Goal: Information Seeking & Learning: Learn about a topic

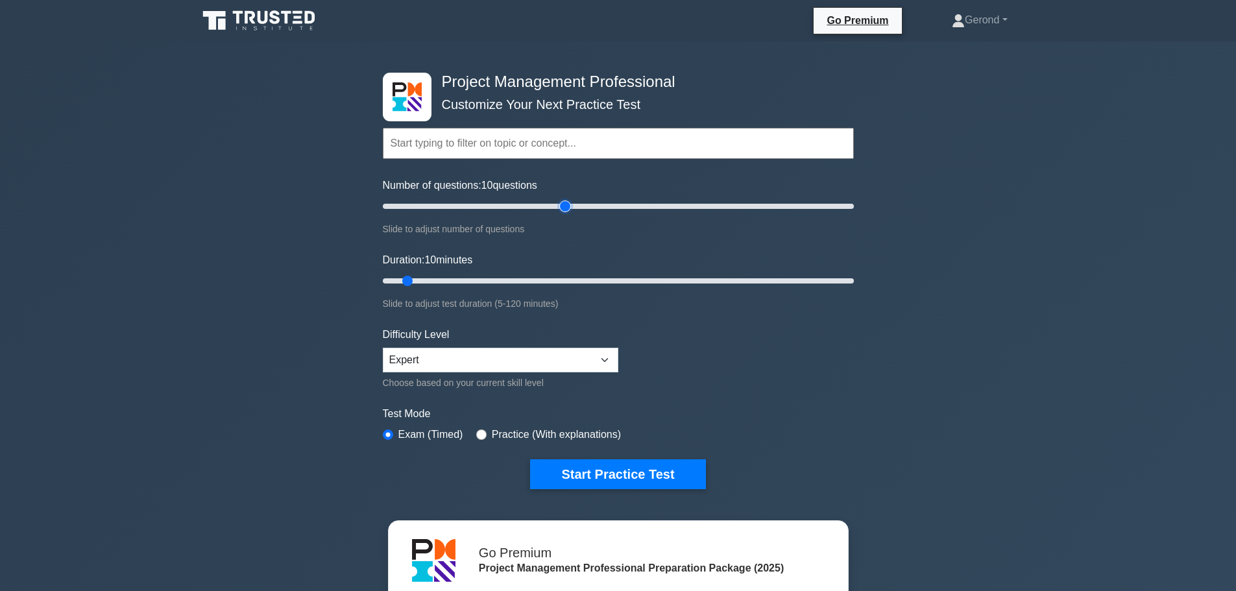
click at [564, 206] on input "Number of questions: 10 questions" at bounding box center [618, 207] width 471 height 16
click at [537, 208] on input "Number of questions: 70 questions" at bounding box center [618, 207] width 471 height 16
click at [533, 208] on input "Number of questions: 70 questions" at bounding box center [618, 207] width 471 height 16
click at [526, 208] on input "Number of questions: 65 questions" at bounding box center [618, 207] width 471 height 16
type input "60"
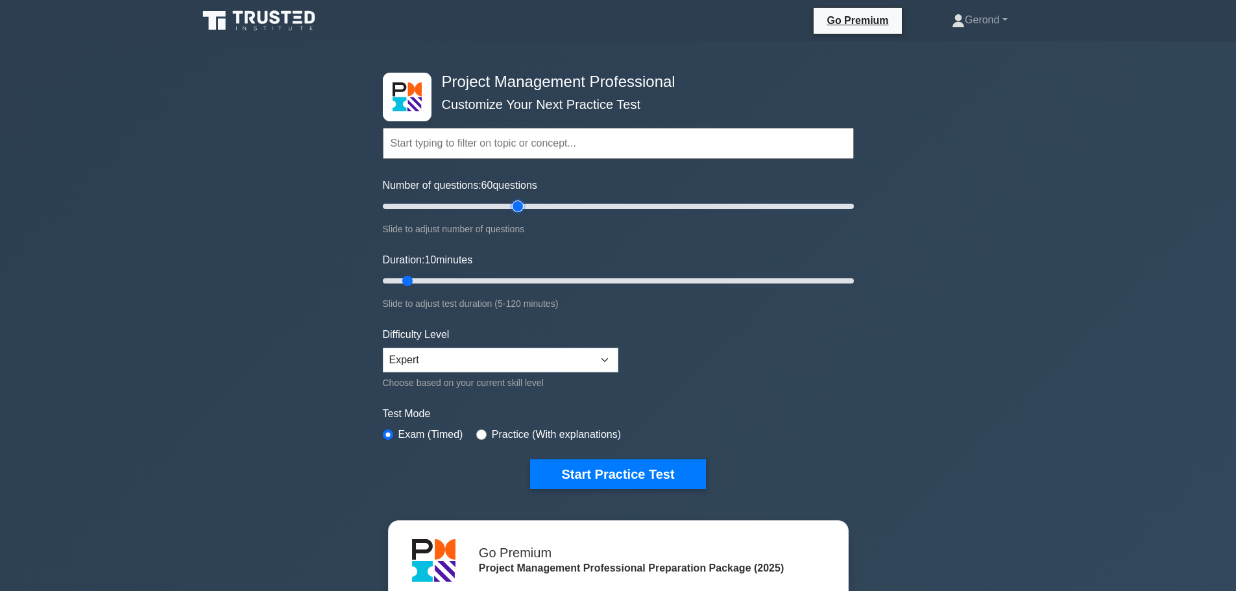
click at [515, 208] on input "Number of questions: 60 questions" at bounding box center [618, 207] width 471 height 16
click at [577, 280] on input "Duration: 10 minutes" at bounding box center [618, 281] width 471 height 16
click at [592, 279] on input "Duration: 50 minutes" at bounding box center [618, 281] width 471 height 16
click at [598, 279] on input "Duration: 55 minutes" at bounding box center [618, 281] width 471 height 16
type input "60"
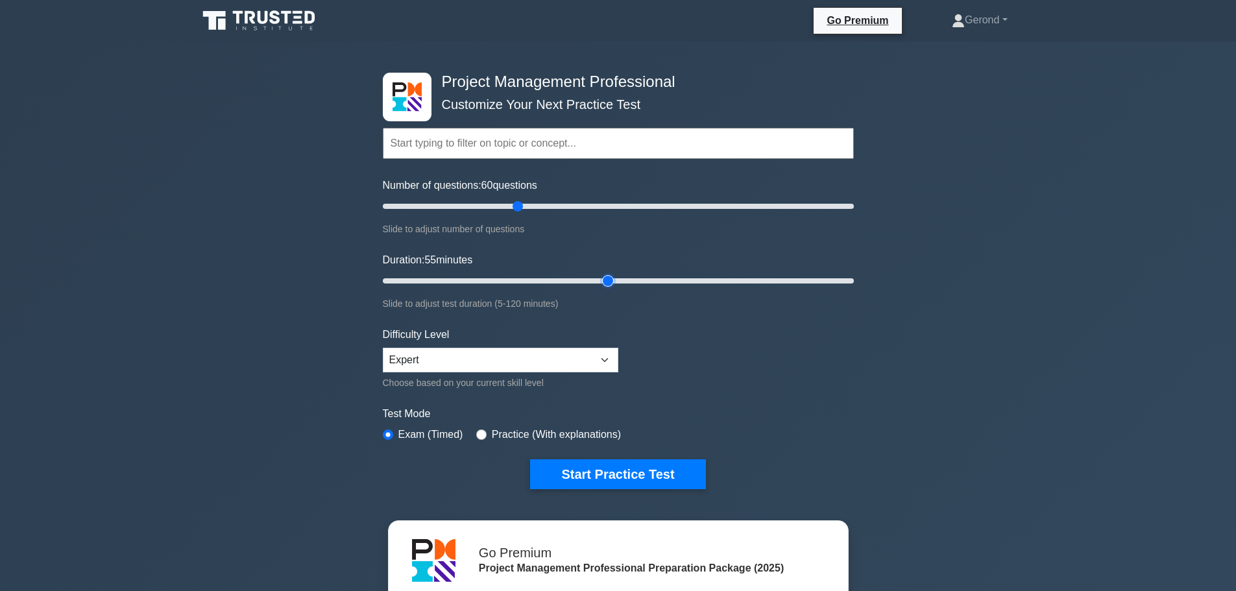
click at [605, 282] on input "Duration: 55 minutes" at bounding box center [618, 281] width 471 height 16
click at [634, 466] on button "Start Practice Test" at bounding box center [617, 474] width 175 height 30
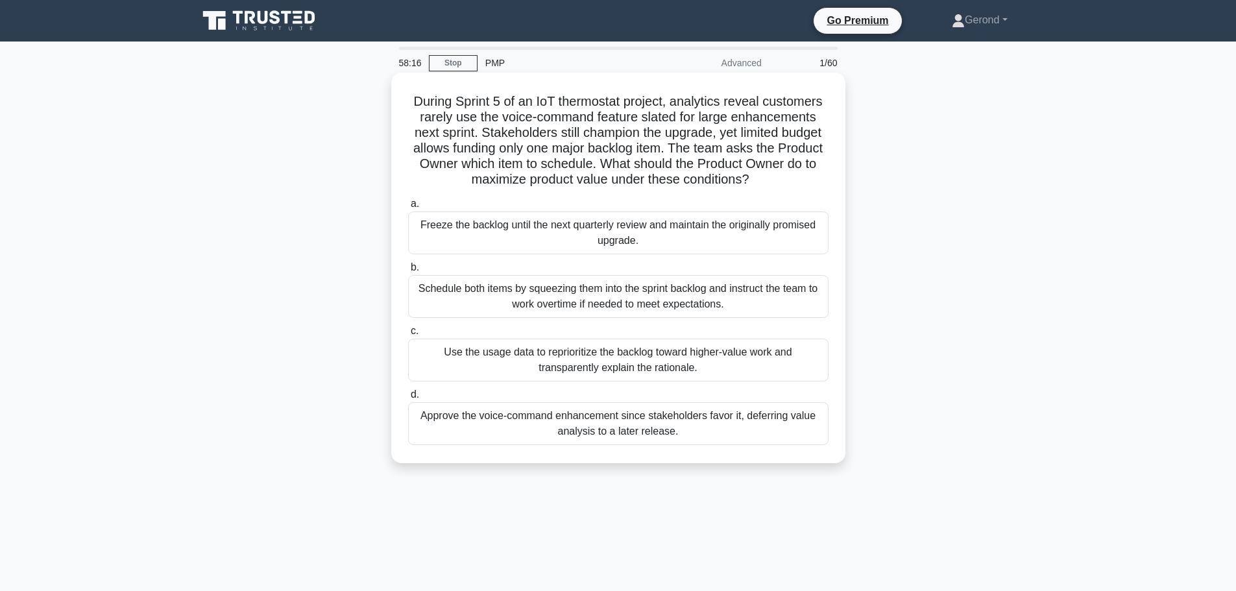
click at [633, 232] on div "Freeze the backlog until the next quarterly review and maintain the originally …" at bounding box center [618, 233] width 420 height 43
click at [408, 208] on input "a. Freeze the backlog until the next quarterly review and maintain the original…" at bounding box center [408, 204] width 0 height 8
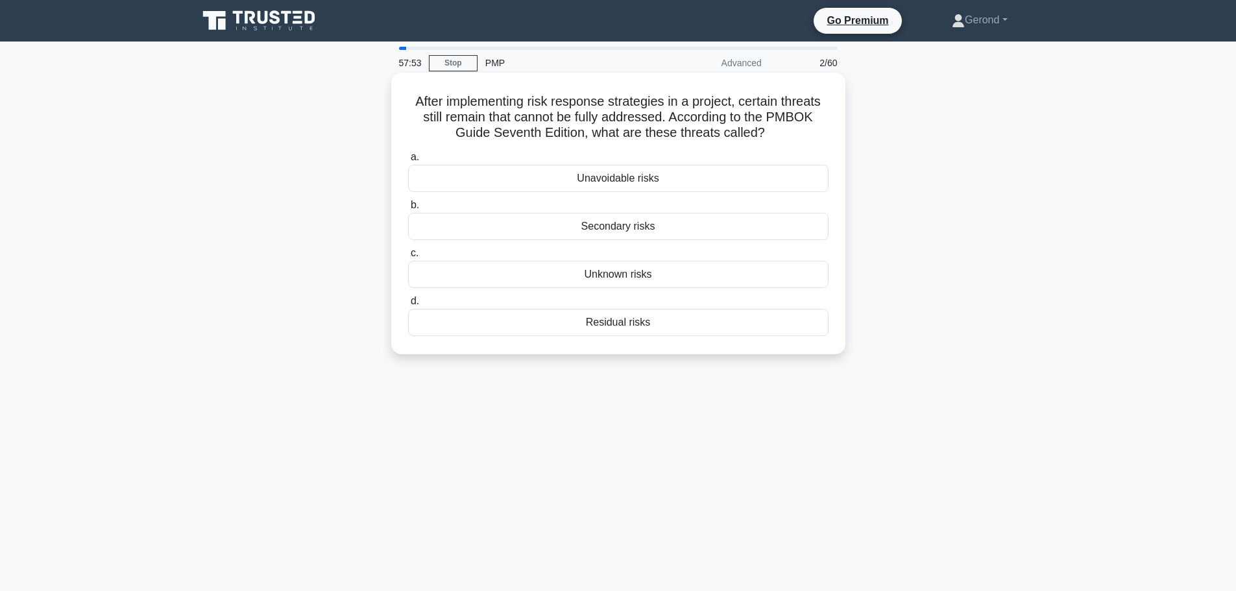
click at [613, 180] on div "Unavoidable risks" at bounding box center [618, 178] width 420 height 27
click at [408, 162] on input "a. Unavoidable risks" at bounding box center [408, 157] width 0 height 8
click at [639, 234] on div "Kaizen" at bounding box center [618, 226] width 420 height 27
click at [408, 210] on input "b. Kaizen" at bounding box center [408, 205] width 0 height 8
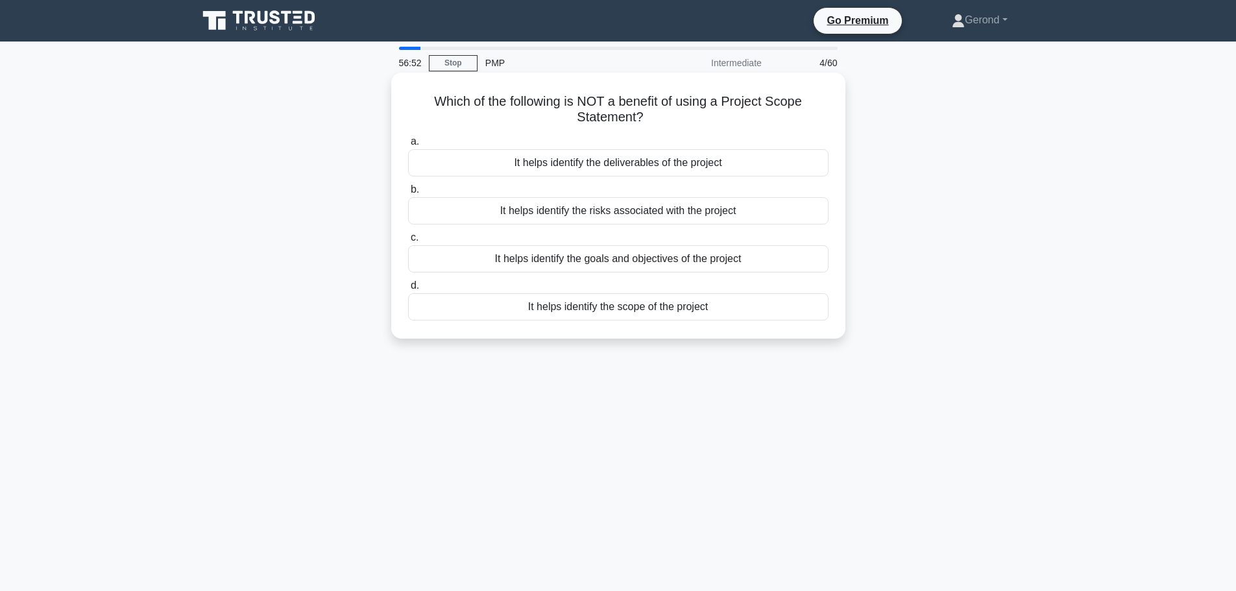
click at [712, 253] on div "It helps identify the goals and objectives of the project" at bounding box center [618, 258] width 420 height 27
click at [408, 242] on input "c. It helps identify the goals and objectives of the project" at bounding box center [408, 238] width 0 height 8
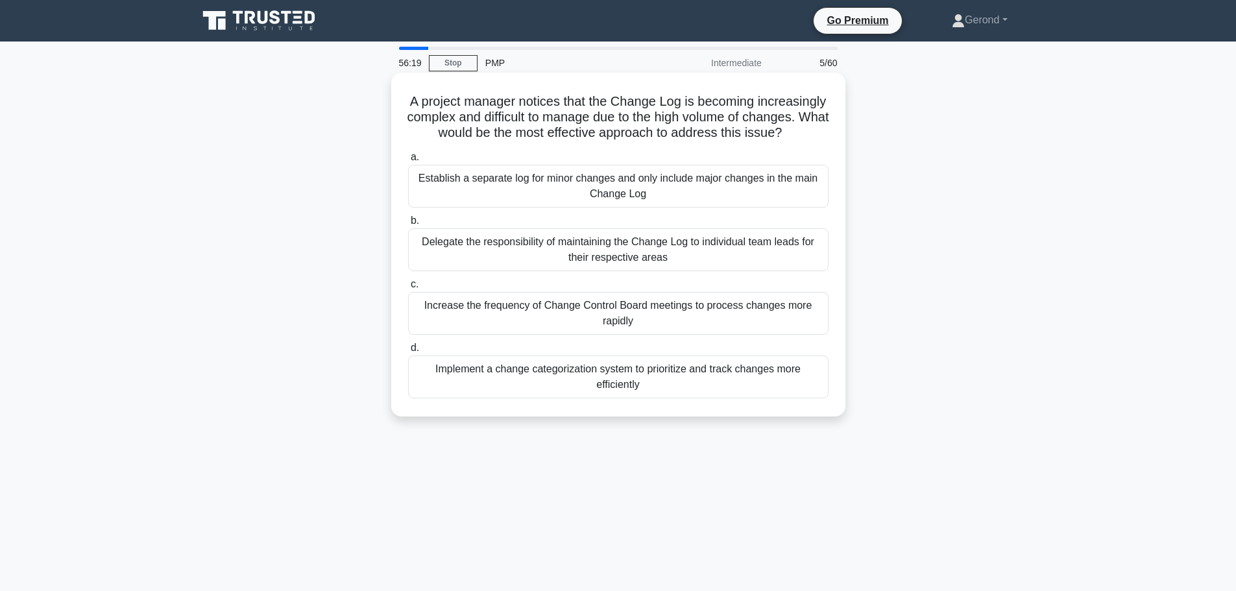
click at [709, 393] on div "Implement a change categorization system to prioritize and track changes more e…" at bounding box center [618, 377] width 420 height 43
click at [408, 352] on input "d. Implement a change categorization system to prioritize and track changes mor…" at bounding box center [408, 348] width 0 height 8
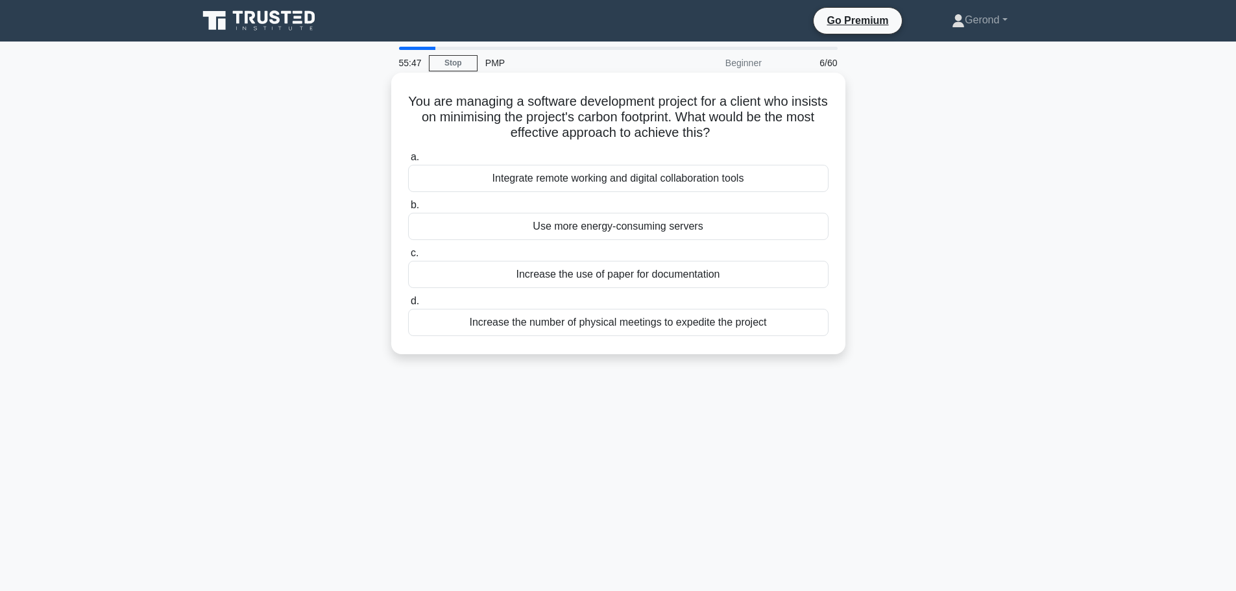
click at [723, 182] on div "Integrate remote working and digital collaboration tools" at bounding box center [618, 178] width 420 height 27
click at [408, 162] on input "a. Integrate remote working and digital collaboration tools" at bounding box center [408, 157] width 0 height 8
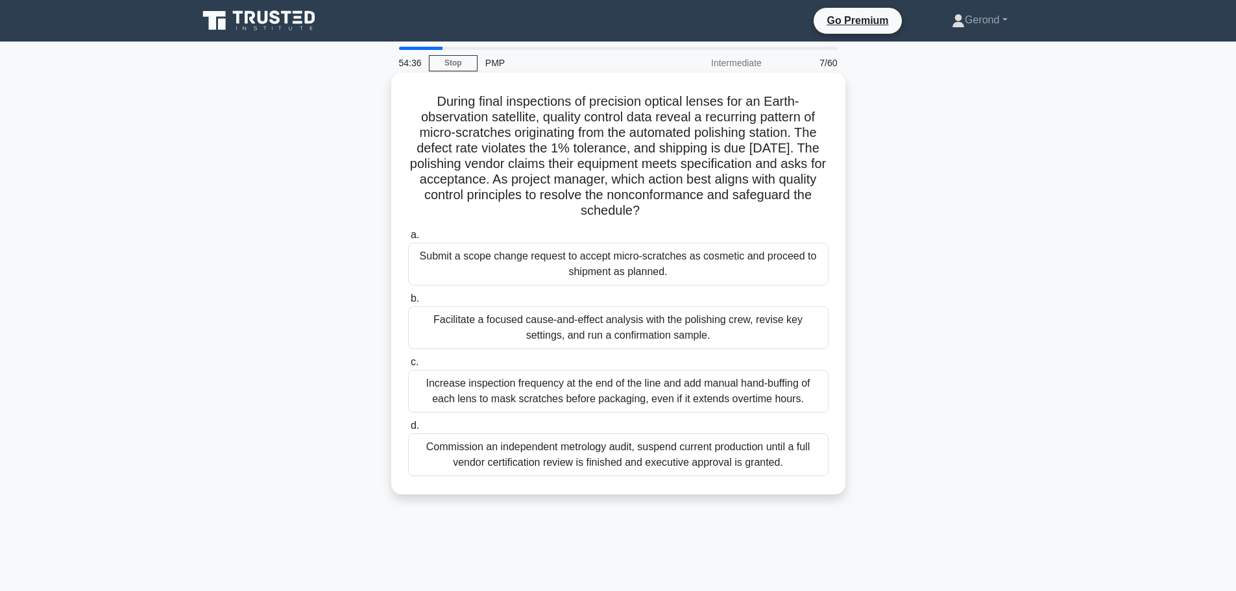
click at [692, 326] on div "Facilitate a focused cause-and-effect analysis with the polishing crew, revise …" at bounding box center [618, 327] width 420 height 43
click at [408, 303] on input "b. Facilitate a focused cause-and-effect analysis with the polishing crew, revi…" at bounding box center [408, 299] width 0 height 8
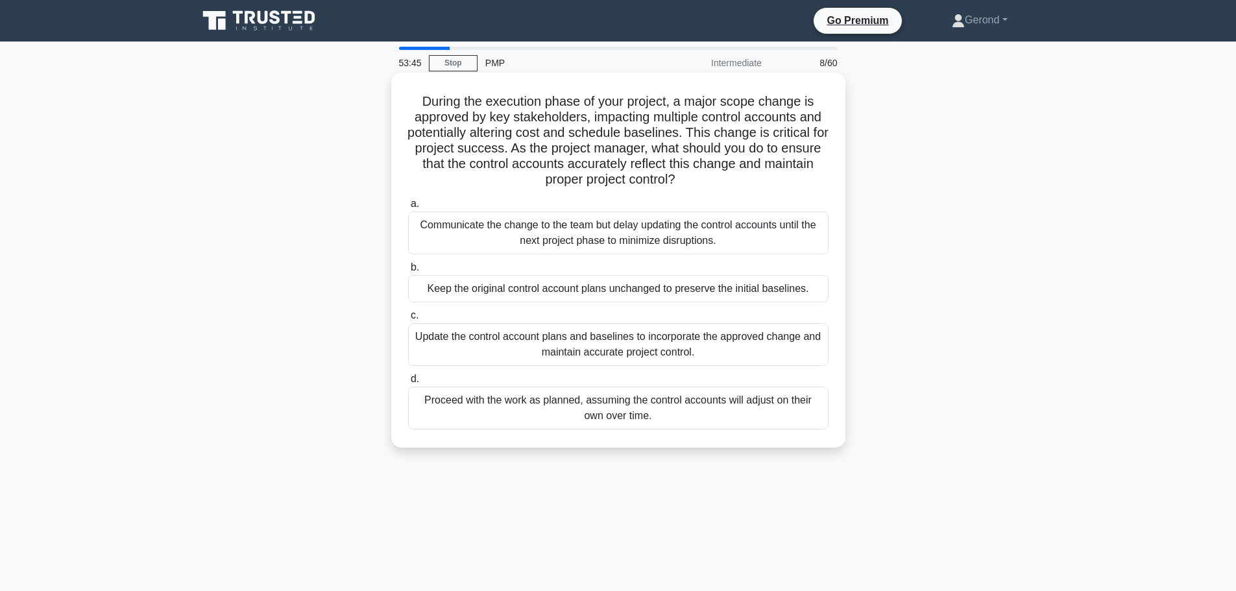
click at [683, 353] on div "Update the control account plans and baselines to incorporate the approved chan…" at bounding box center [618, 344] width 420 height 43
click at [408, 320] on input "c. Update the control account plans and baselines to incorporate the approved c…" at bounding box center [408, 315] width 0 height 8
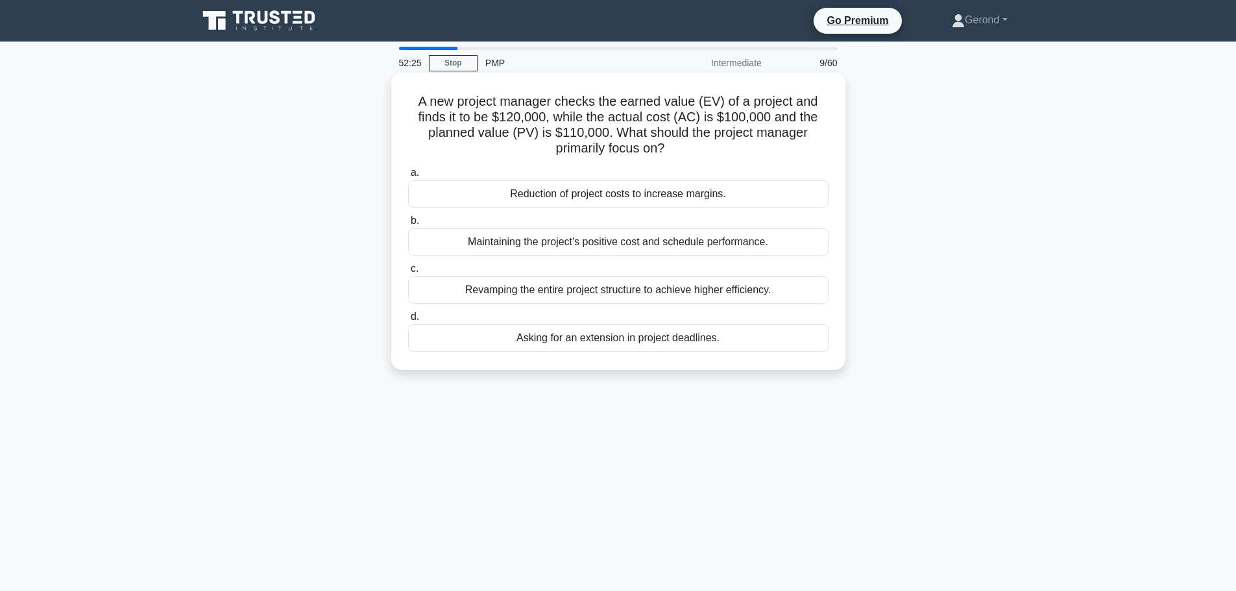
click at [662, 243] on div "Maintaining the project's positive cost and schedule performance." at bounding box center [618, 241] width 420 height 27
click at [408, 225] on input "b. Maintaining the project's positive cost and schedule performance." at bounding box center [408, 221] width 0 height 8
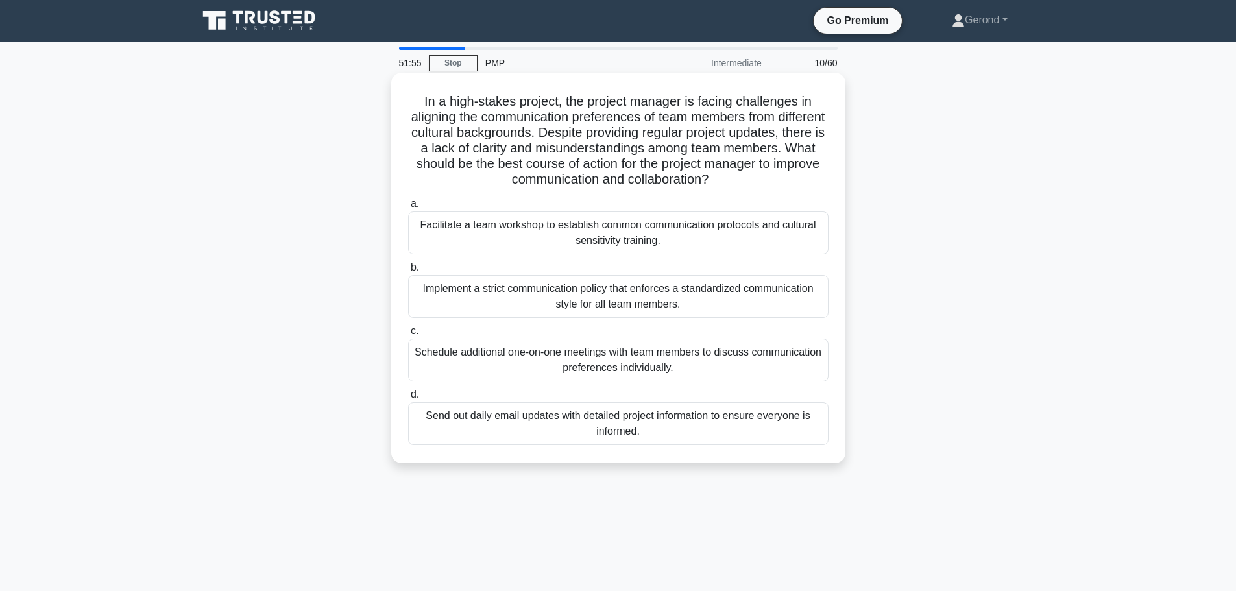
click at [448, 232] on div "Facilitate a team workshop to establish common communication protocols and cult…" at bounding box center [618, 233] width 420 height 43
click at [408, 208] on input "a. Facilitate a team workshop to establish common communication protocols and c…" at bounding box center [408, 204] width 0 height 8
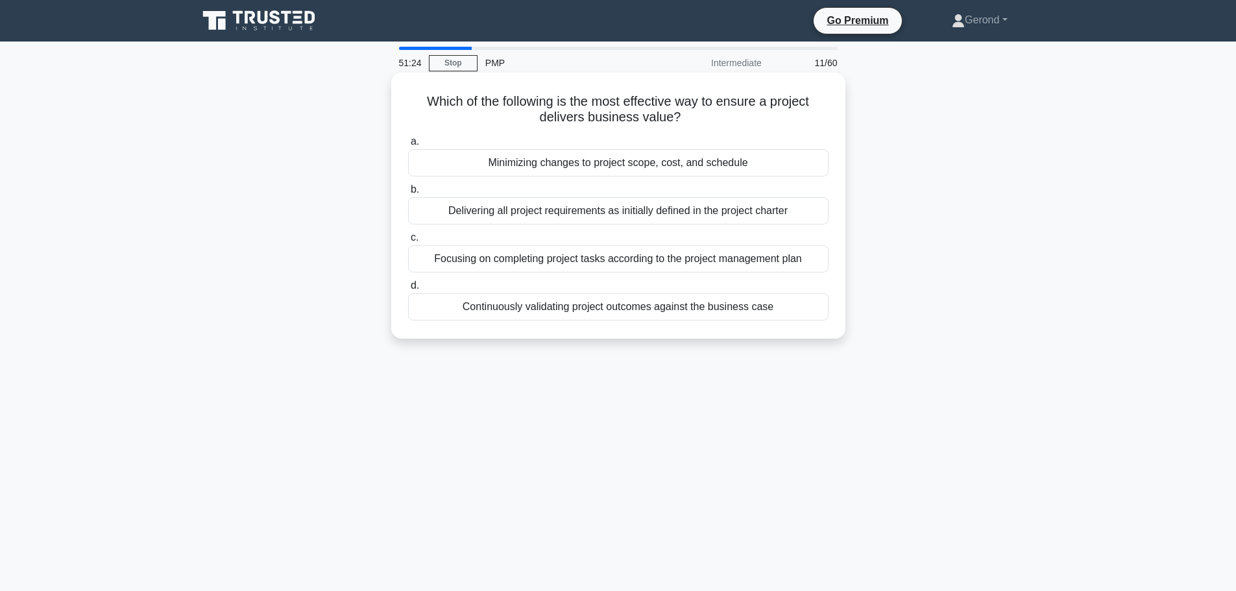
click at [694, 210] on div "Delivering all project requirements as initially defined in the project charter" at bounding box center [618, 210] width 420 height 27
click at [408, 194] on input "b. Delivering all project requirements as initially defined in the project char…" at bounding box center [408, 190] width 0 height 8
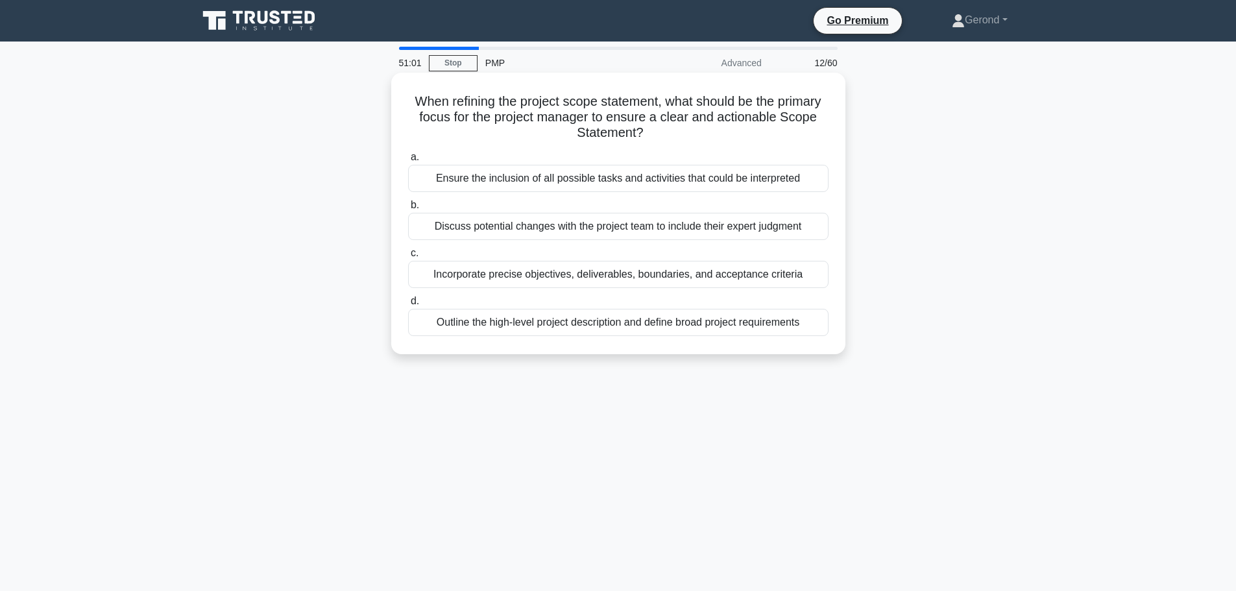
click at [556, 280] on div "Incorporate precise objectives, deliverables, boundaries, and acceptance criter…" at bounding box center [618, 274] width 420 height 27
click at [408, 258] on input "c. Incorporate precise objectives, deliverables, boundaries, and acceptance cri…" at bounding box center [408, 253] width 0 height 8
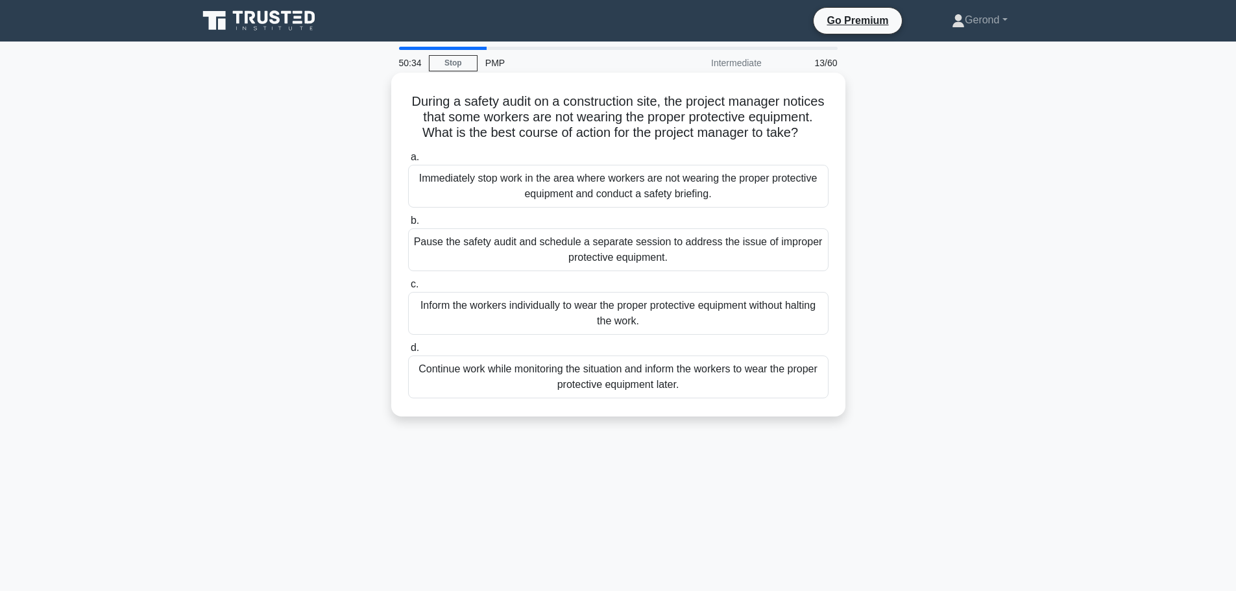
click at [505, 207] on div "Immediately stop work in the area where workers are not wearing the proper prot…" at bounding box center [618, 186] width 420 height 43
click at [408, 162] on input "a. Immediately stop work in the area where workers are not wearing the proper p…" at bounding box center [408, 157] width 0 height 8
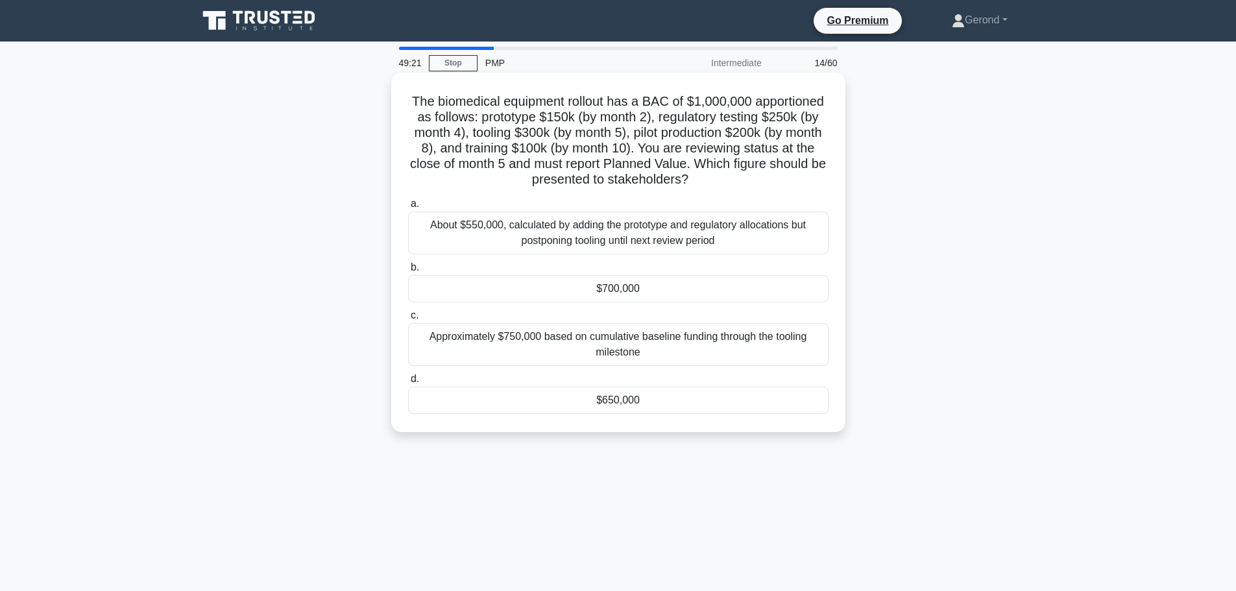
click at [617, 295] on div "$700,000" at bounding box center [618, 288] width 420 height 27
click at [408, 272] on input "b. $700,000" at bounding box center [408, 267] width 0 height 8
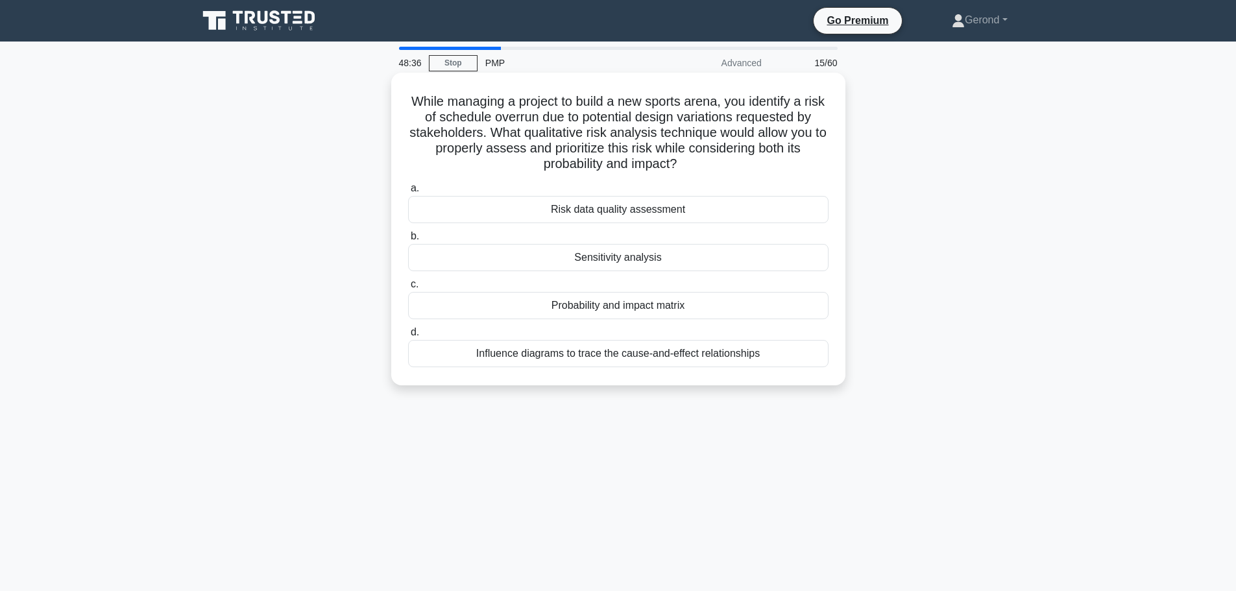
click at [631, 309] on div "Probability and impact matrix" at bounding box center [618, 305] width 420 height 27
click at [408, 289] on input "c. Probability and impact matrix" at bounding box center [408, 284] width 0 height 8
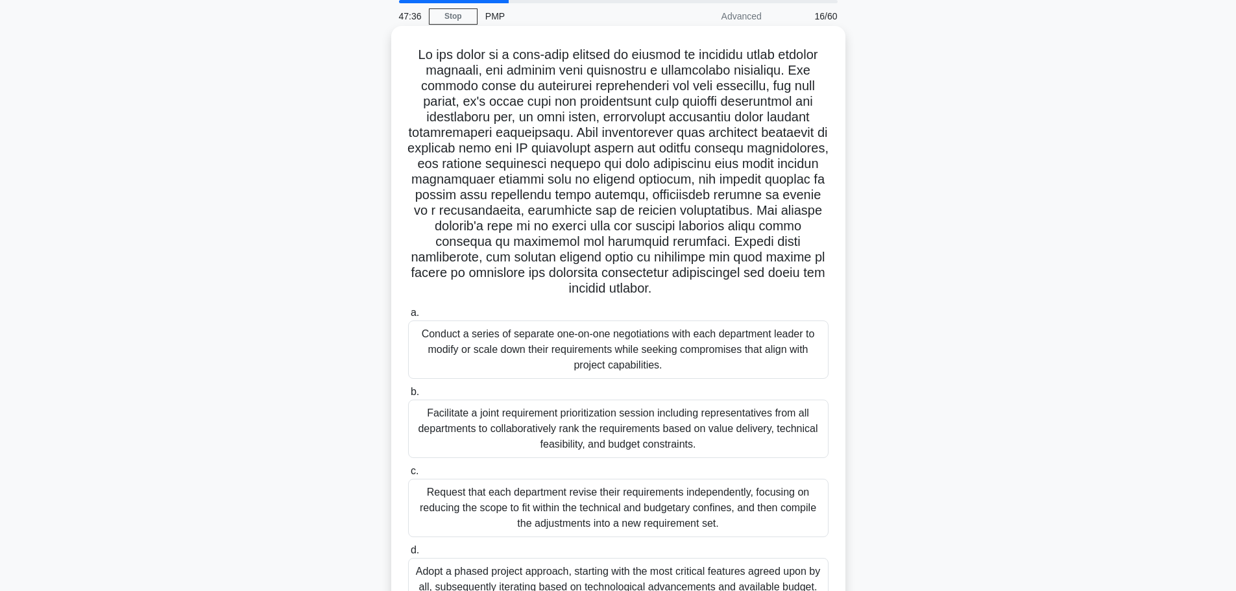
scroll to position [110, 0]
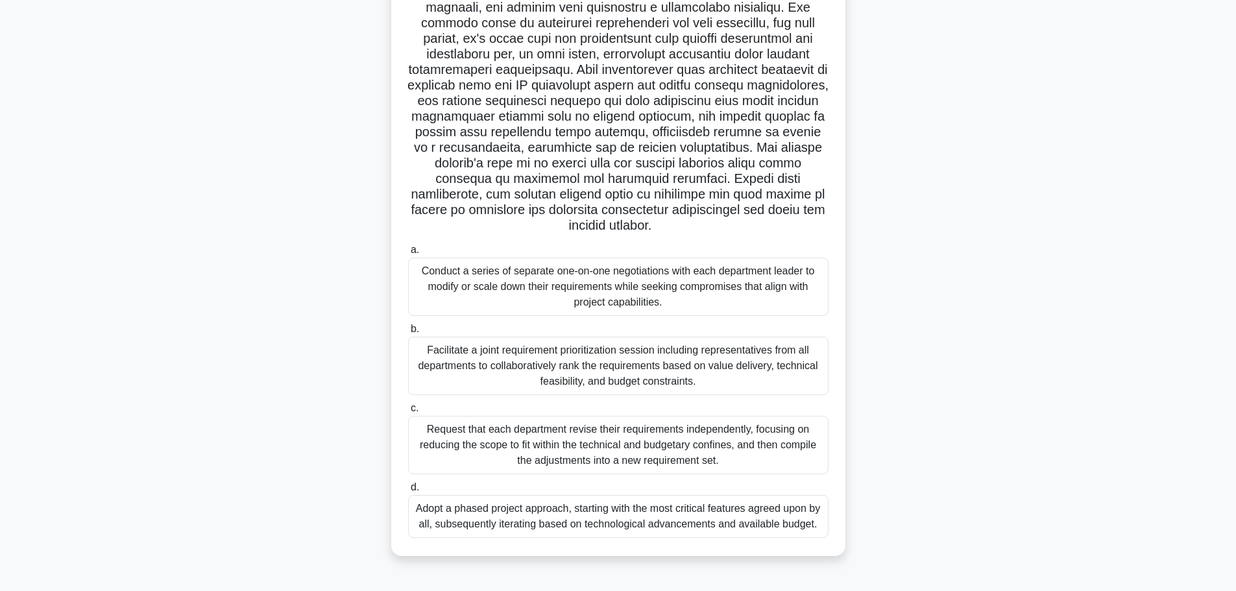
click at [554, 372] on div "Facilitate a joint requirement prioritization session including representatives…" at bounding box center [618, 366] width 420 height 58
click at [408, 334] on input "b. Facilitate a joint requirement prioritization session including representati…" at bounding box center [408, 329] width 0 height 8
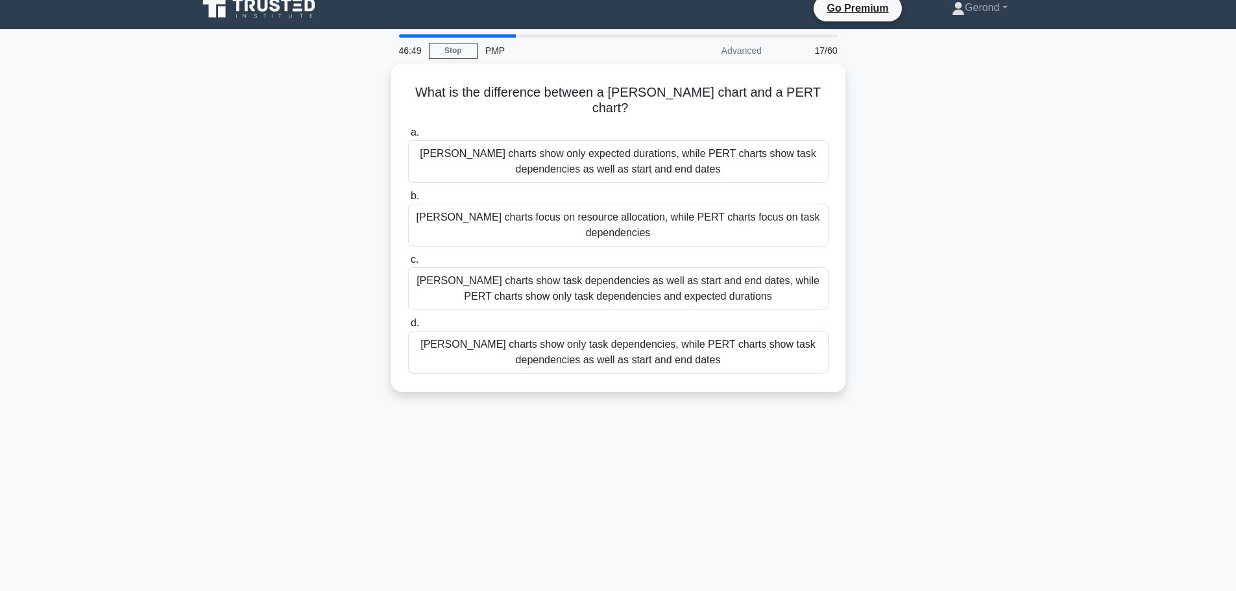
scroll to position [0, 0]
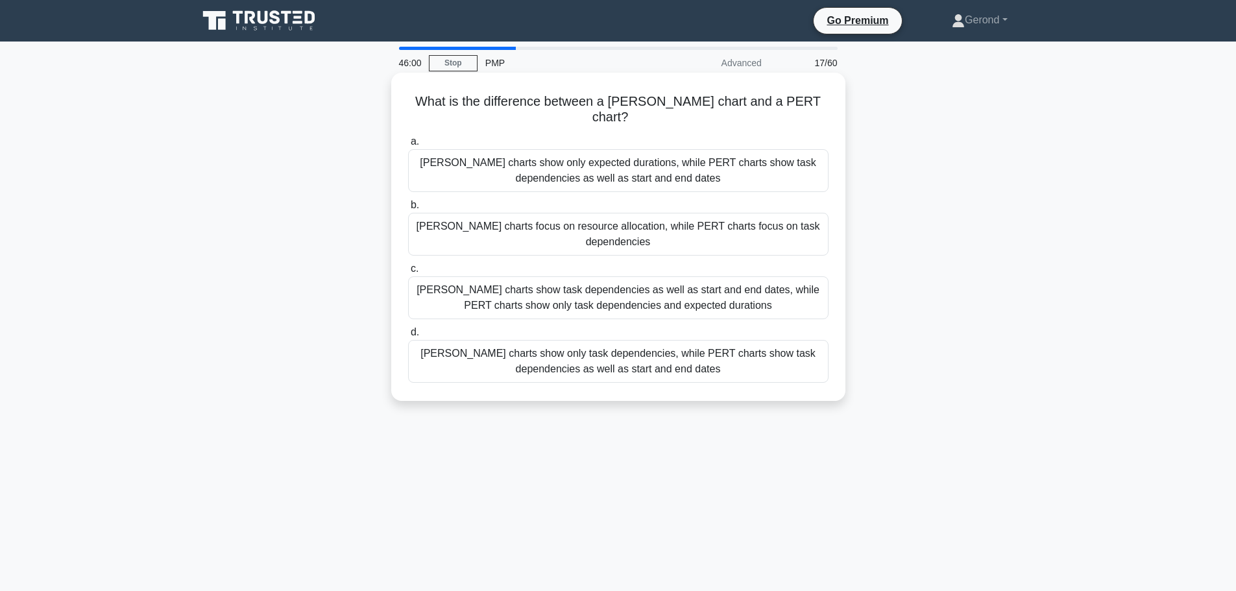
click at [690, 154] on div "[PERSON_NAME] charts show only expected durations, while PERT charts show task …" at bounding box center [618, 170] width 420 height 43
click at [408, 146] on input "a. Gantt charts show only expected durations, while PERT charts show task depen…" at bounding box center [408, 142] width 0 height 8
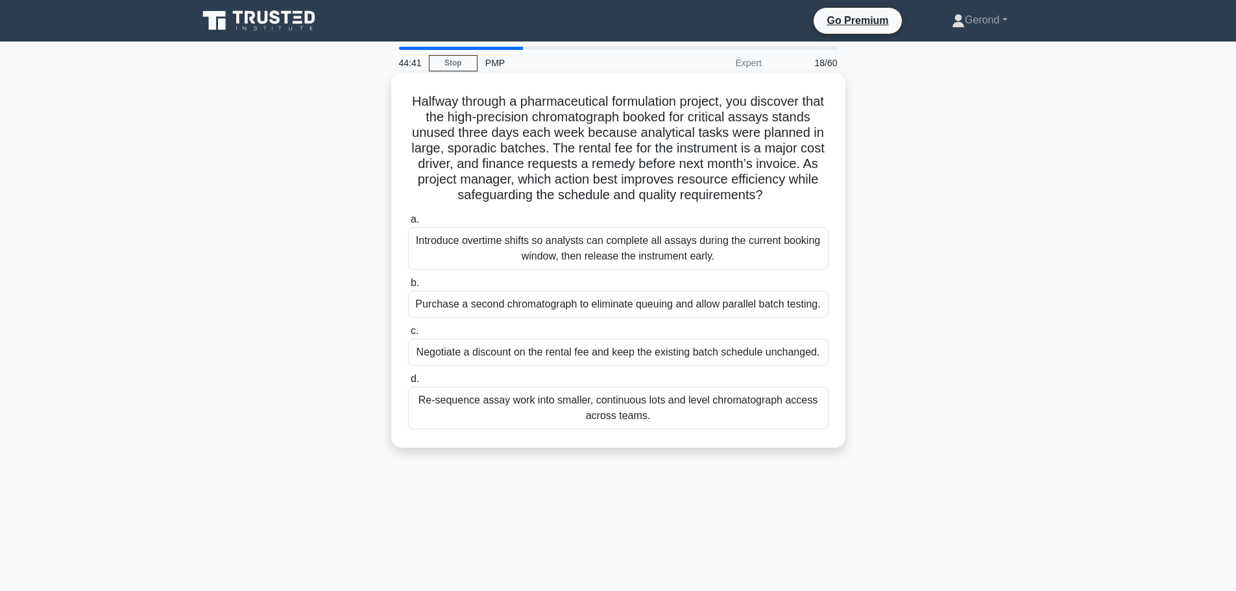
click at [614, 417] on div "Re-sequence assay work into smaller, continuous lots and level chromatograph ac…" at bounding box center [618, 408] width 420 height 43
click at [408, 383] on input "d. Re-sequence assay work into smaller, continuous lots and level chromatograph…" at bounding box center [408, 379] width 0 height 8
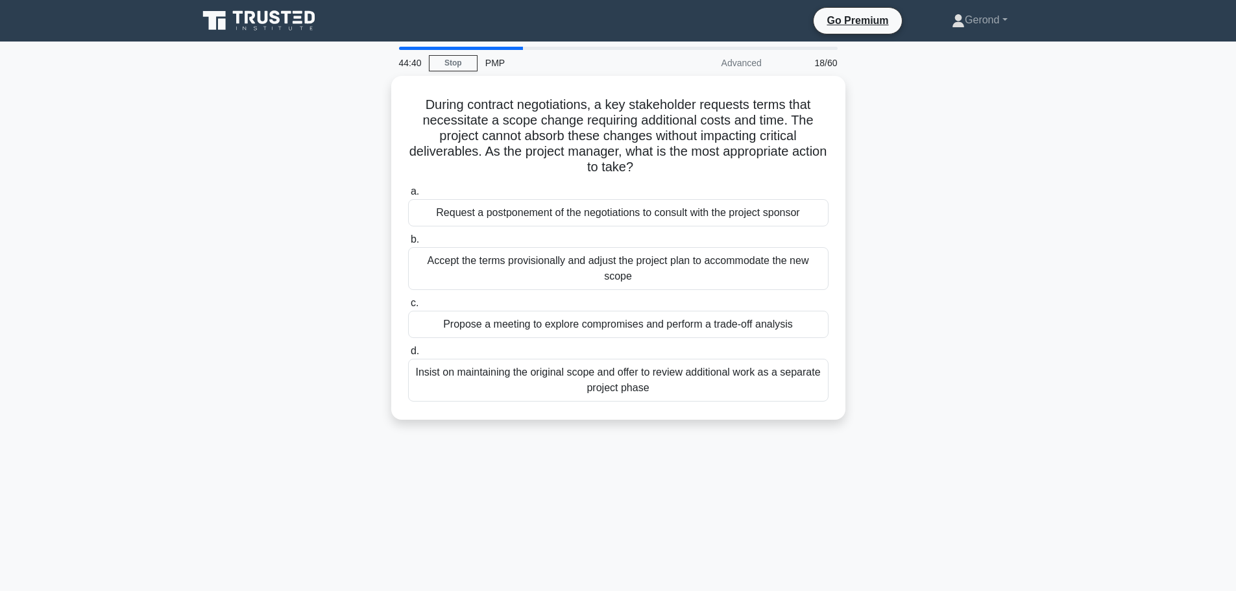
click at [498, 478] on div "44:40 Stop PMP Advanced 18/60 During contract negotiations, a key stakeholder r…" at bounding box center [618, 371] width 856 height 649
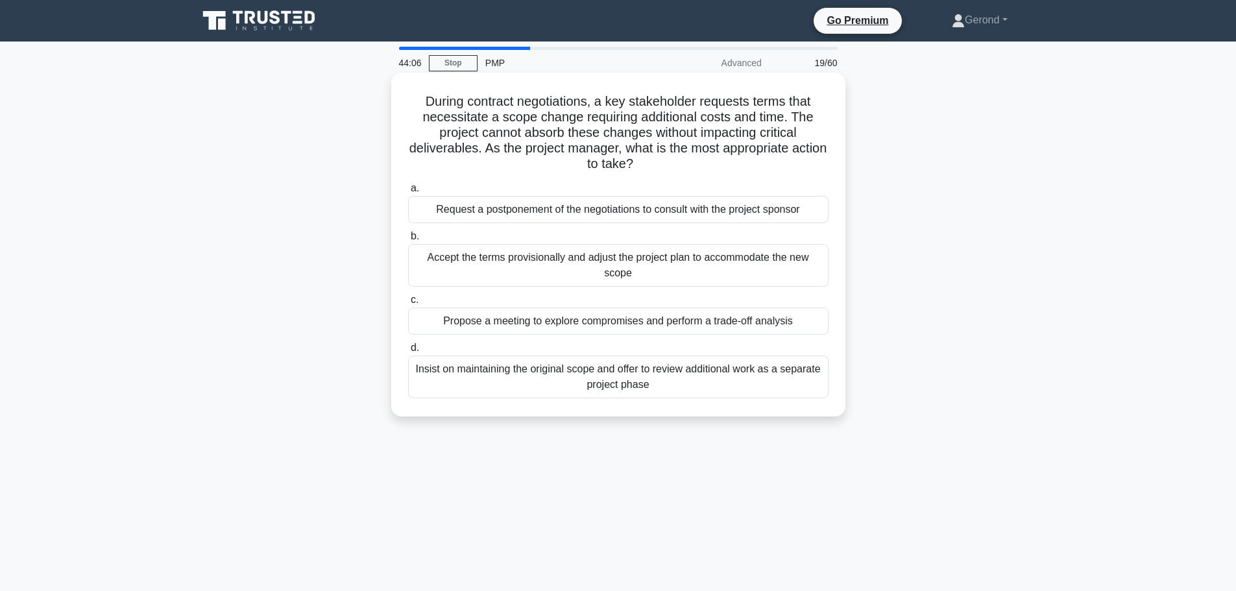
click at [613, 324] on div "Propose a meeting to explore compromises and perform a trade-off analysis" at bounding box center [618, 321] width 420 height 27
click at [408, 304] on input "c. Propose a meeting to explore compromises and perform a trade-off analysis" at bounding box center [408, 300] width 0 height 8
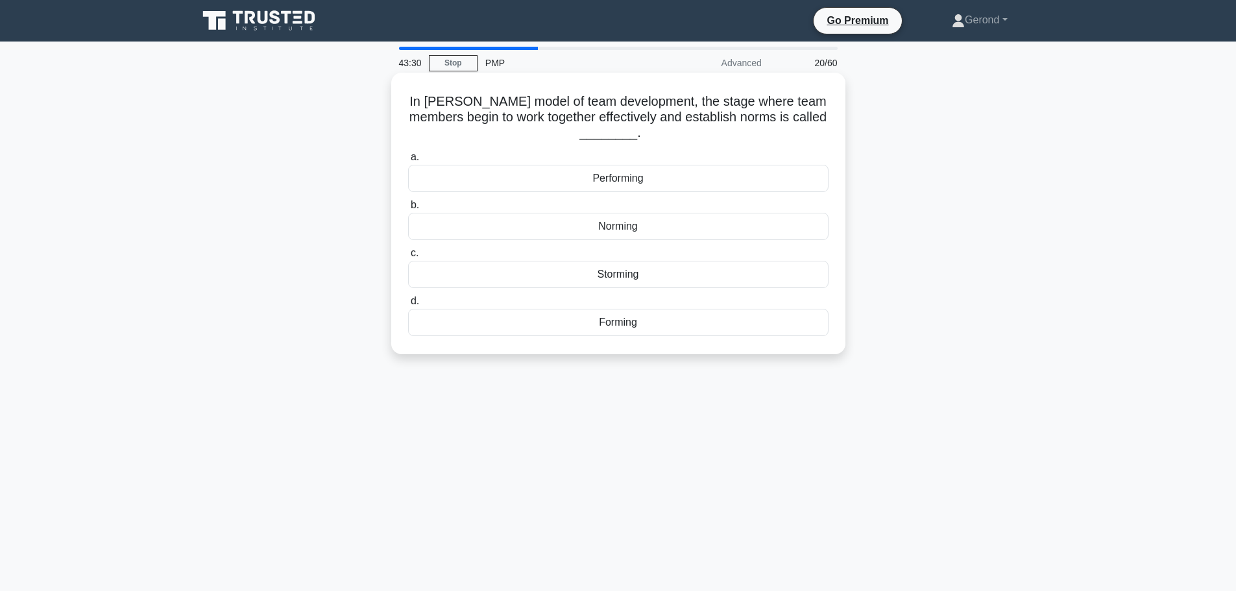
click at [621, 176] on div "Performing" at bounding box center [618, 178] width 420 height 27
click at [408, 162] on input "a. Performing" at bounding box center [408, 157] width 0 height 8
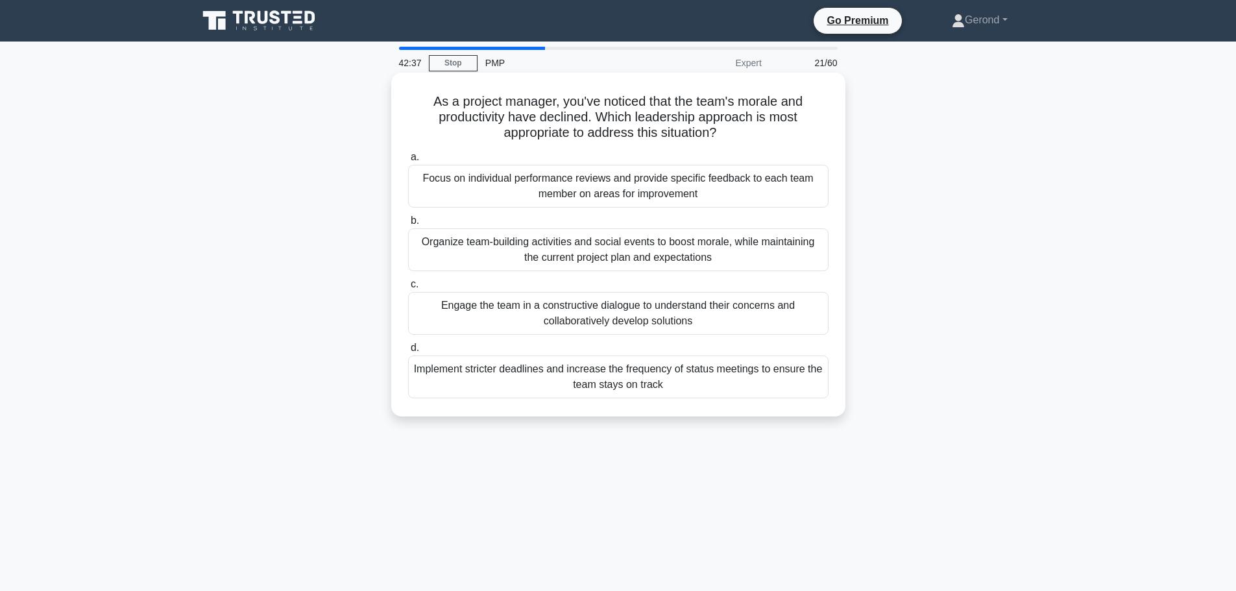
click at [694, 252] on div "Organize team-building activities and social events to boost morale, while main…" at bounding box center [618, 249] width 420 height 43
click at [408, 225] on input "b. Organize team-building activities and social events to boost morale, while m…" at bounding box center [408, 221] width 0 height 8
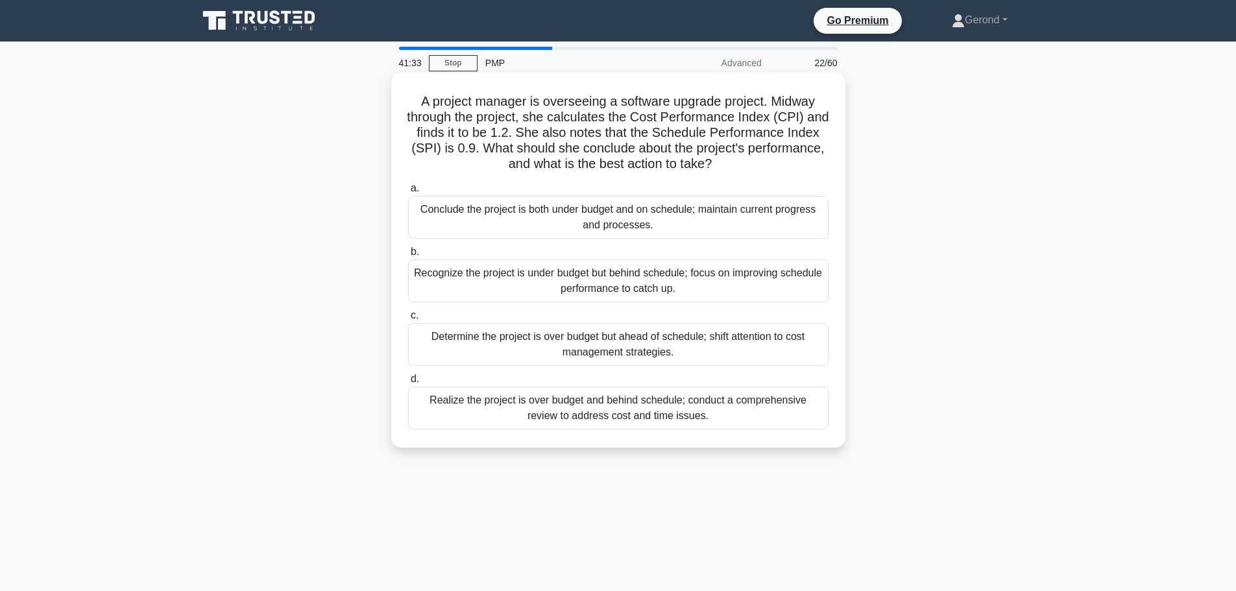
click at [701, 406] on div "Realize the project is over budget and behind schedule; conduct a comprehensive…" at bounding box center [618, 408] width 420 height 43
click at [408, 383] on input "d. Realize the project is over budget and behind schedule; conduct a comprehens…" at bounding box center [408, 379] width 0 height 8
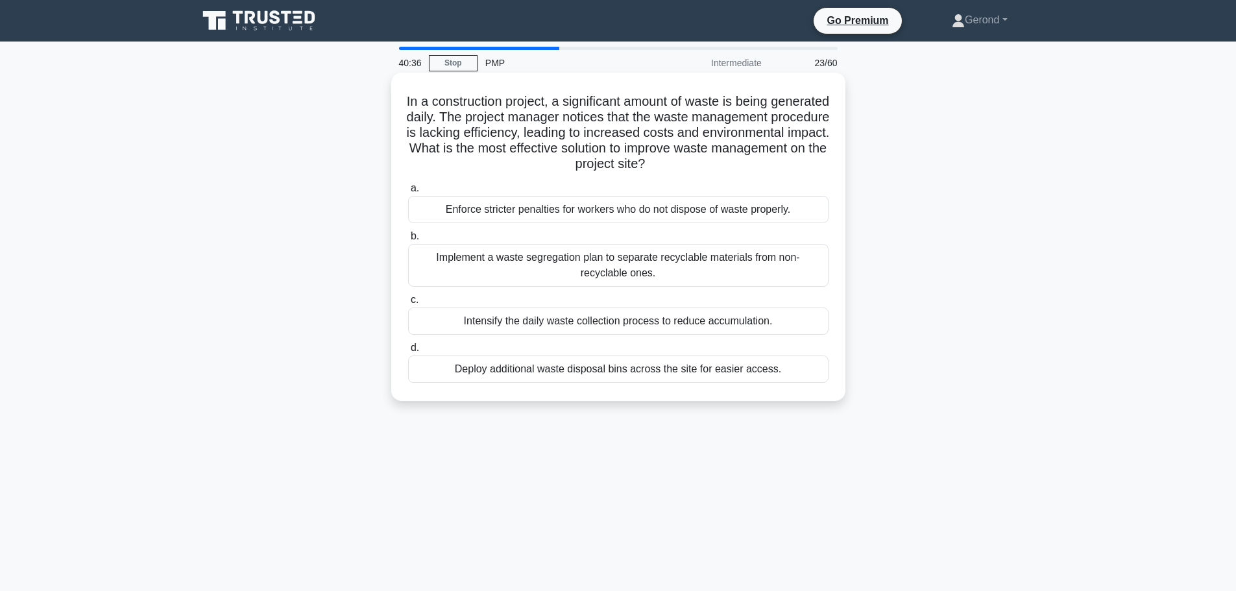
click at [655, 332] on div "Intensify the daily waste collection process to reduce accumulation." at bounding box center [618, 321] width 420 height 27
click at [408, 304] on input "c. Intensify the daily waste collection process to reduce accumulation." at bounding box center [408, 300] width 0 height 8
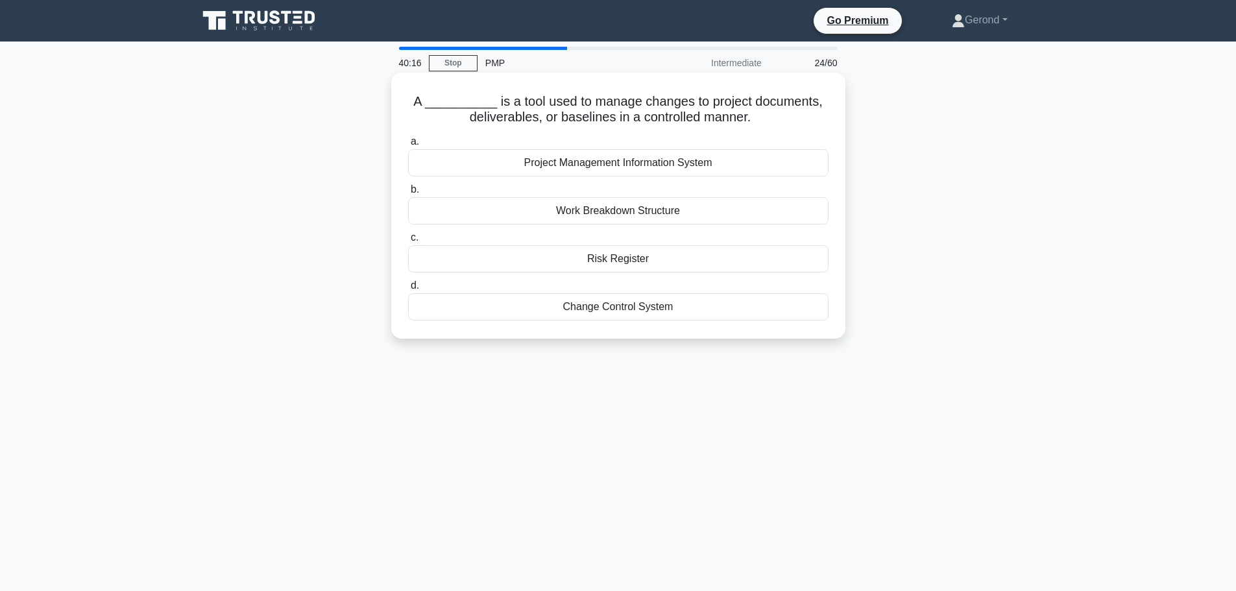
click at [619, 309] on div "Change Control System" at bounding box center [618, 306] width 420 height 27
click at [408, 290] on input "d. Change Control System" at bounding box center [408, 286] width 0 height 8
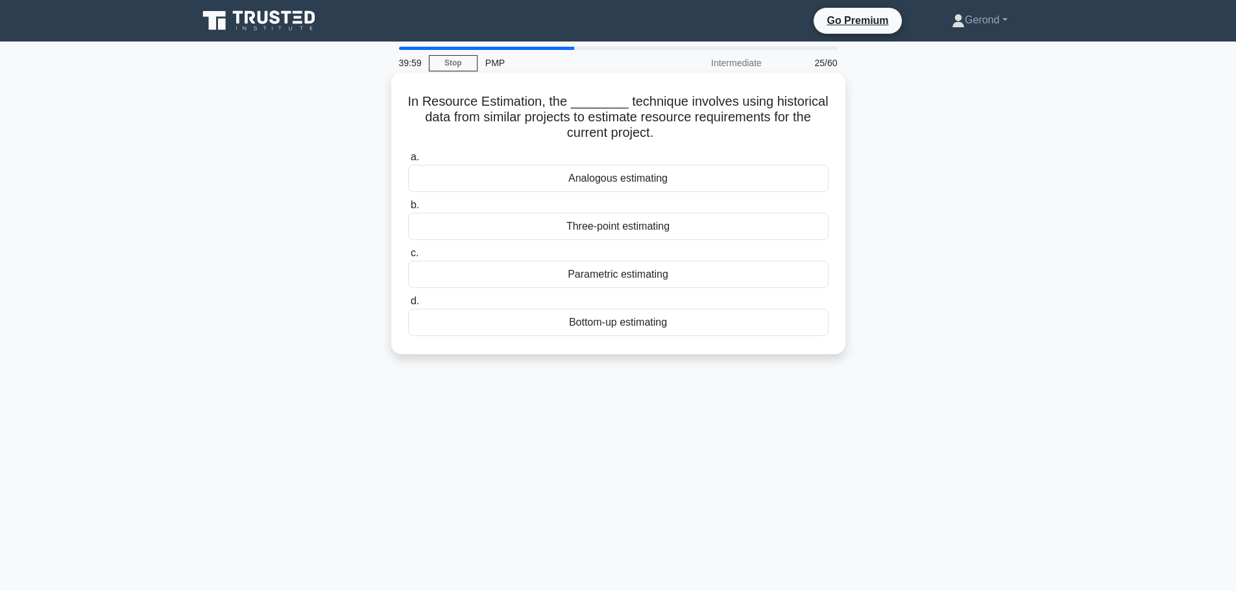
click at [628, 177] on div "Analogous estimating" at bounding box center [618, 178] width 420 height 27
click at [408, 162] on input "a. Analogous estimating" at bounding box center [408, 157] width 0 height 8
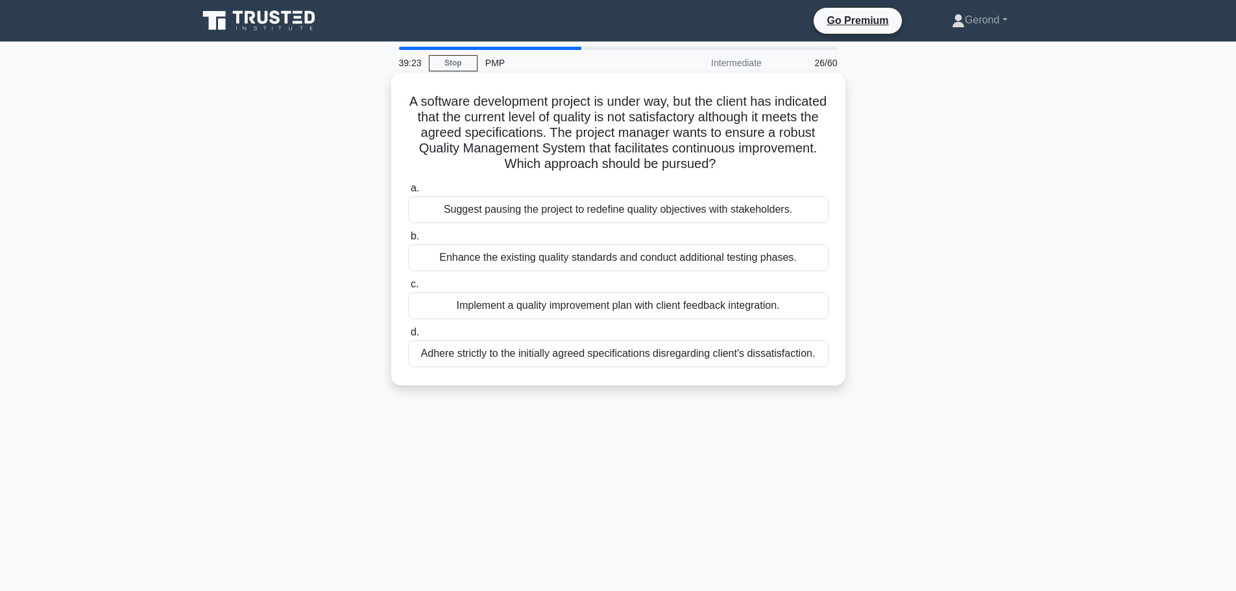
click at [641, 260] on div "Enhance the existing quality standards and conduct additional testing phases." at bounding box center [618, 257] width 420 height 27
click at [408, 241] on input "b. Enhance the existing quality standards and conduct additional testing phases." at bounding box center [408, 236] width 0 height 8
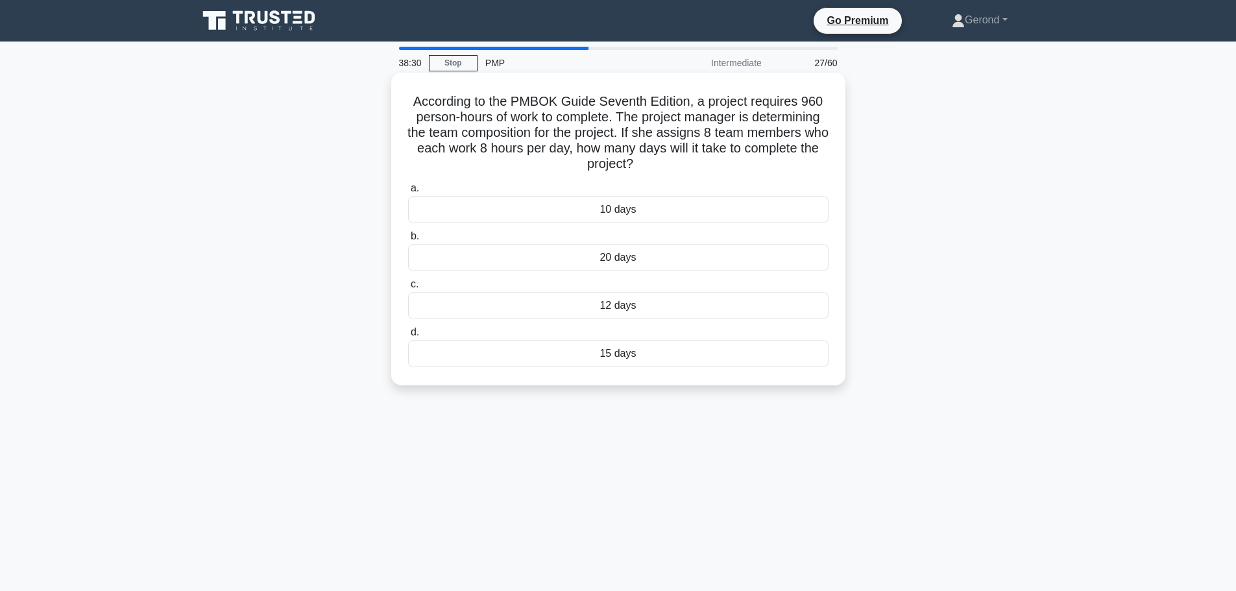
click at [618, 356] on div "15 days" at bounding box center [618, 353] width 420 height 27
click at [408, 337] on input "d. 15 days" at bounding box center [408, 332] width 0 height 8
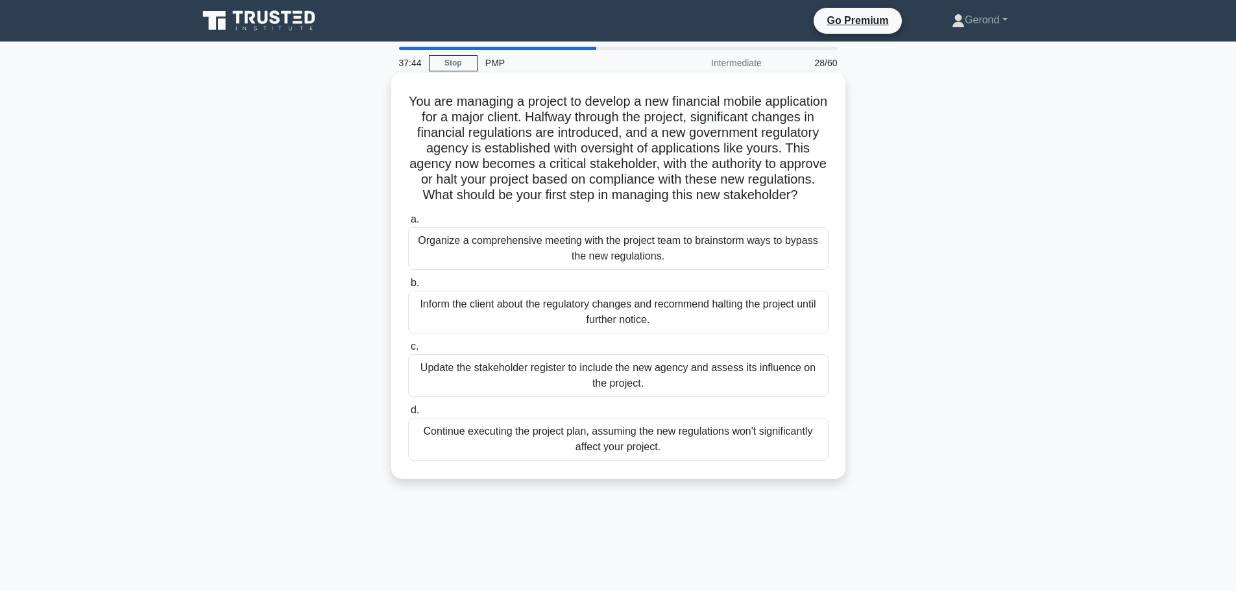
click at [686, 397] on div "Update the stakeholder register to include the new agency and assess its influe…" at bounding box center [618, 375] width 420 height 43
click at [408, 351] on input "c. Update the stakeholder register to include the new agency and assess its inf…" at bounding box center [408, 347] width 0 height 8
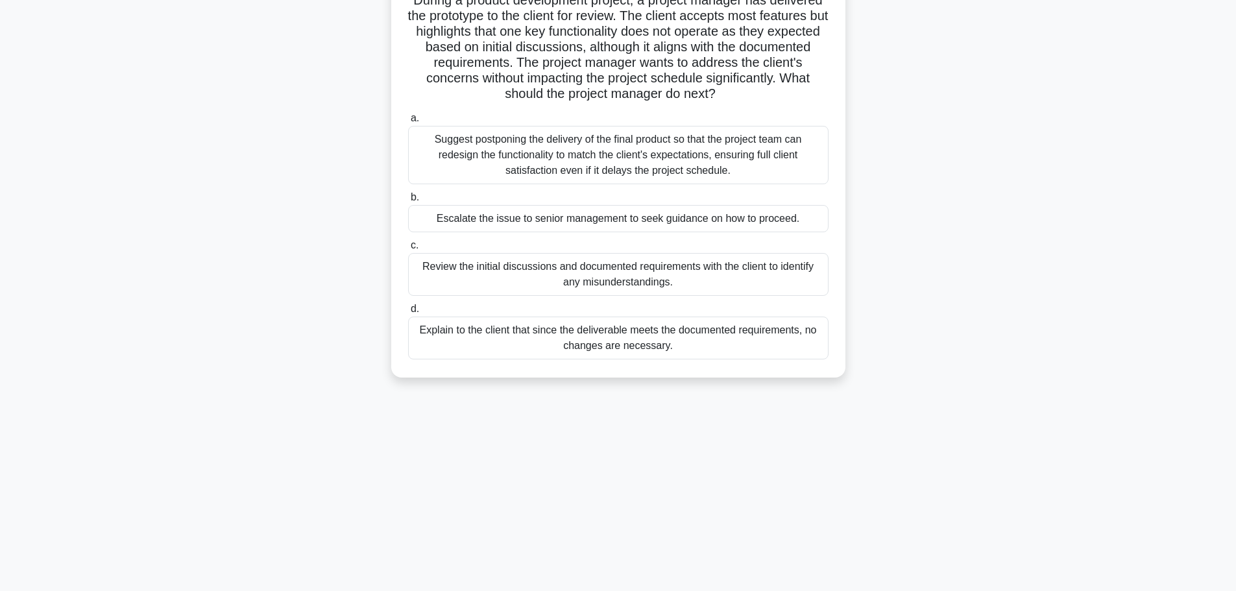
scroll to position [110, 0]
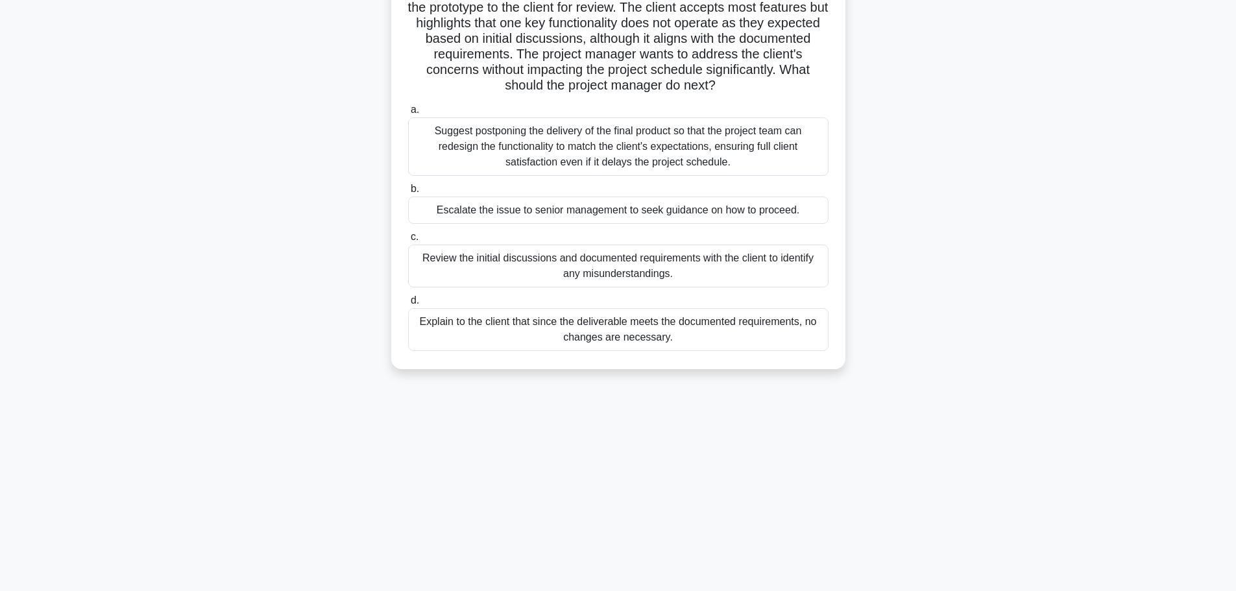
click at [692, 266] on div "Review the initial discussions and documented requirements with the client to i…" at bounding box center [618, 266] width 420 height 43
click at [408, 241] on input "c. Review the initial discussions and documented requirements with the client t…" at bounding box center [408, 237] width 0 height 8
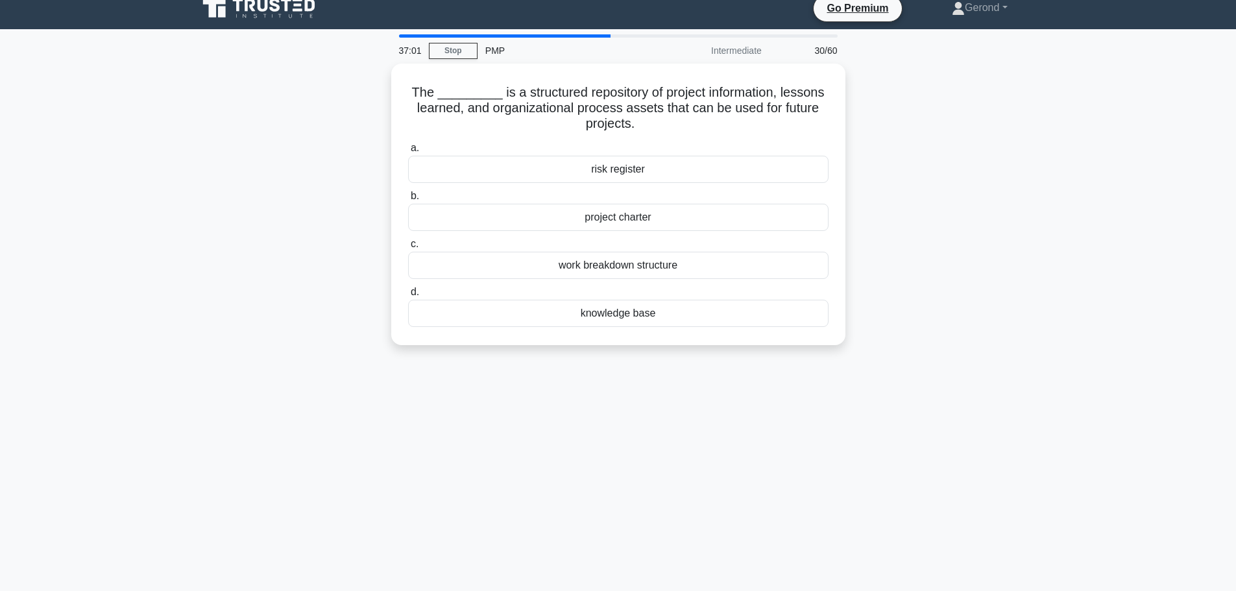
scroll to position [0, 0]
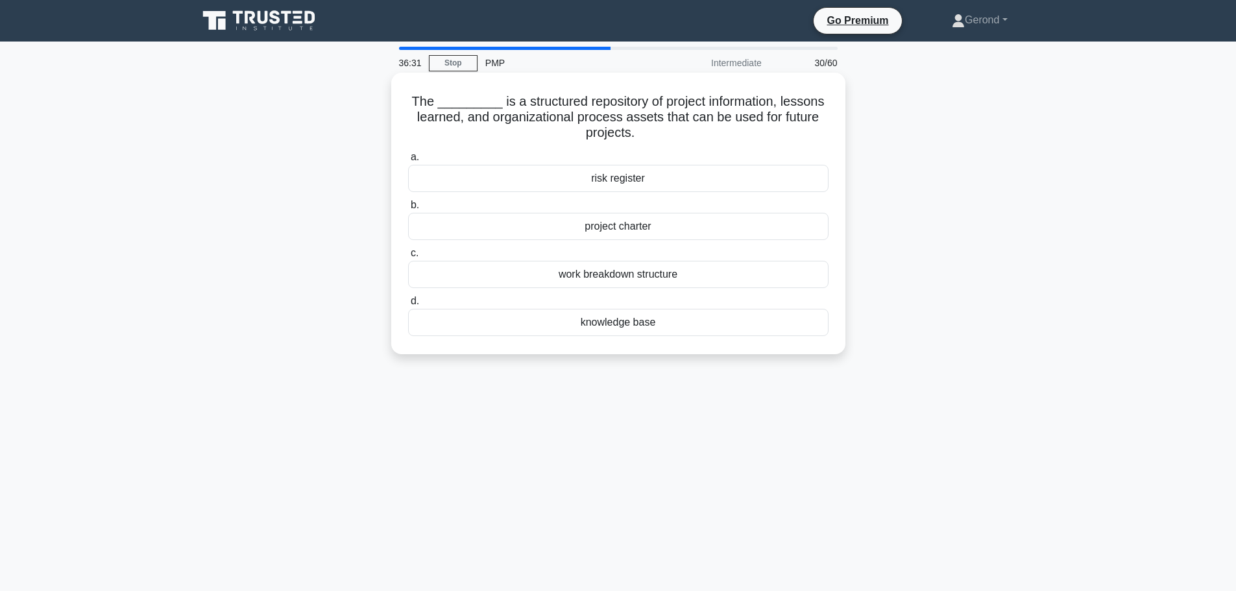
click at [645, 324] on div "knowledge base" at bounding box center [618, 322] width 420 height 27
click at [408, 306] on input "d. knowledge base" at bounding box center [408, 301] width 0 height 8
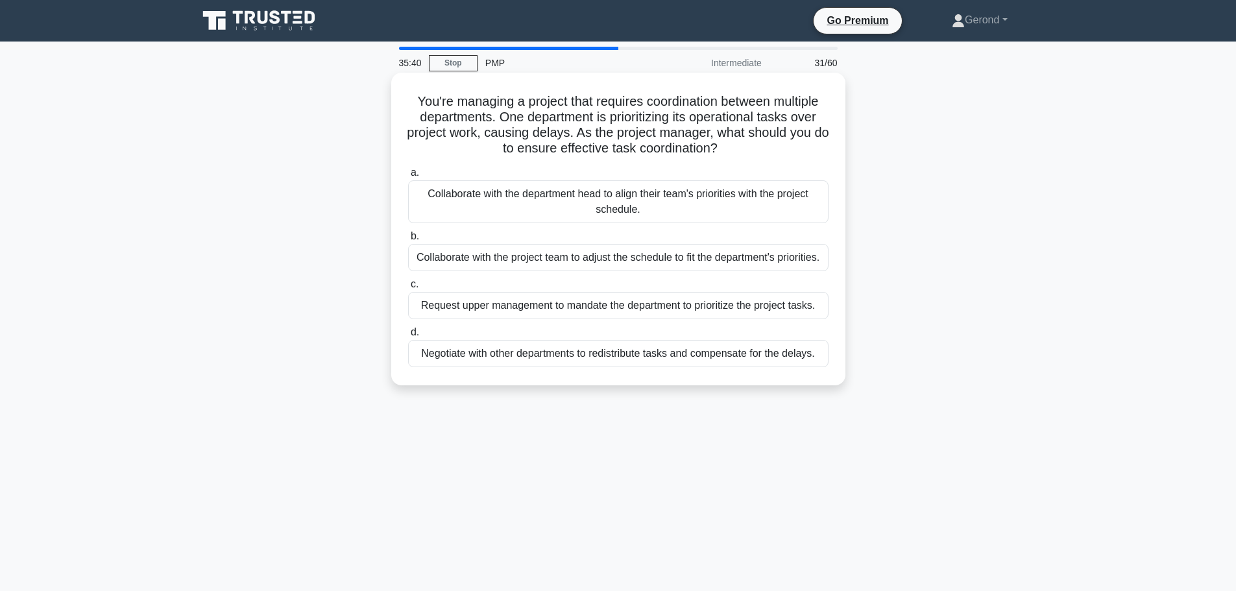
click at [605, 213] on div "Collaborate with the department head to align their team's priorities with the …" at bounding box center [618, 201] width 420 height 43
click at [408, 177] on input "a. Collaborate with the department head to align their team's priorities with t…" at bounding box center [408, 173] width 0 height 8
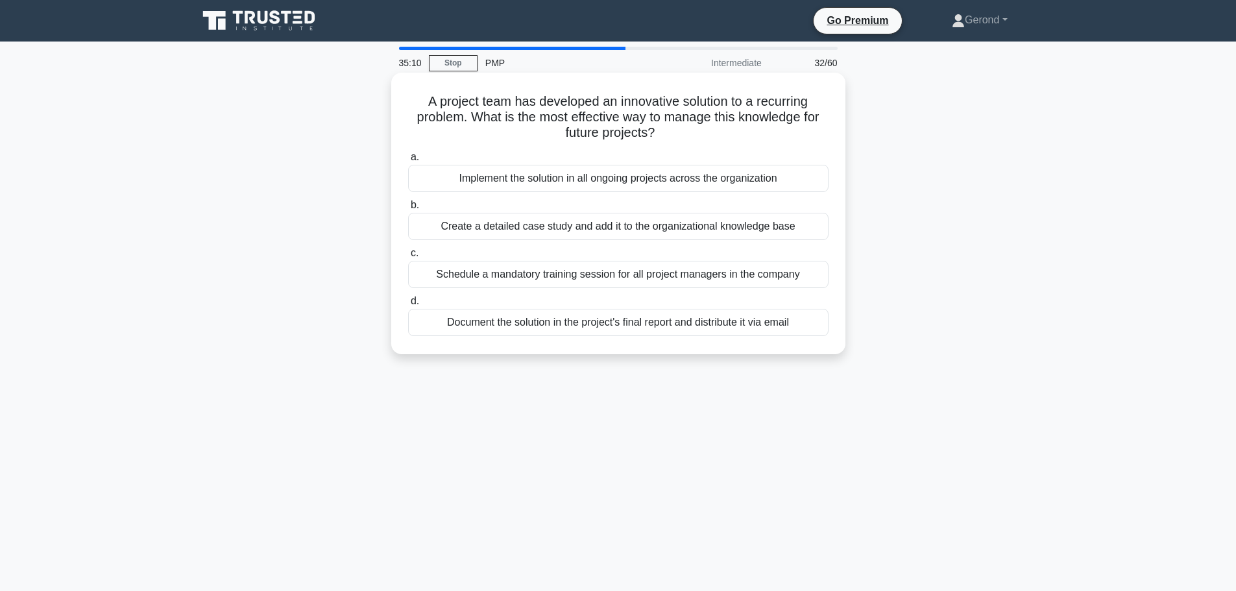
click at [637, 221] on div "Create a detailed case study and add it to the organizational knowledge base" at bounding box center [618, 226] width 420 height 27
click at [408, 210] on input "b. Create a detailed case study and add it to the organizational knowledge base" at bounding box center [408, 205] width 0 height 8
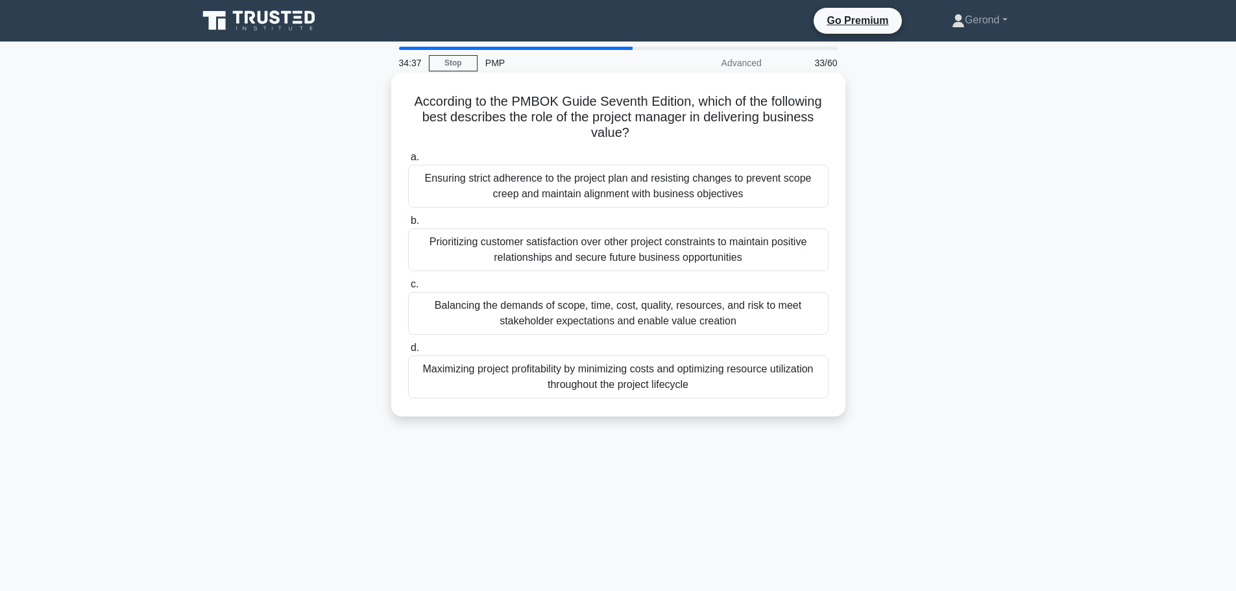
click at [699, 323] on div "Balancing the demands of scope, time, cost, quality, resources, and risk to mee…" at bounding box center [618, 313] width 420 height 43
click at [408, 289] on input "c. Balancing the demands of scope, time, cost, quality, resources, and risk to …" at bounding box center [408, 284] width 0 height 8
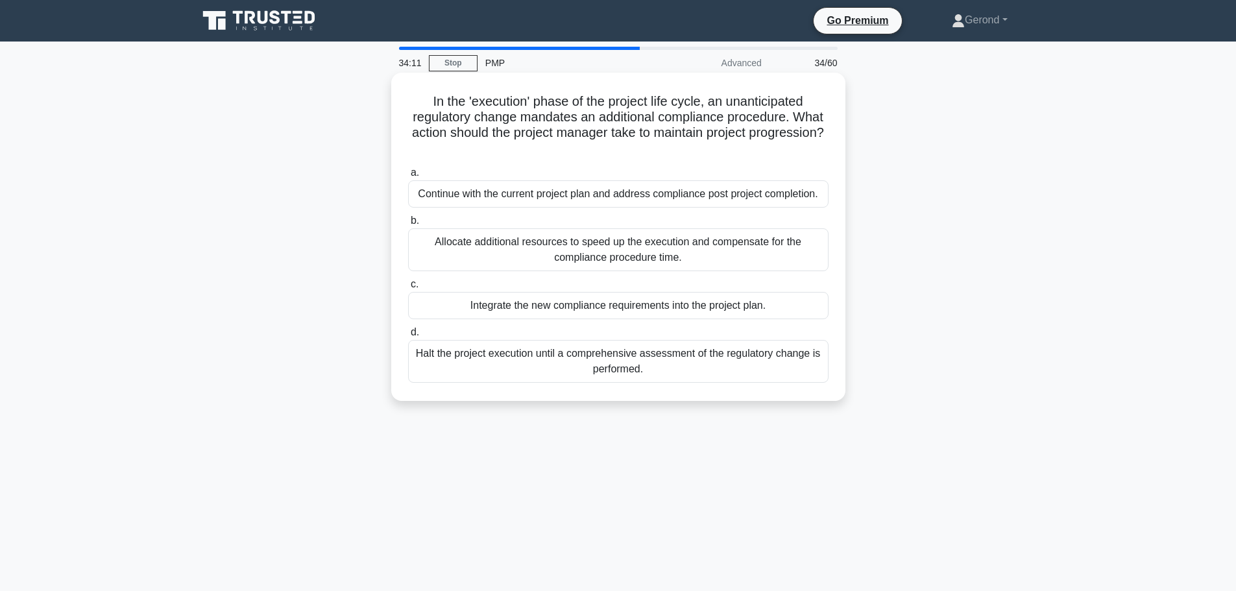
click at [690, 302] on div "Integrate the new compliance requirements into the project plan." at bounding box center [618, 305] width 420 height 27
click at [408, 289] on input "c. Integrate the new compliance requirements into the project plan." at bounding box center [408, 284] width 0 height 8
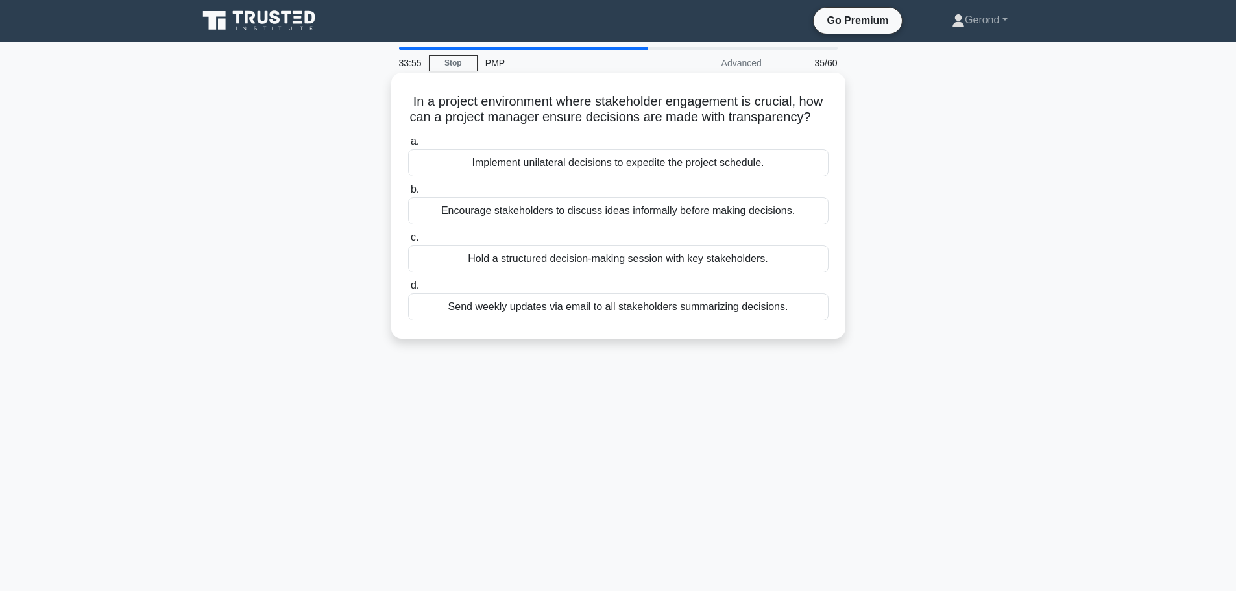
click at [617, 273] on div "Hold a structured decision-making session with key stakeholders." at bounding box center [618, 258] width 420 height 27
click at [408, 242] on input "c. Hold a structured decision-making session with key stakeholders." at bounding box center [408, 238] width 0 height 8
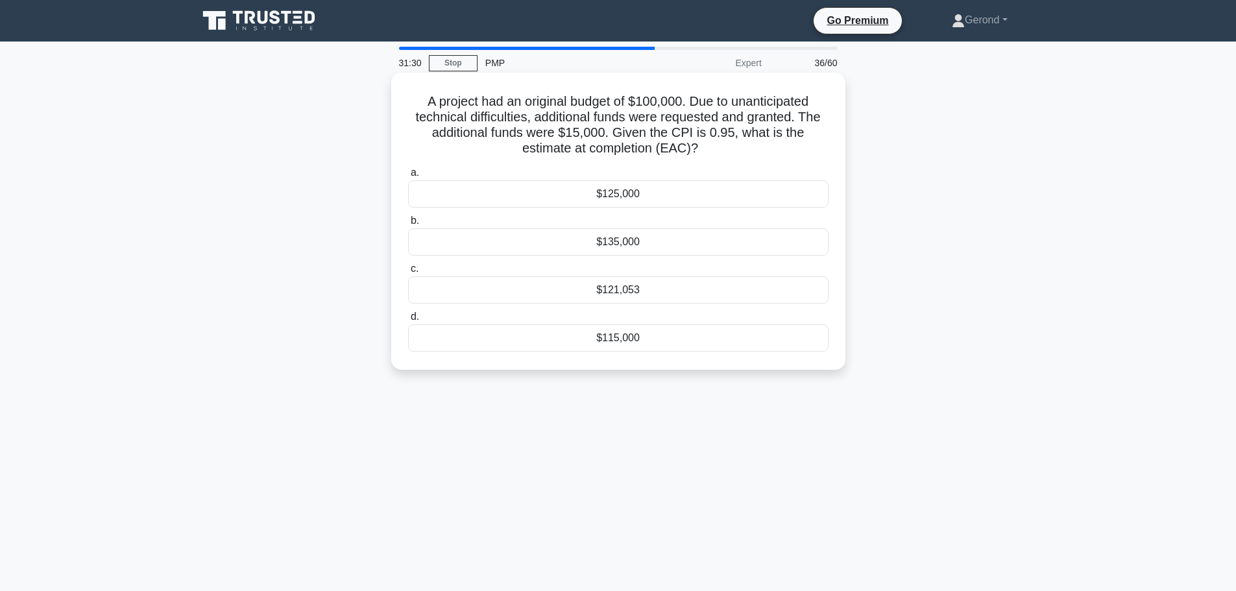
click at [623, 285] on div "$121,053" at bounding box center [618, 289] width 420 height 27
click at [408, 273] on input "c. $121,053" at bounding box center [408, 269] width 0 height 8
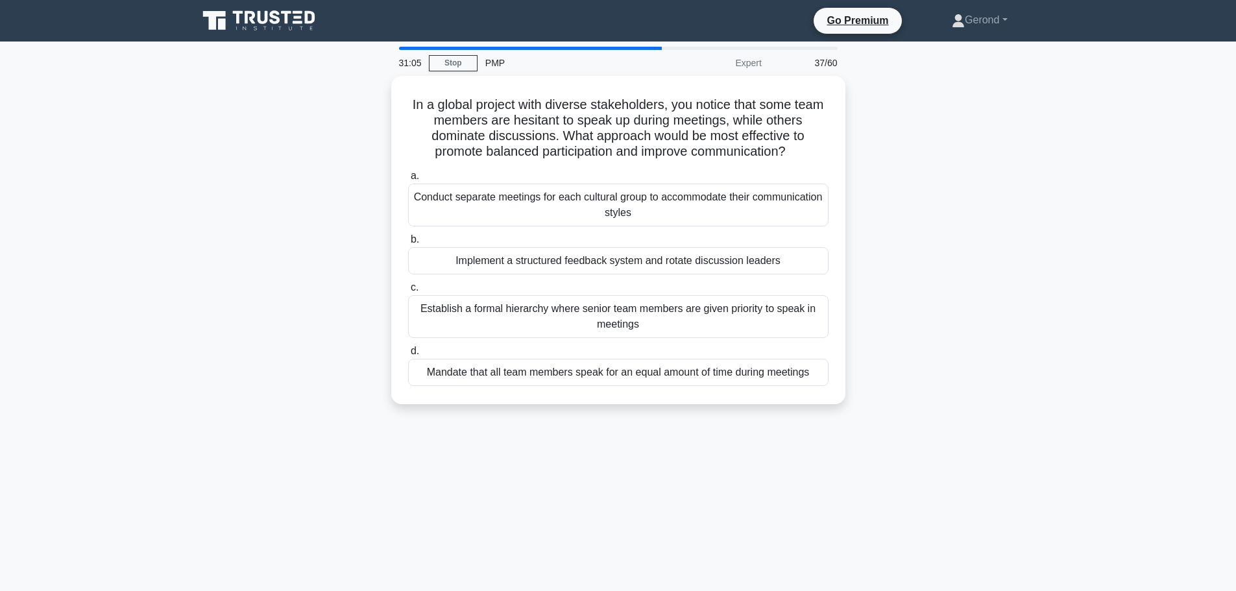
click at [951, 370] on div "In a global project with diverse stakeholders, you notice that some team member…" at bounding box center [618, 248] width 856 height 344
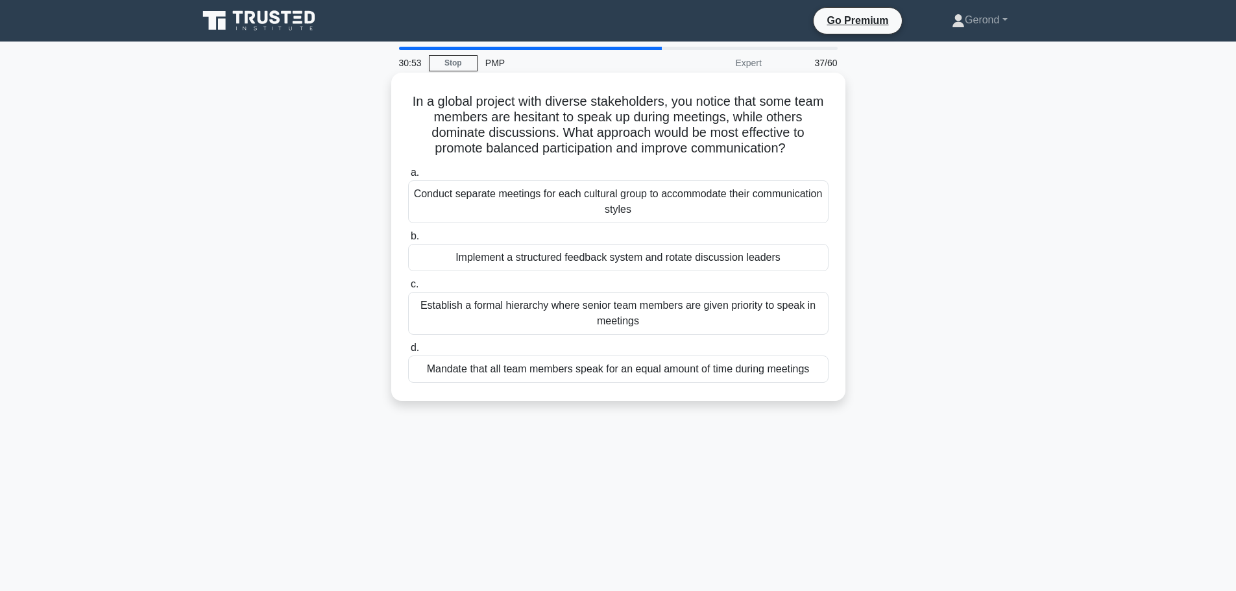
click at [670, 378] on div "Mandate that all team members speak for an equal amount of time during meetings" at bounding box center [618, 369] width 420 height 27
click at [408, 352] on input "d. Mandate that all team members speak for an equal amount of time during meeti…" at bounding box center [408, 348] width 0 height 8
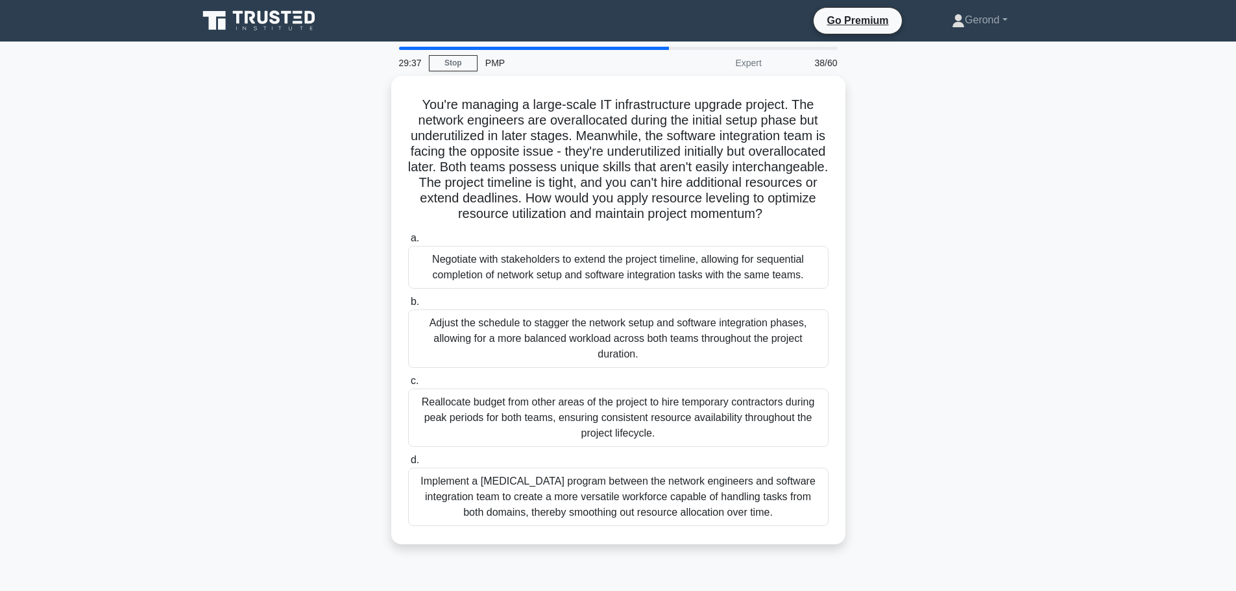
scroll to position [65, 0]
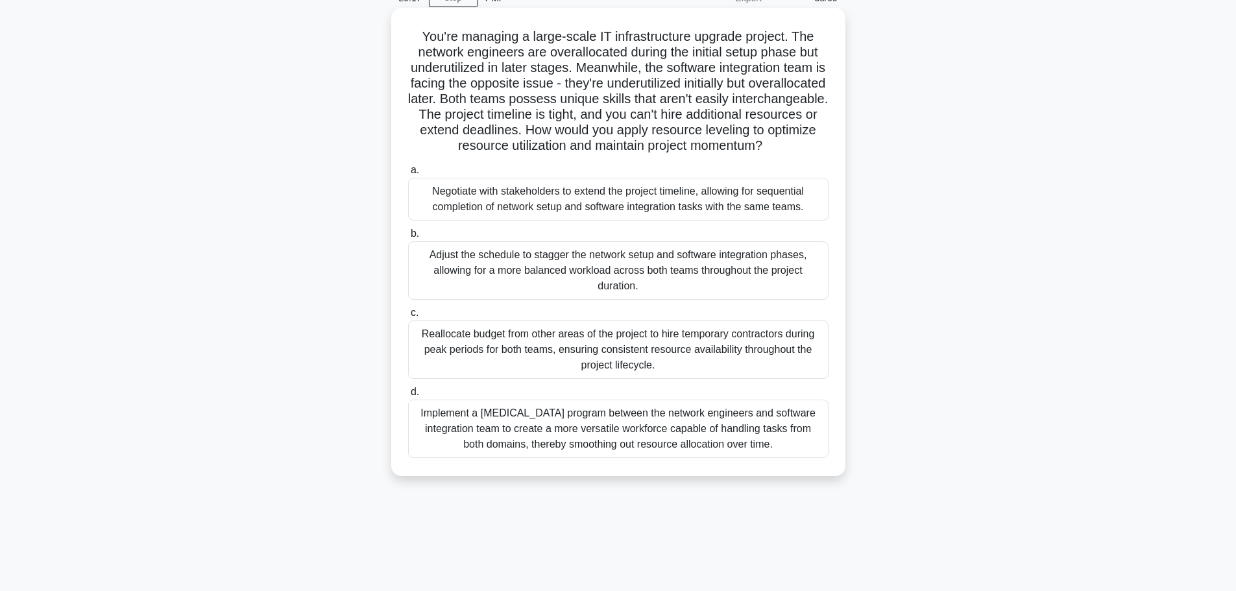
click at [685, 287] on div "Adjust the schedule to stagger the network setup and software integration phase…" at bounding box center [618, 270] width 420 height 58
click at [408, 238] on input "b. Adjust the schedule to stagger the network setup and software integration ph…" at bounding box center [408, 234] width 0 height 8
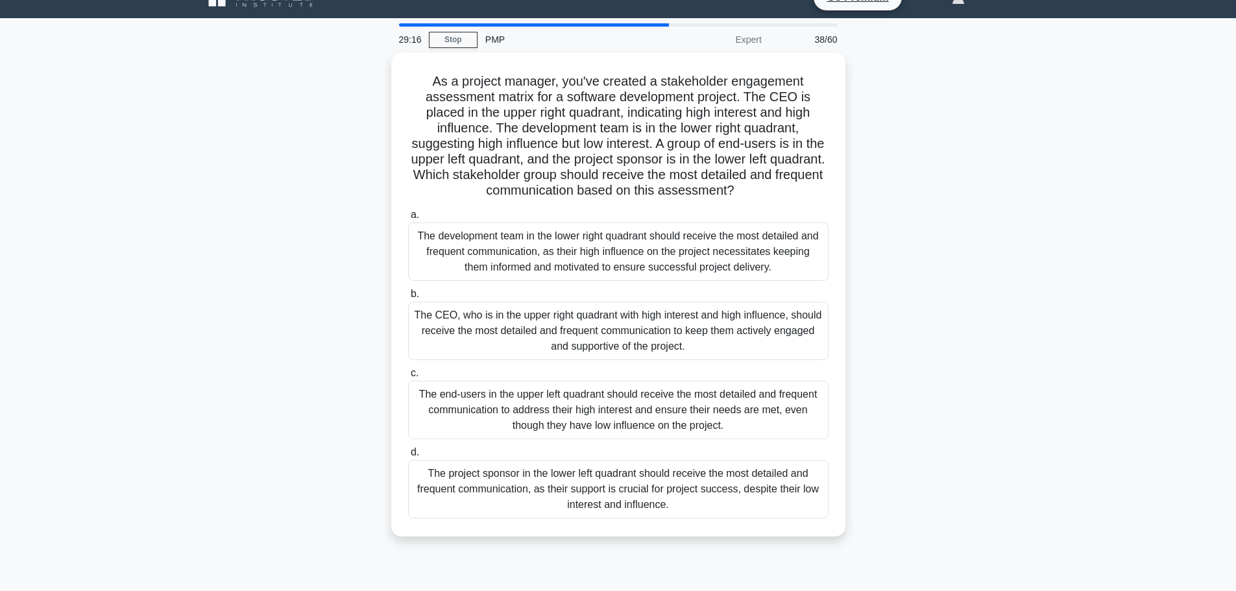
scroll to position [0, 0]
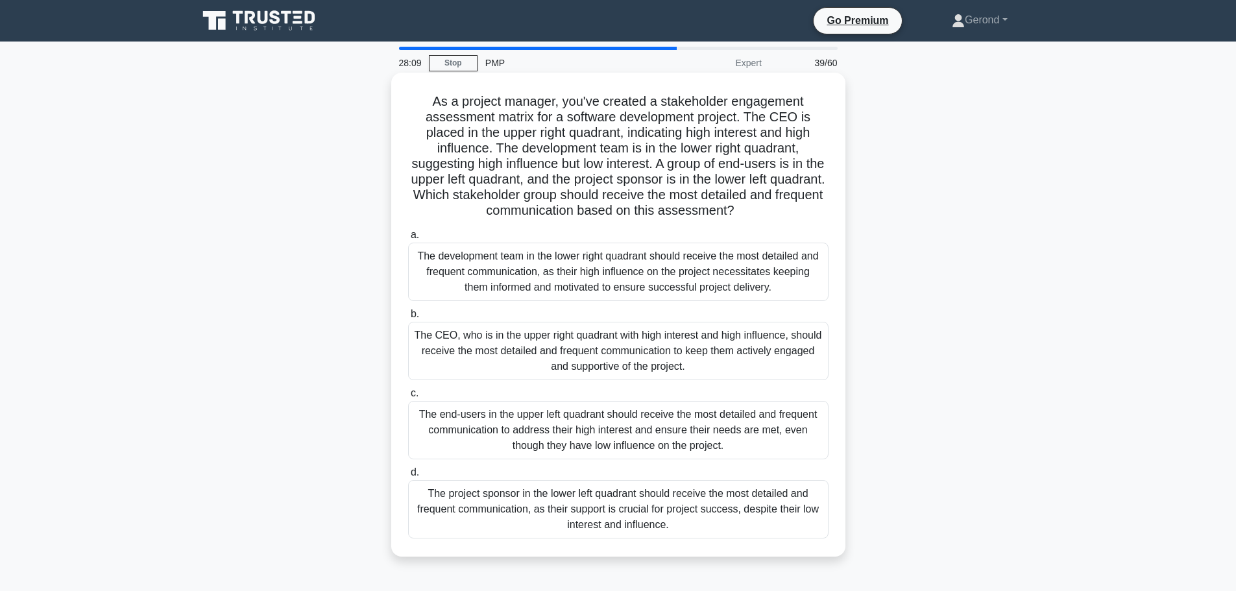
click at [649, 354] on div "The CEO, who is in the upper right quadrant with high interest and high influen…" at bounding box center [618, 351] width 420 height 58
click at [408, 319] on input "b. The CEO, who is in the upper right quadrant with high interest and high infl…" at bounding box center [408, 314] width 0 height 8
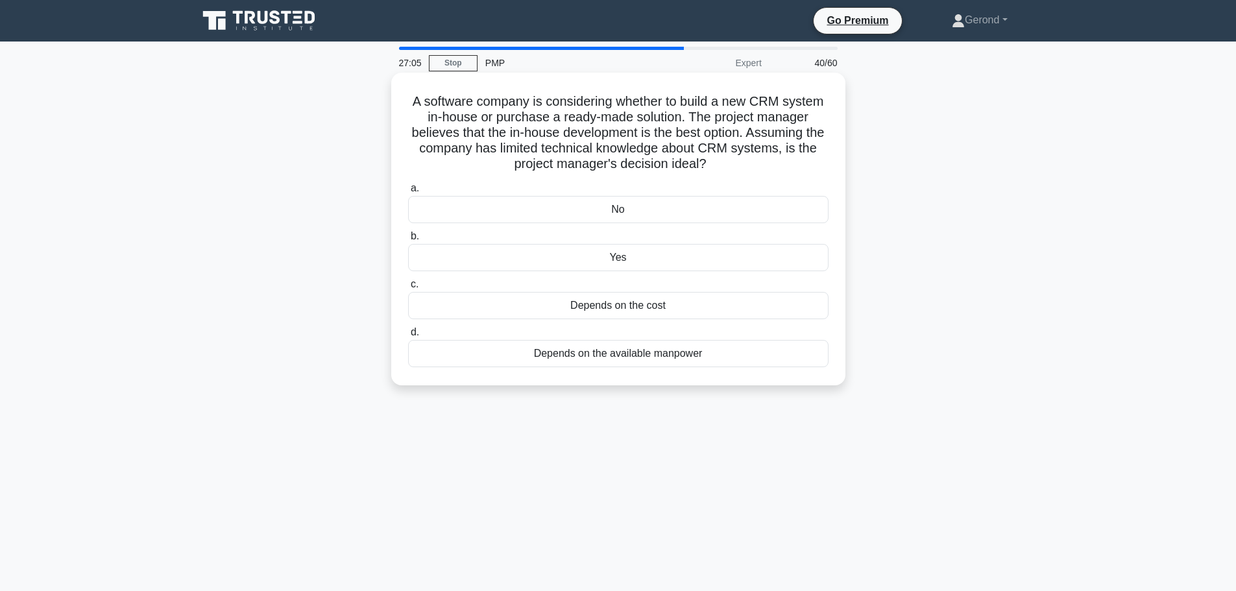
click at [692, 210] on div "No" at bounding box center [618, 209] width 420 height 27
click at [408, 193] on input "a. No" at bounding box center [408, 188] width 0 height 8
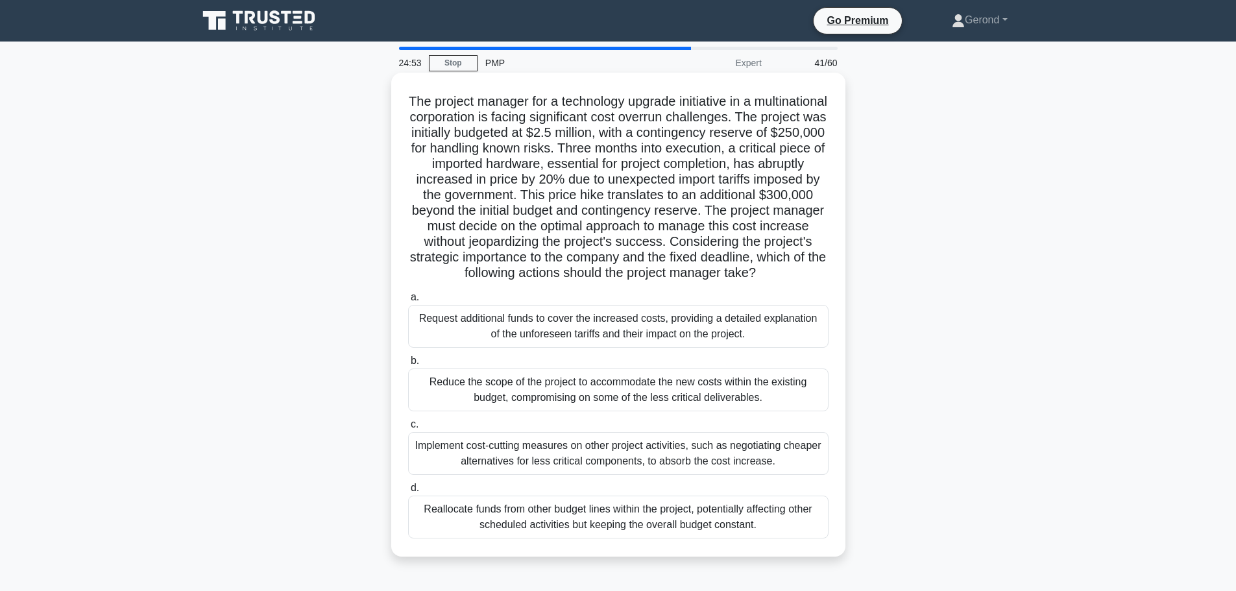
click at [697, 344] on div "Request additional funds to cover the increased costs, providing a detailed exp…" at bounding box center [618, 326] width 420 height 43
click at [408, 302] on input "a. Request additional funds to cover the increased costs, providing a detailed …" at bounding box center [408, 297] width 0 height 8
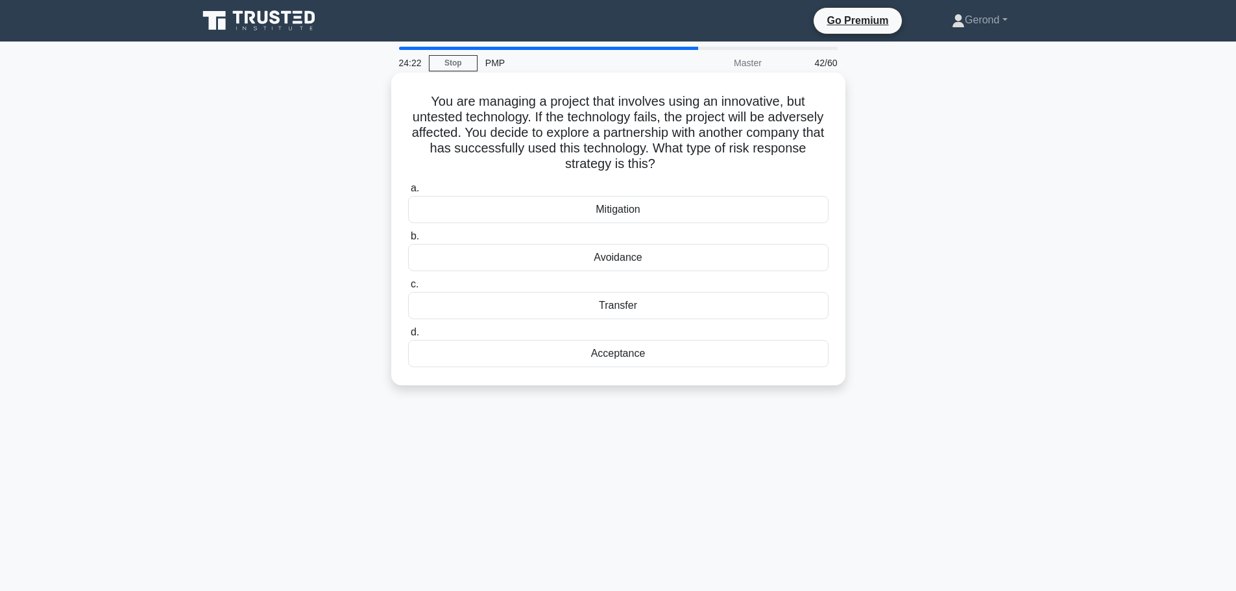
click at [664, 216] on div "Mitigation" at bounding box center [618, 209] width 420 height 27
click at [408, 193] on input "a. Mitigation" at bounding box center [408, 188] width 0 height 8
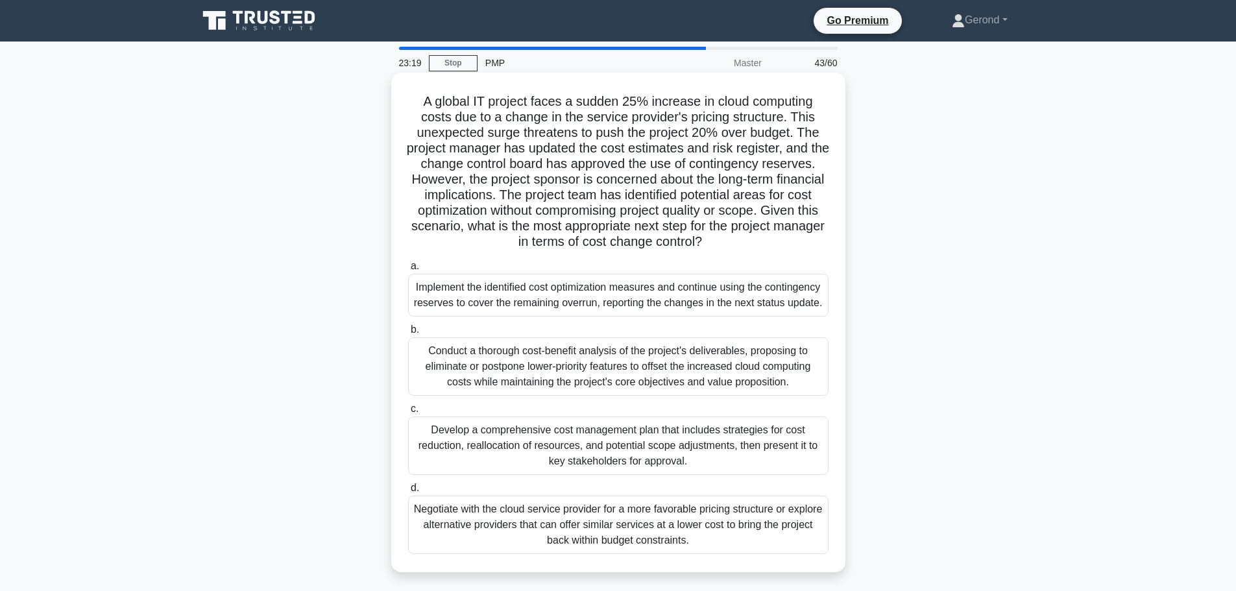
scroll to position [65, 0]
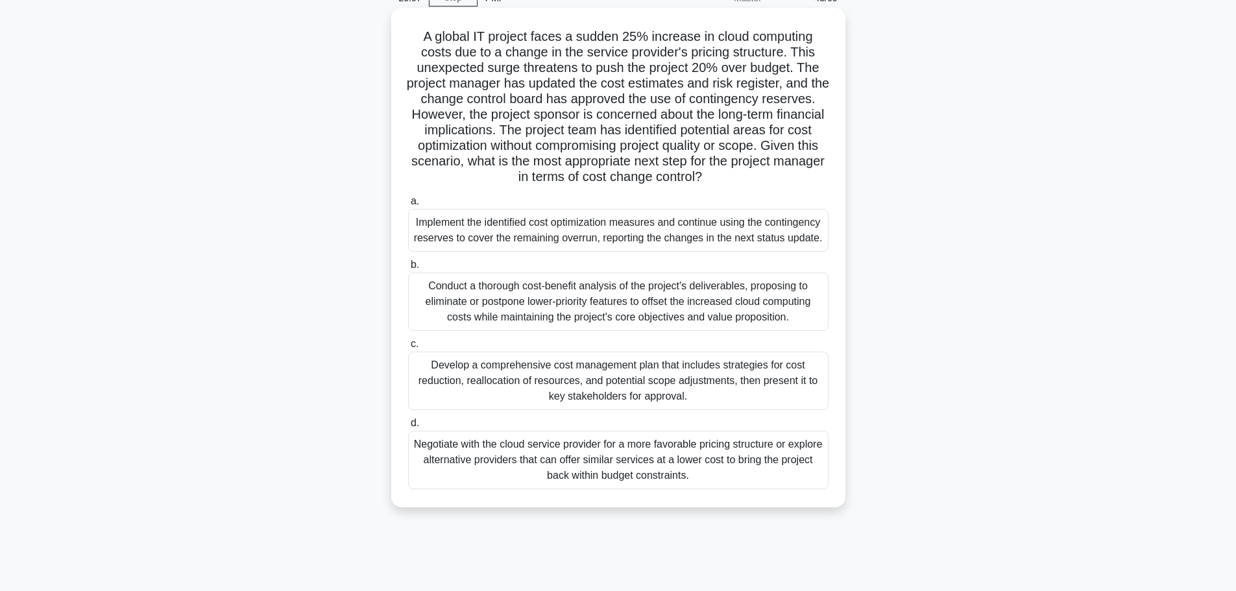
click at [648, 379] on div "Develop a comprehensive cost management plan that includes strategies for cost …" at bounding box center [618, 381] width 420 height 58
click at [408, 348] on input "c. Develop a comprehensive cost management plan that includes strategies for co…" at bounding box center [408, 344] width 0 height 8
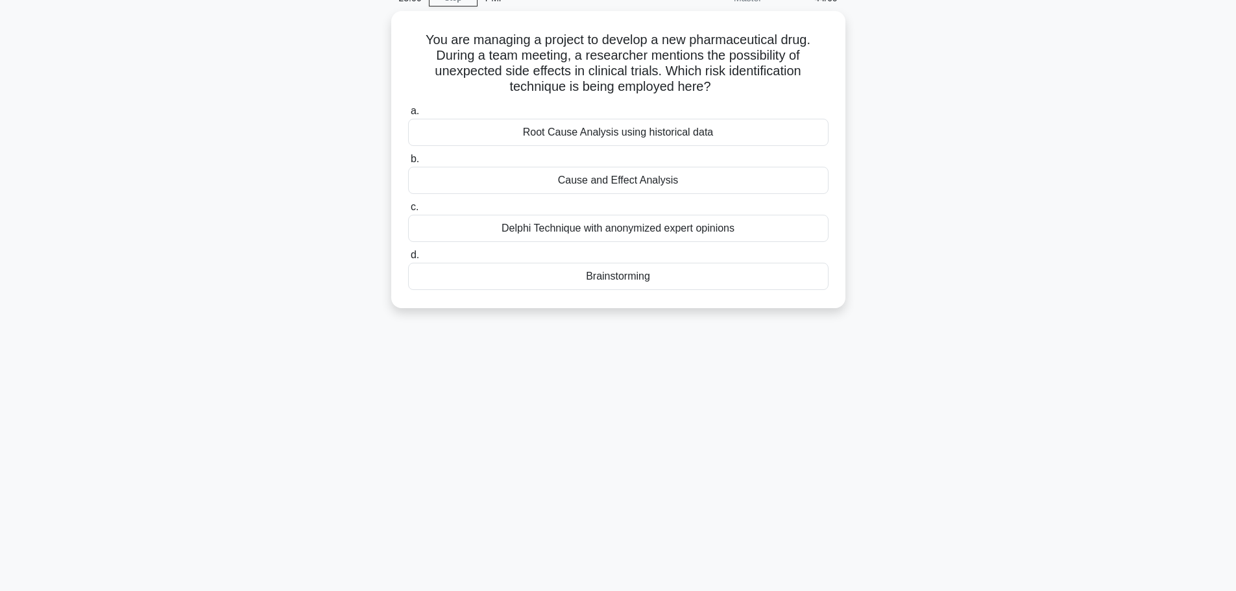
scroll to position [0, 0]
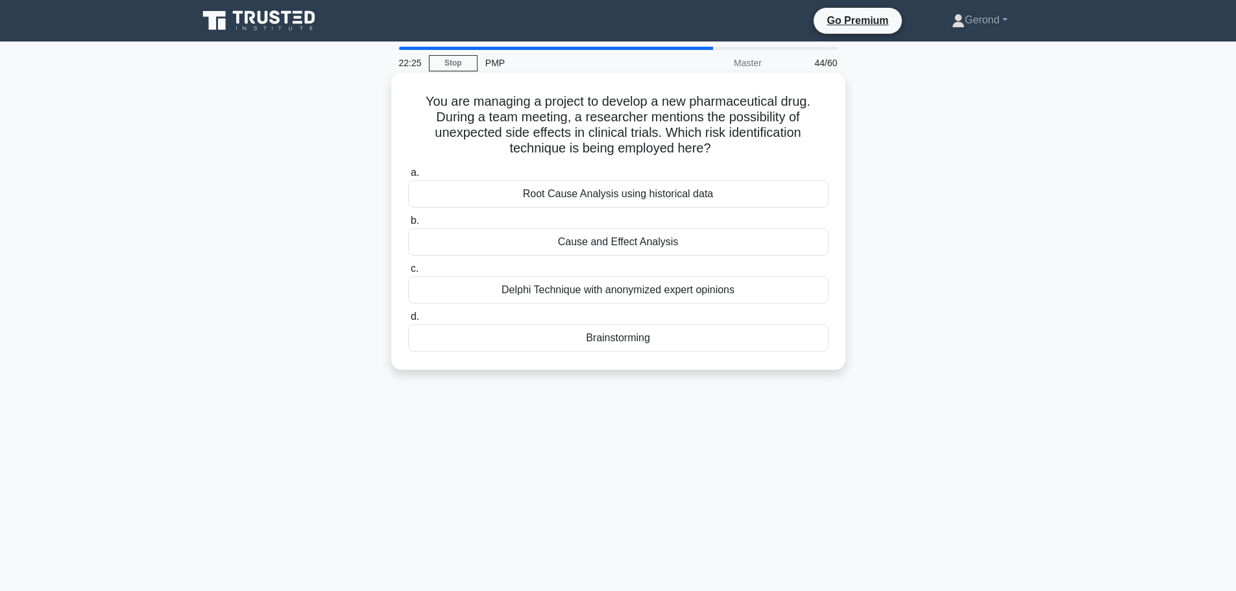
click at [695, 246] on div "Cause and Effect Analysis" at bounding box center [618, 241] width 420 height 27
click at [408, 225] on input "b. Cause and Effect Analysis" at bounding box center [408, 221] width 0 height 8
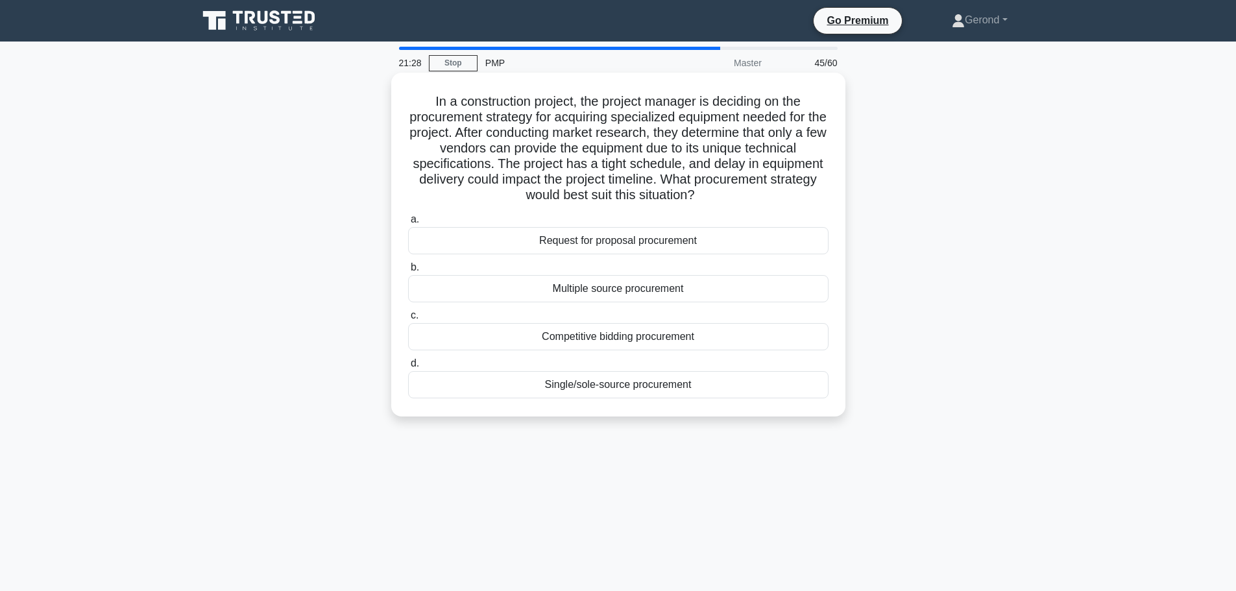
click at [649, 243] on div "Request for proposal procurement" at bounding box center [618, 240] width 420 height 27
click at [408, 224] on input "a. Request for proposal procurement" at bounding box center [408, 219] width 0 height 8
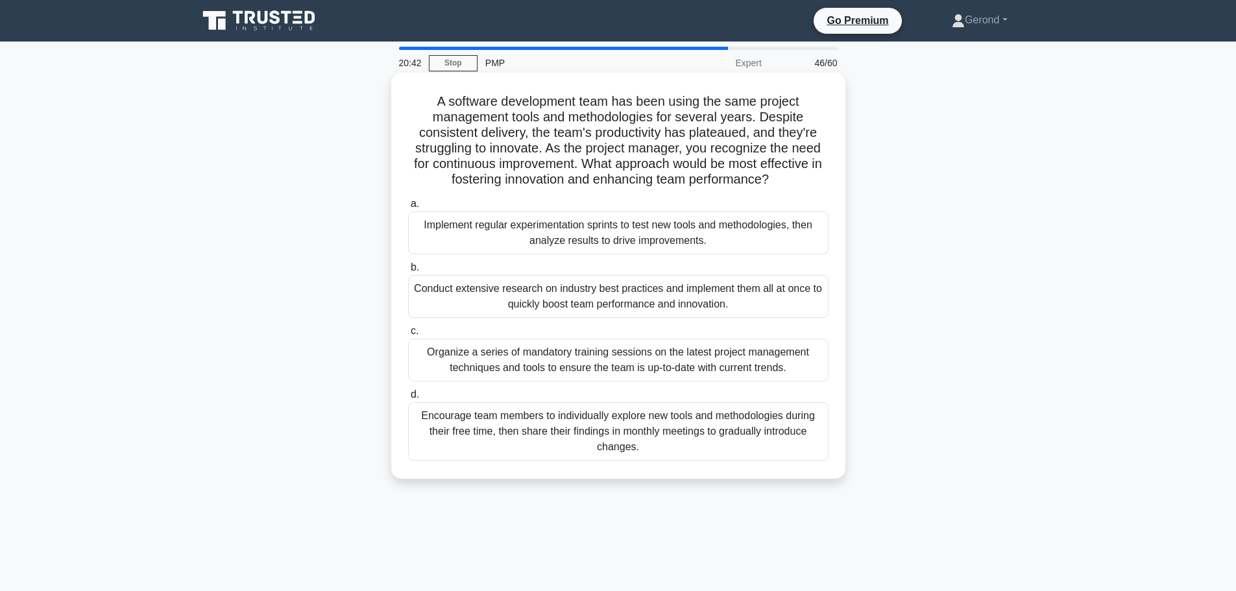
click at [692, 241] on div "Implement regular experimentation sprints to test new tools and methodologies, …" at bounding box center [618, 233] width 420 height 43
click at [408, 208] on input "a. Implement regular experimentation sprints to test new tools and methodologie…" at bounding box center [408, 204] width 0 height 8
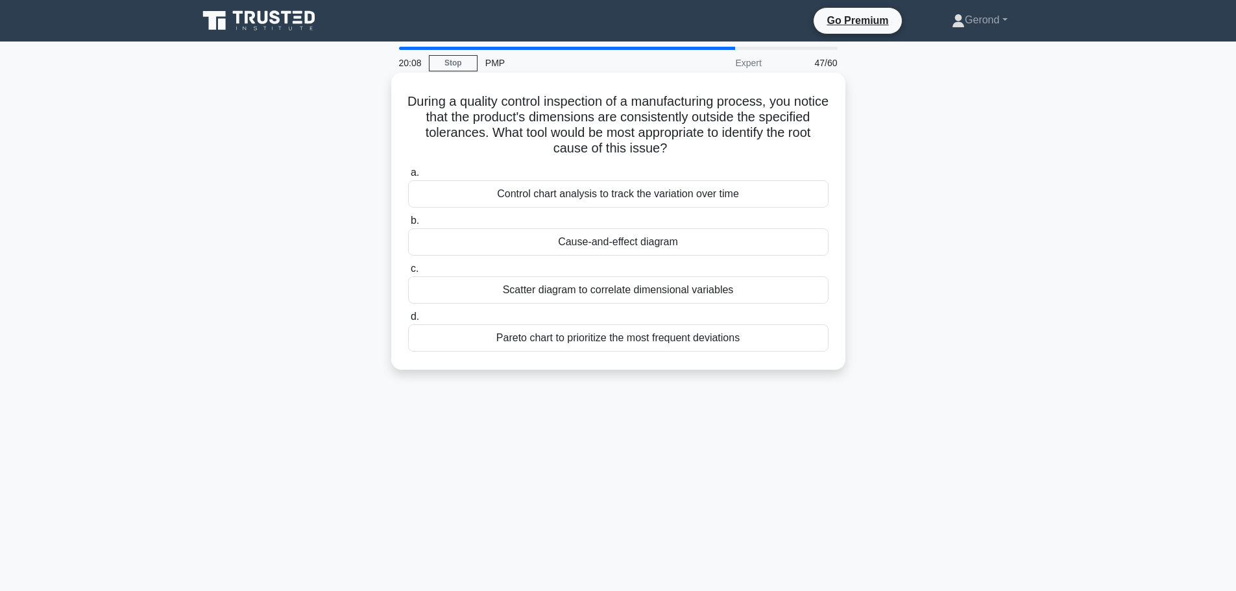
click at [770, 284] on div "Scatter diagram to correlate dimensional variables" at bounding box center [618, 289] width 420 height 27
click at [408, 273] on input "c. Scatter diagram to correlate dimensional variables" at bounding box center [408, 269] width 0 height 8
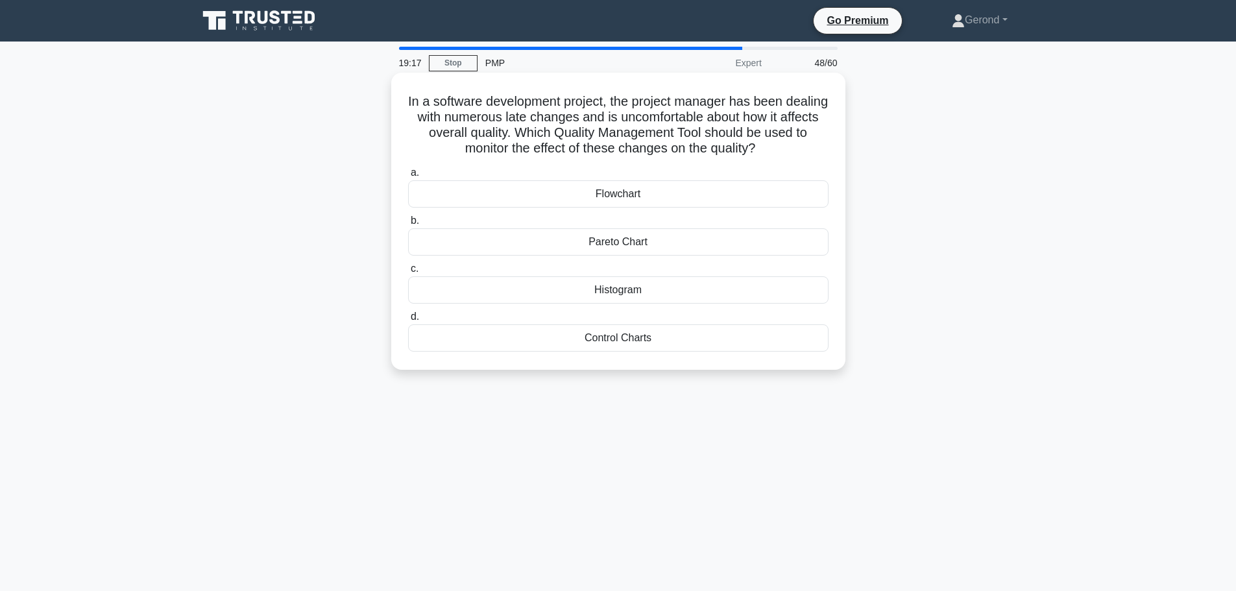
click at [679, 346] on div "Control Charts" at bounding box center [618, 337] width 420 height 27
click at [408, 321] on input "d. Control Charts" at bounding box center [408, 317] width 0 height 8
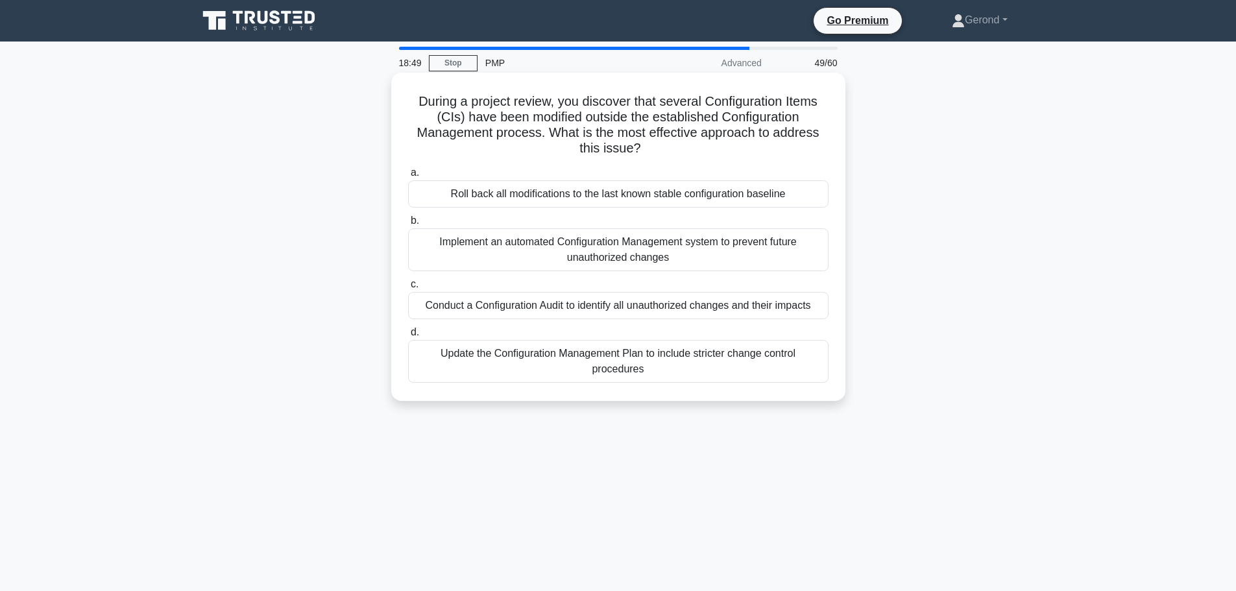
click at [677, 250] on div "Implement an automated Configuration Management system to prevent future unauth…" at bounding box center [618, 249] width 420 height 43
click at [408, 225] on input "b. Implement an automated Configuration Management system to prevent future una…" at bounding box center [408, 221] width 0 height 8
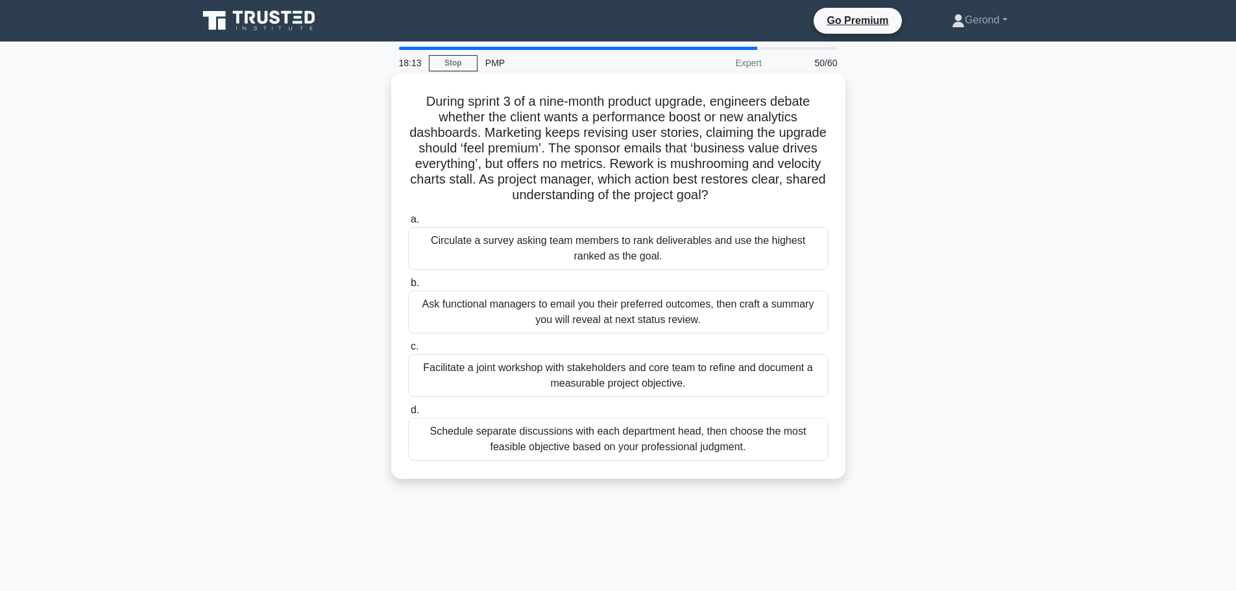
click at [666, 363] on div "Facilitate a joint workshop with stakeholders and core team to refine and docum…" at bounding box center [618, 375] width 420 height 43
click at [408, 351] on input "c. Facilitate a joint workshop with stakeholders and core team to refine and do…" at bounding box center [408, 347] width 0 height 8
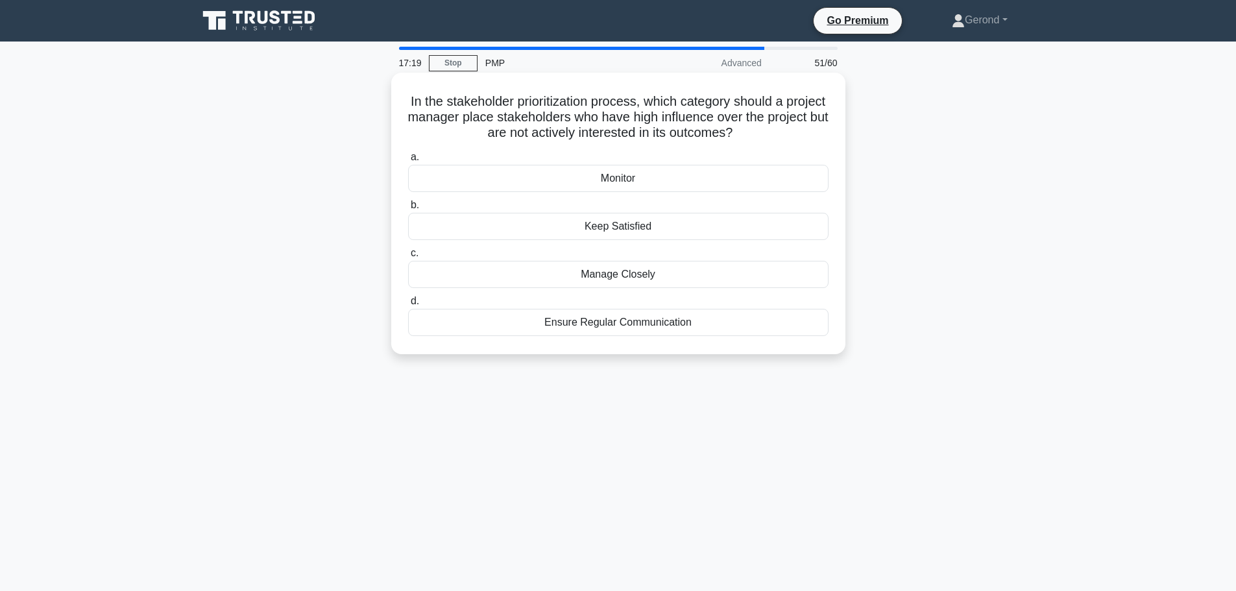
click at [651, 229] on div "Keep Satisfied" at bounding box center [618, 226] width 420 height 27
click at [408, 210] on input "b. Keep Satisfied" at bounding box center [408, 205] width 0 height 8
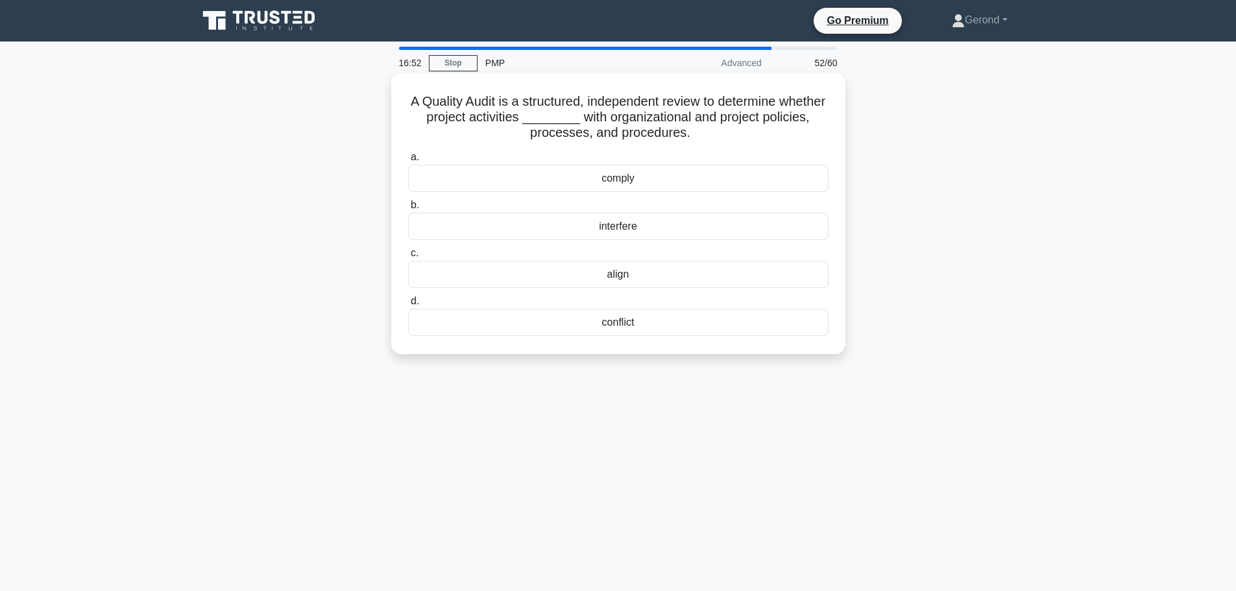
click at [624, 182] on div "comply" at bounding box center [618, 178] width 420 height 27
click at [408, 162] on input "a. comply" at bounding box center [408, 157] width 0 height 8
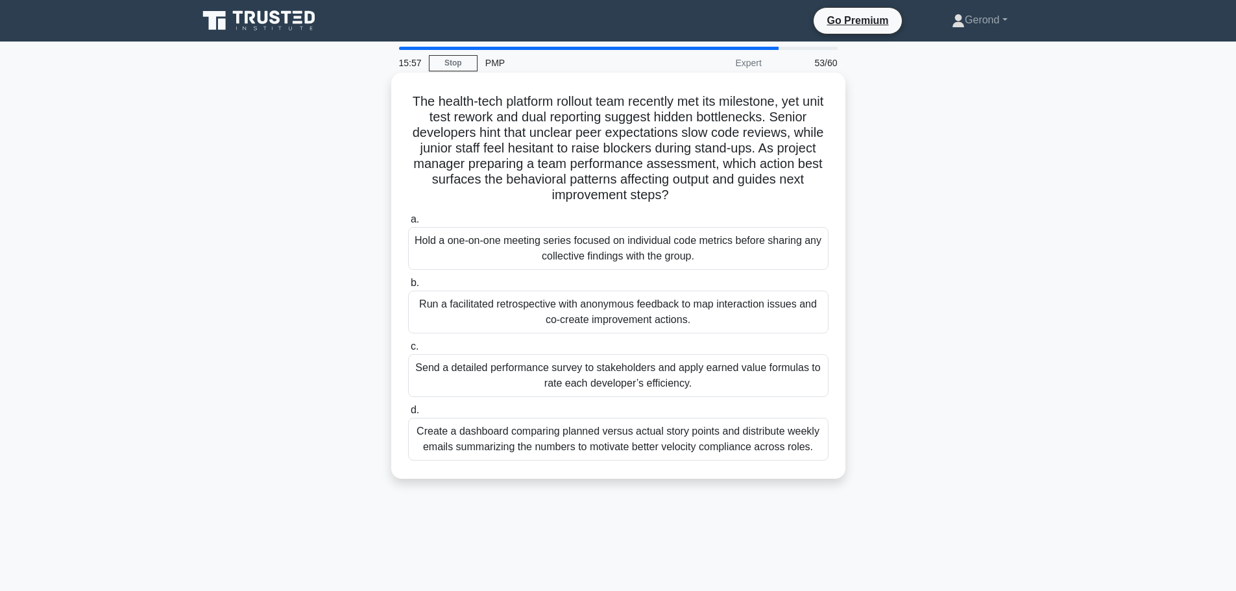
click at [696, 252] on div "Hold a one-on-one meeting series focused on individual code metrics before shar…" at bounding box center [618, 248] width 420 height 43
click at [408, 224] on input "a. Hold a one-on-one meeting series focused on individual code metrics before s…" at bounding box center [408, 219] width 0 height 8
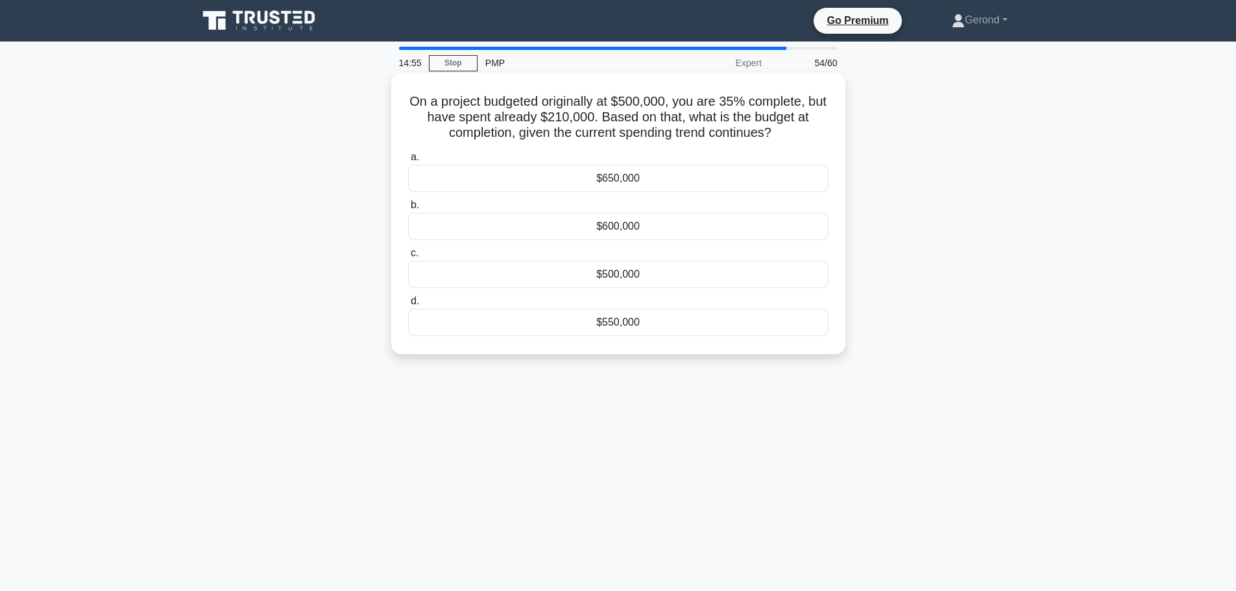
click at [612, 186] on div "$650,000" at bounding box center [618, 178] width 420 height 27
click at [408, 162] on input "a. $650,000" at bounding box center [408, 157] width 0 height 8
click at [644, 228] on div "CV = $10,000, CPI = 1.143" at bounding box center [618, 226] width 420 height 27
click at [408, 210] on input "b. CV = $10,000, CPI = 1.143" at bounding box center [408, 205] width 0 height 8
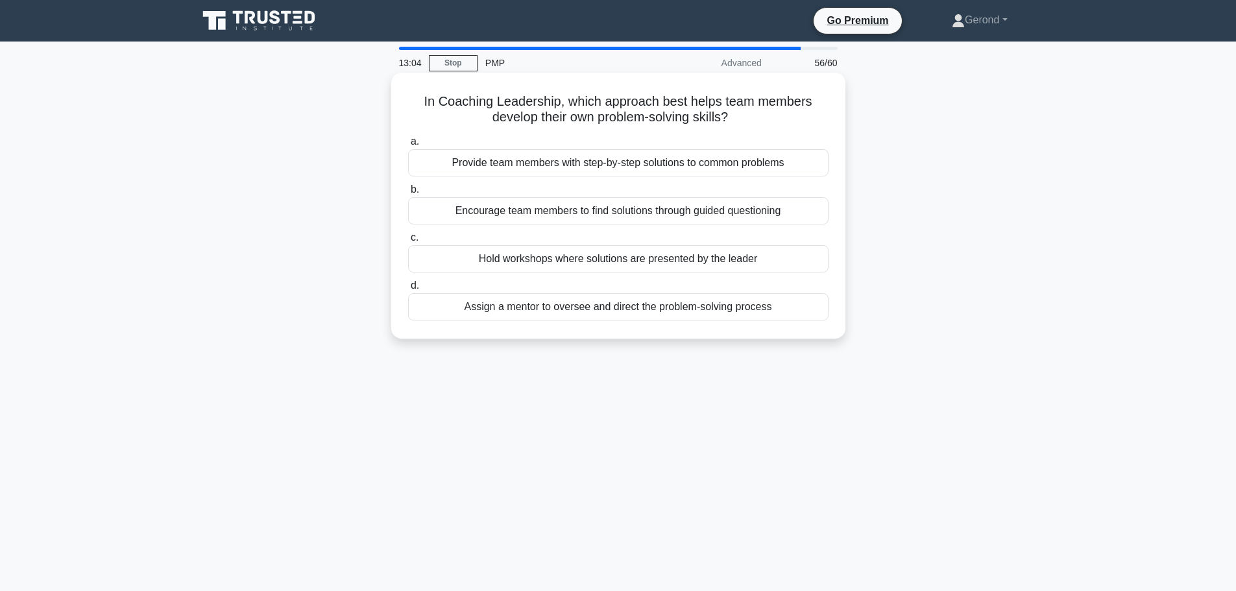
click at [670, 212] on div "Encourage team members to find solutions through guided questioning" at bounding box center [618, 210] width 420 height 27
click at [408, 194] on input "b. Encourage team members to find solutions through guided questioning" at bounding box center [408, 190] width 0 height 8
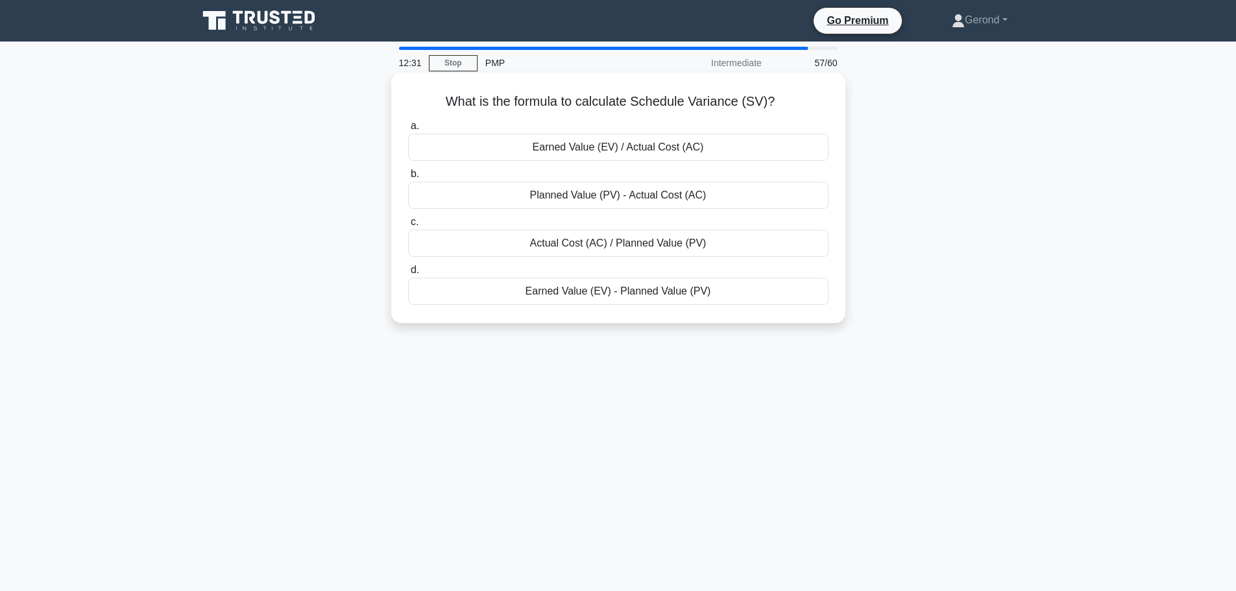
click at [631, 289] on div "Earned Value (EV) - Planned Value (PV)" at bounding box center [618, 291] width 420 height 27
click at [408, 274] on input "d. Earned Value (EV) - Planned Value (PV)" at bounding box center [408, 270] width 0 height 8
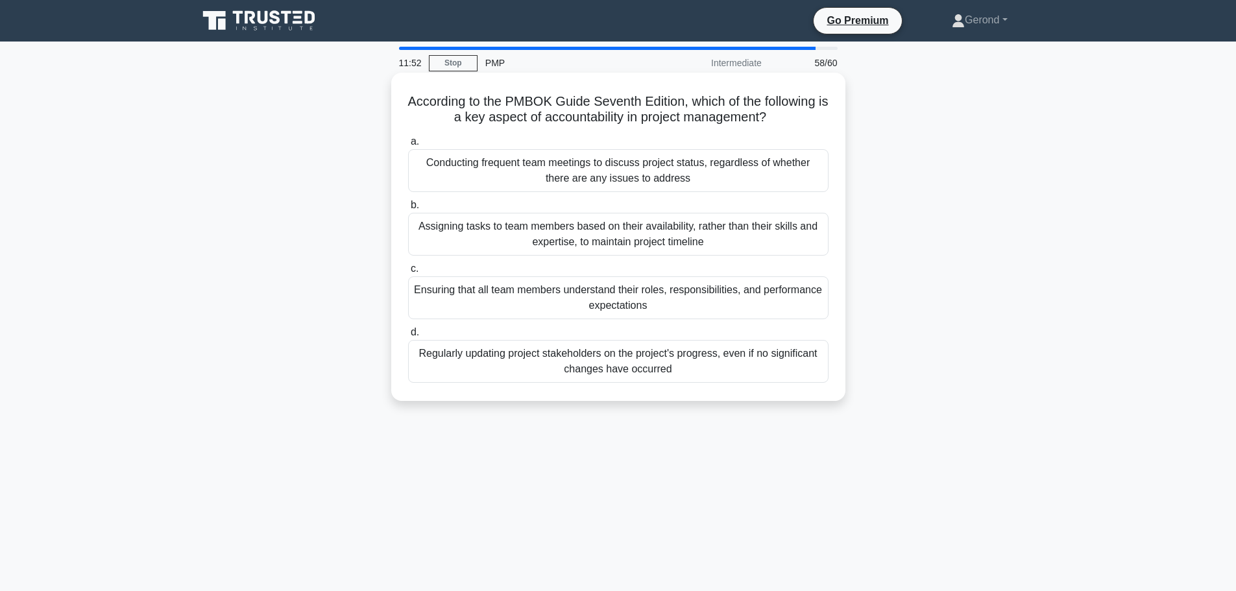
click at [673, 367] on div "Regularly updating project stakeholders on the project's progress, even if no s…" at bounding box center [618, 361] width 420 height 43
click at [408, 337] on input "d. Regularly updating project stakeholders on the project's progress, even if n…" at bounding box center [408, 332] width 0 height 8
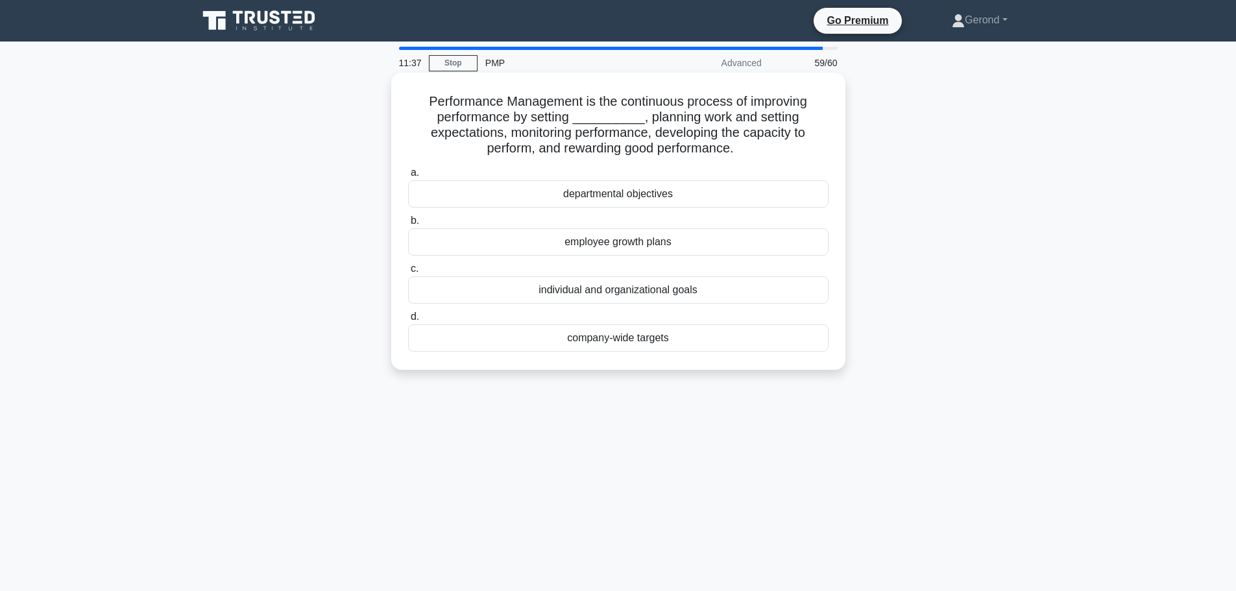
click at [618, 296] on div "individual and organizational goals" at bounding box center [618, 289] width 420 height 27
click at [408, 273] on input "c. individual and organizational goals" at bounding box center [408, 269] width 0 height 8
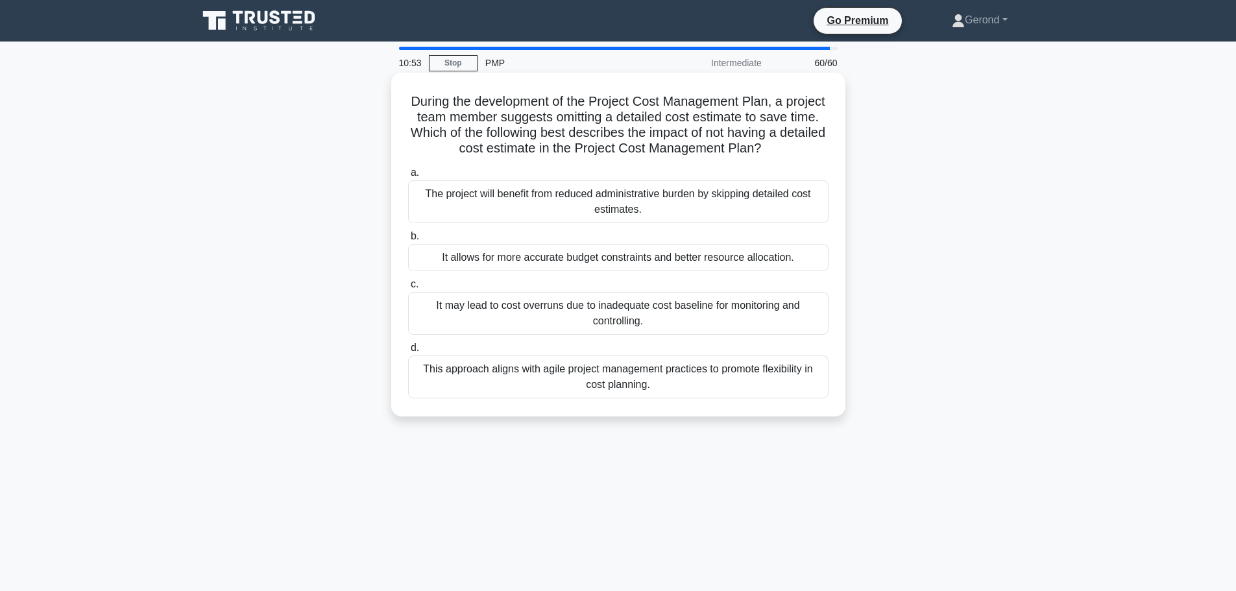
click at [686, 328] on div "It may lead to cost overruns due to inadequate cost baseline for monitoring and…" at bounding box center [618, 313] width 420 height 43
click at [408, 289] on input "c. It may lead to cost overruns due to inadequate cost baseline for monitoring …" at bounding box center [408, 284] width 0 height 8
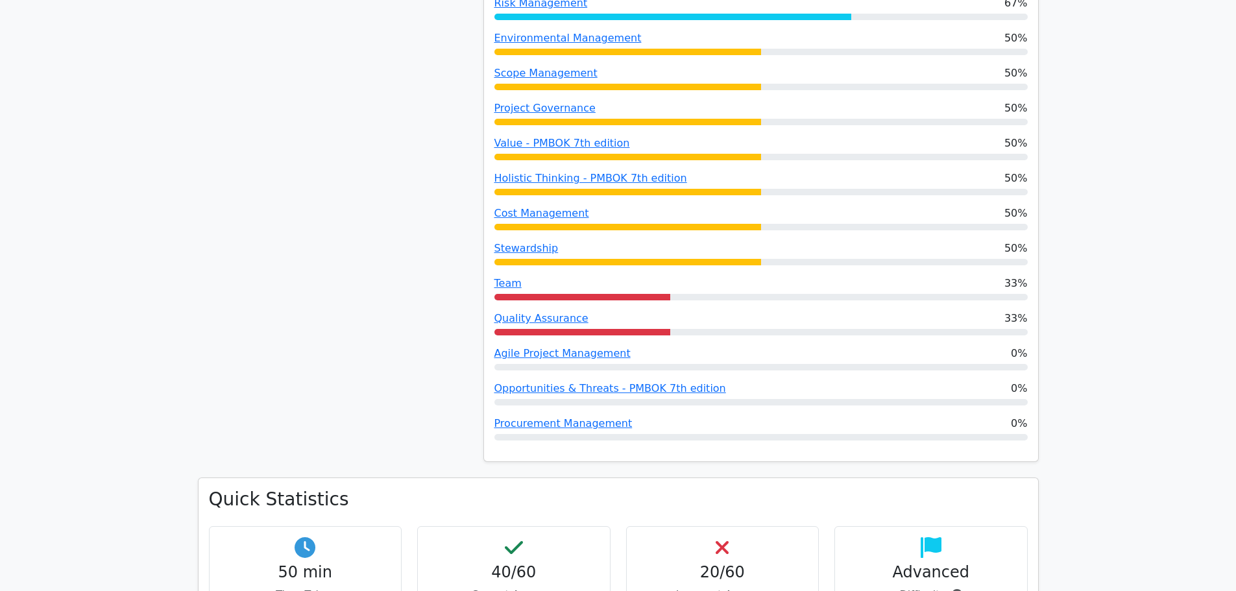
scroll to position [1298, 0]
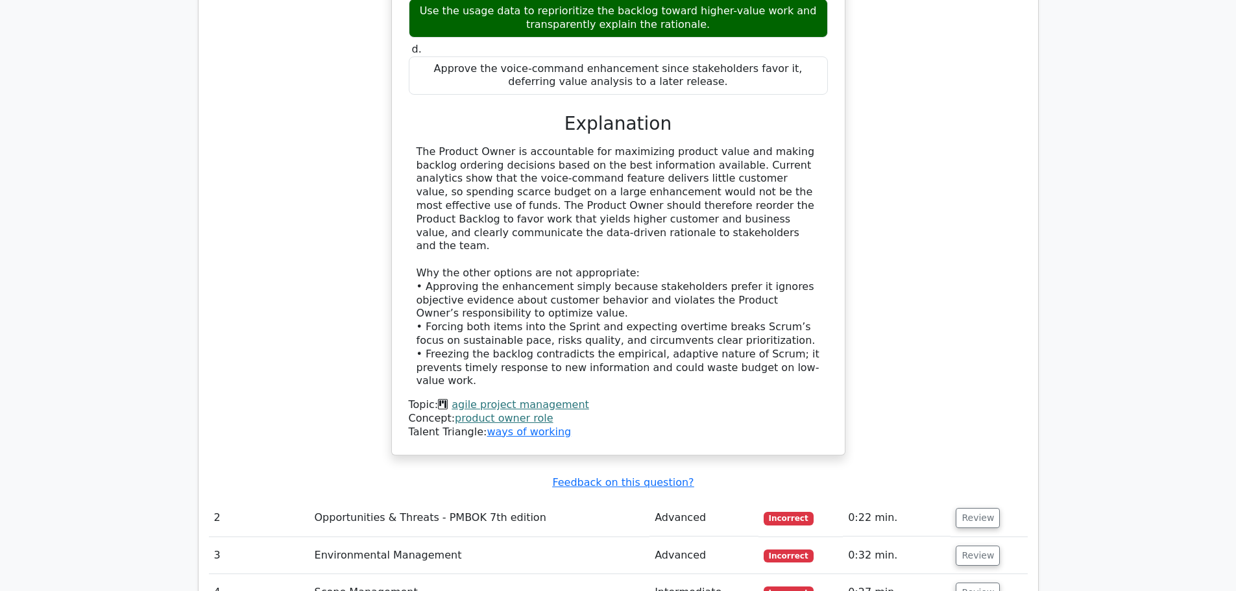
scroll to position [2466, 0]
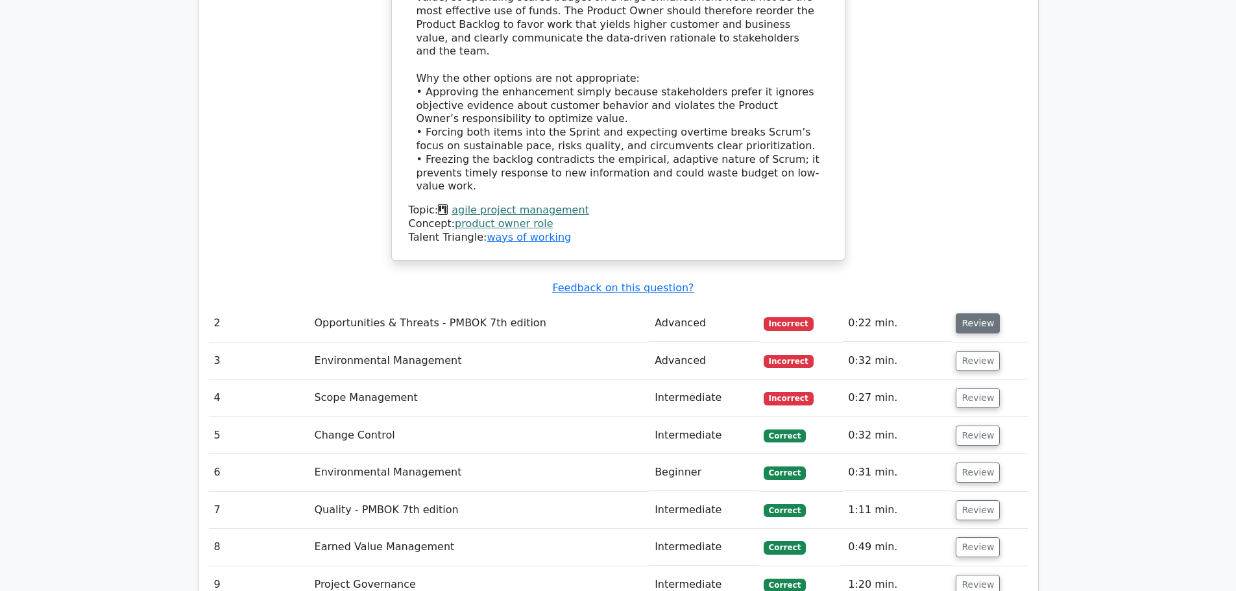
click at [976, 313] on button "Review" at bounding box center [978, 323] width 44 height 20
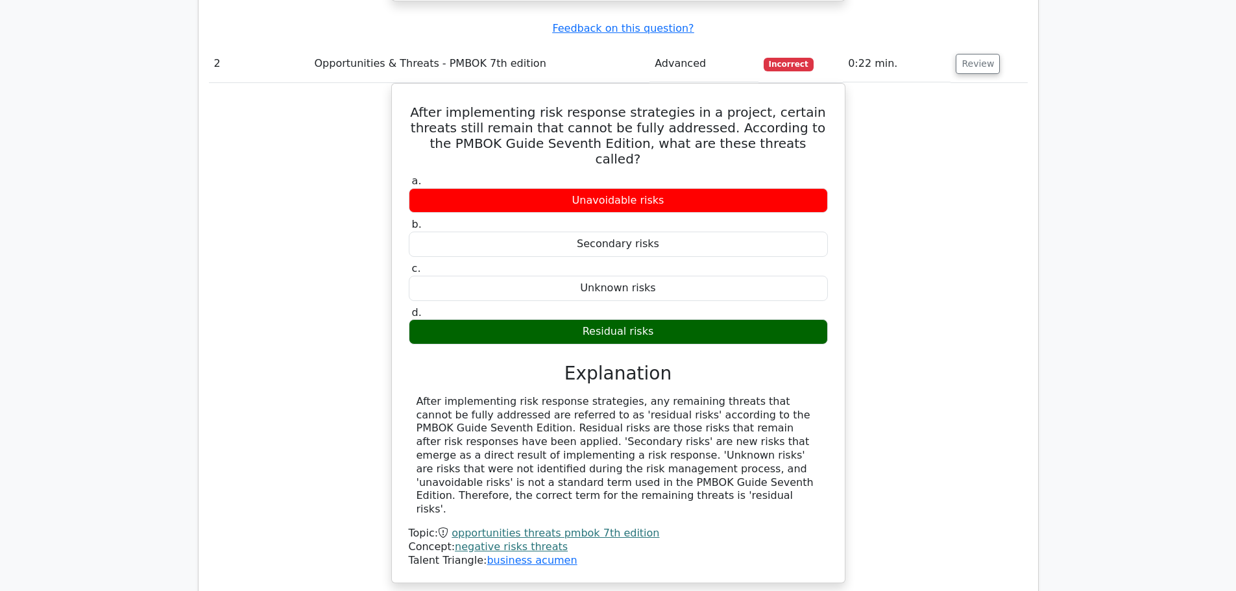
scroll to position [2920, 0]
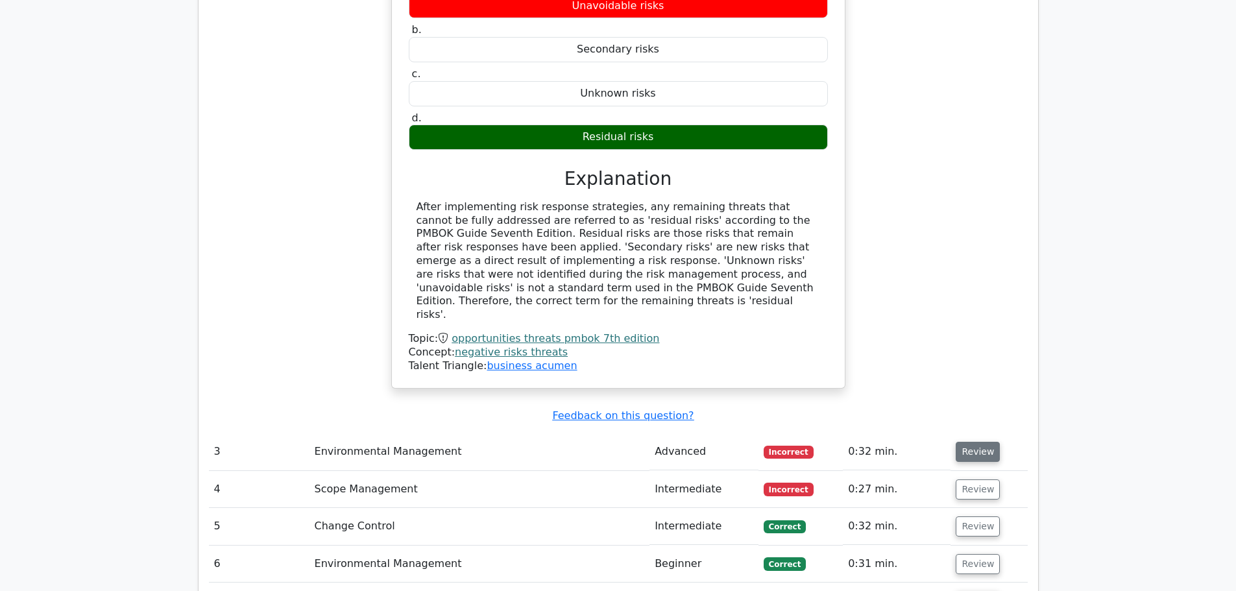
click at [989, 442] on button "Review" at bounding box center [978, 452] width 44 height 20
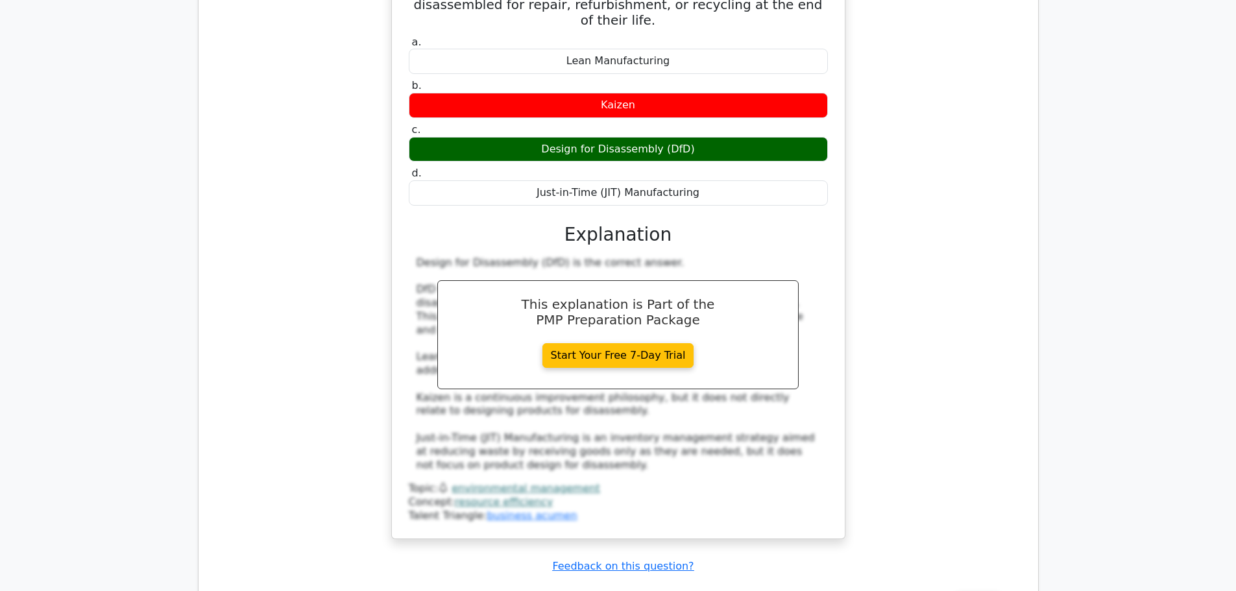
scroll to position [3633, 0]
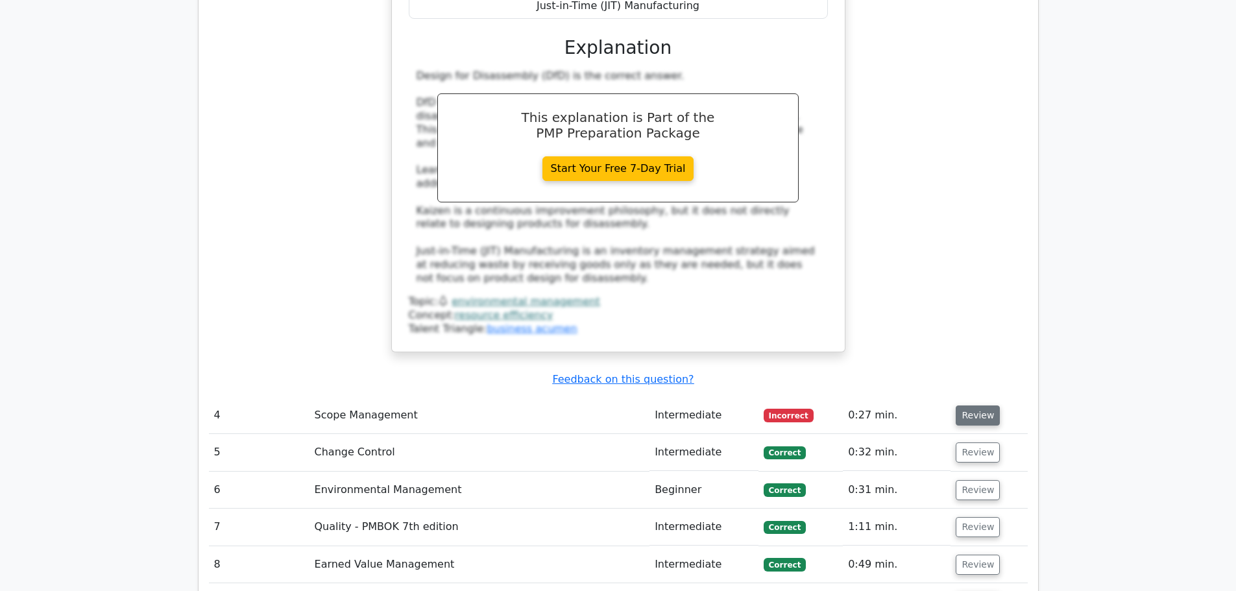
click at [973, 406] on button "Review" at bounding box center [978, 416] width 44 height 20
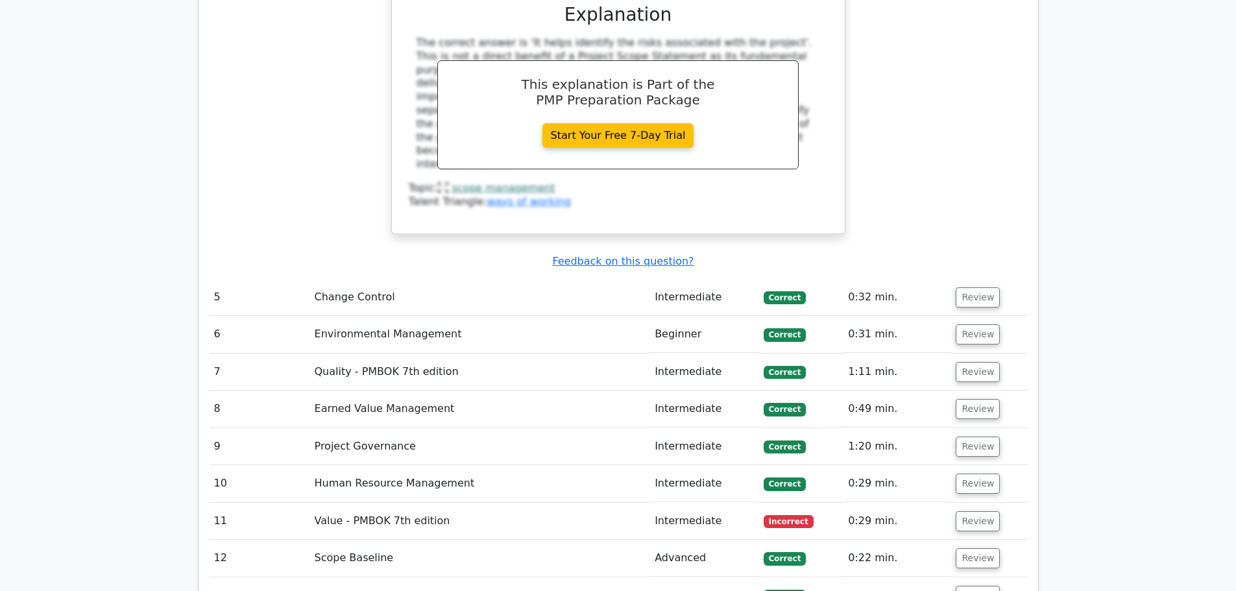
scroll to position [4412, 0]
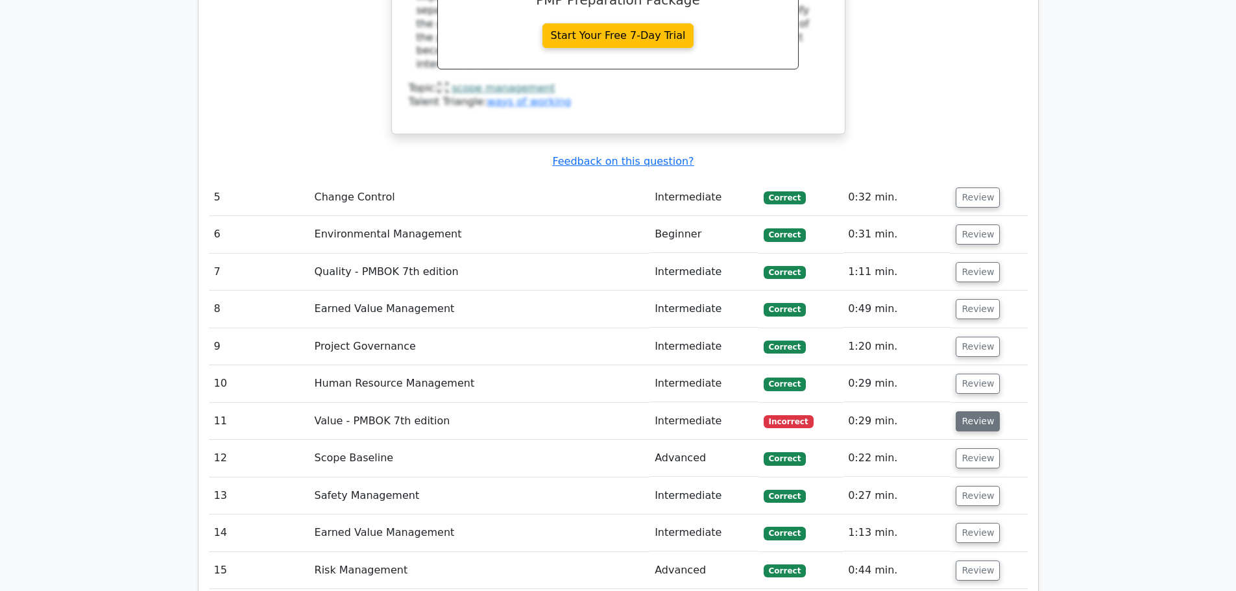
click at [974, 411] on button "Review" at bounding box center [978, 421] width 44 height 20
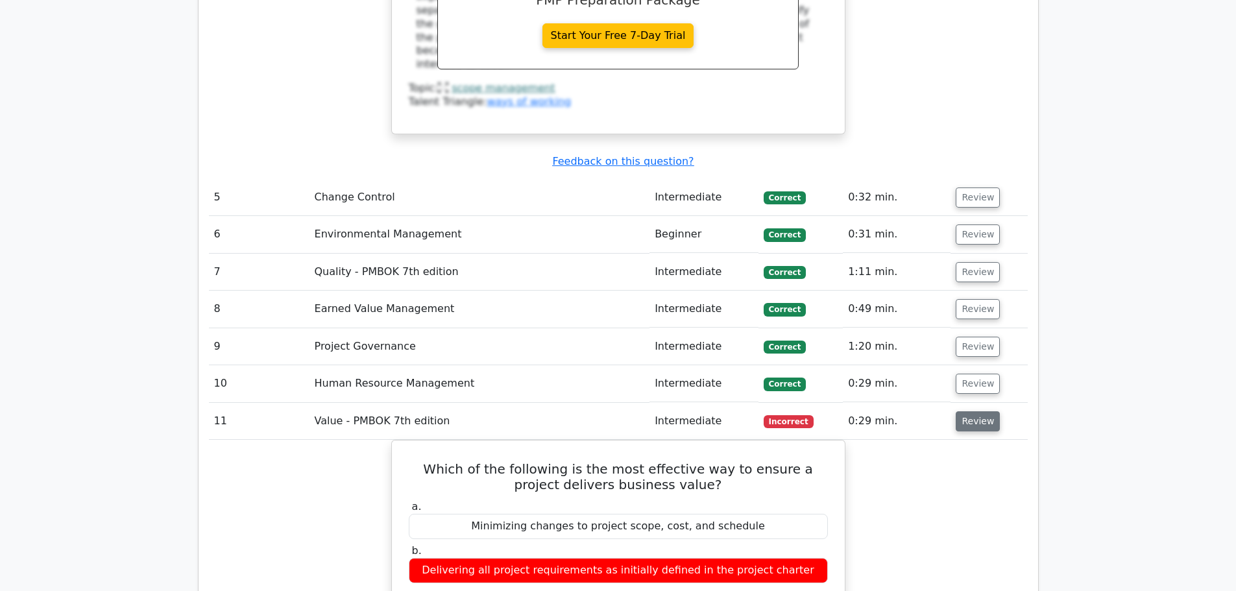
click at [965, 411] on button "Review" at bounding box center [978, 421] width 44 height 20
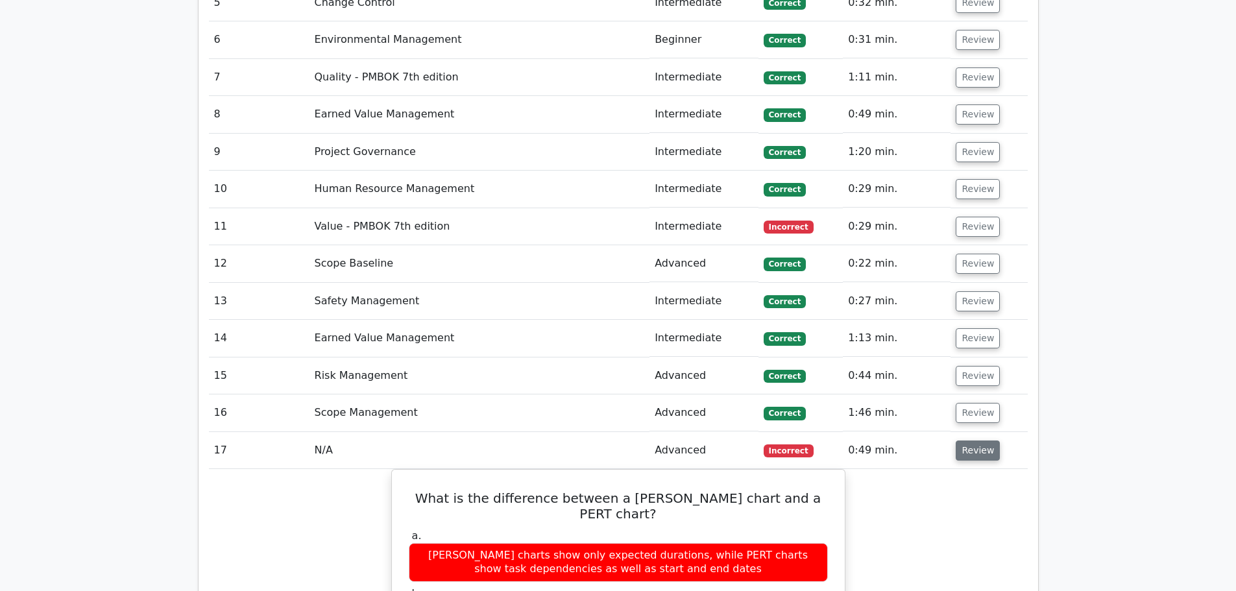
click at [980, 441] on button "Review" at bounding box center [978, 451] width 44 height 20
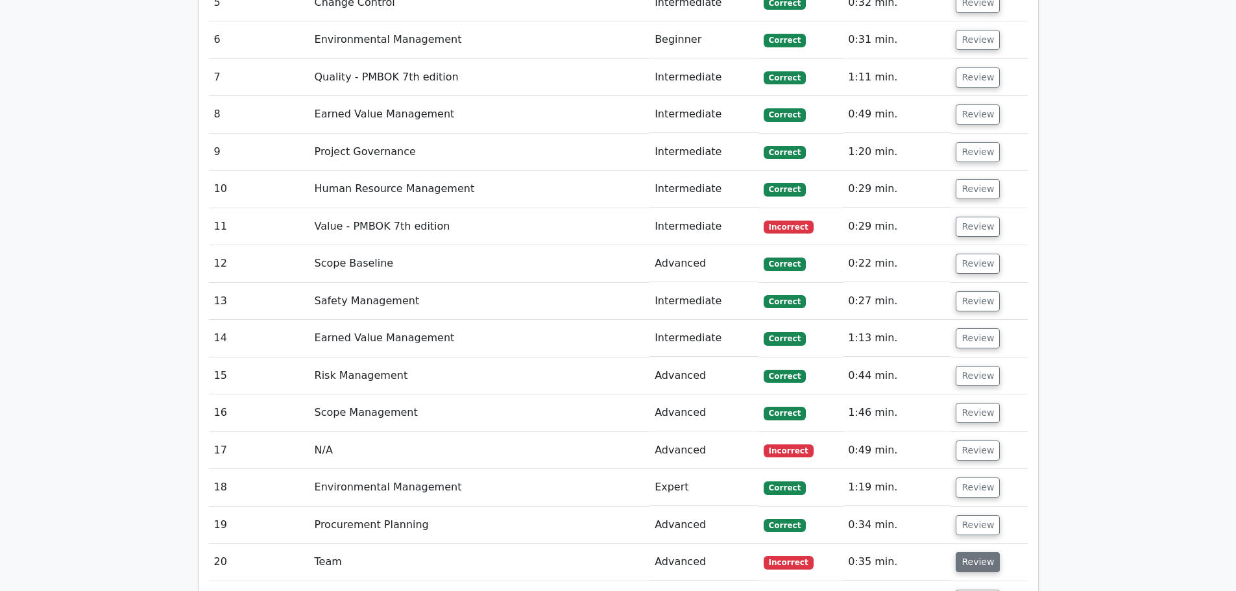
click at [973, 552] on button "Review" at bounding box center [978, 562] width 44 height 20
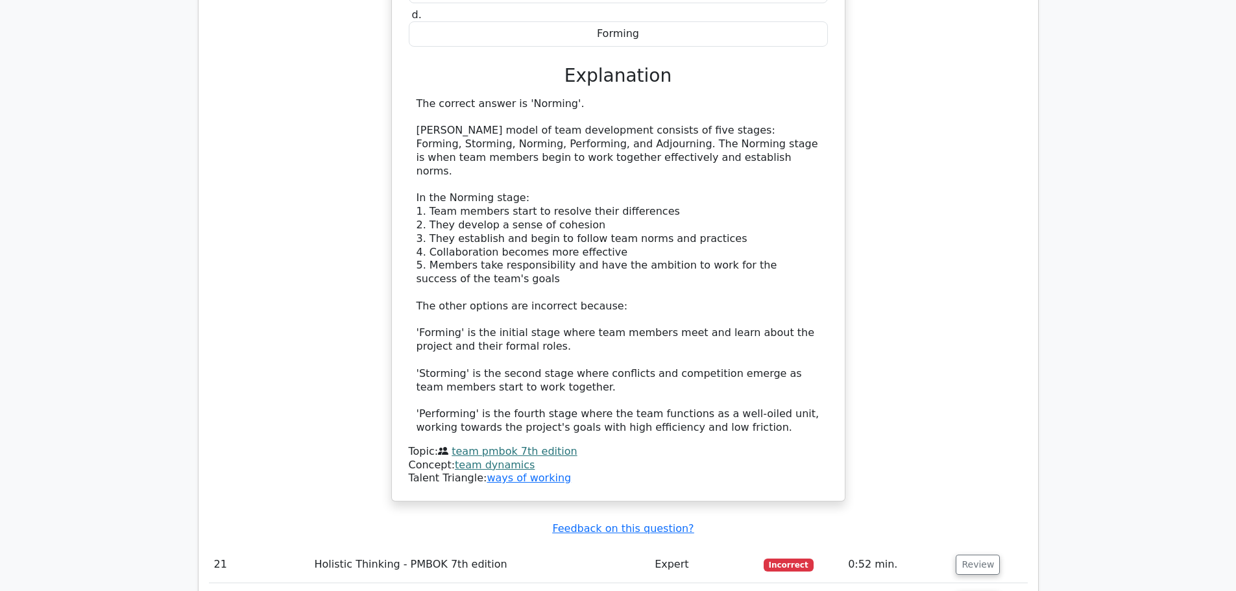
scroll to position [5450, 0]
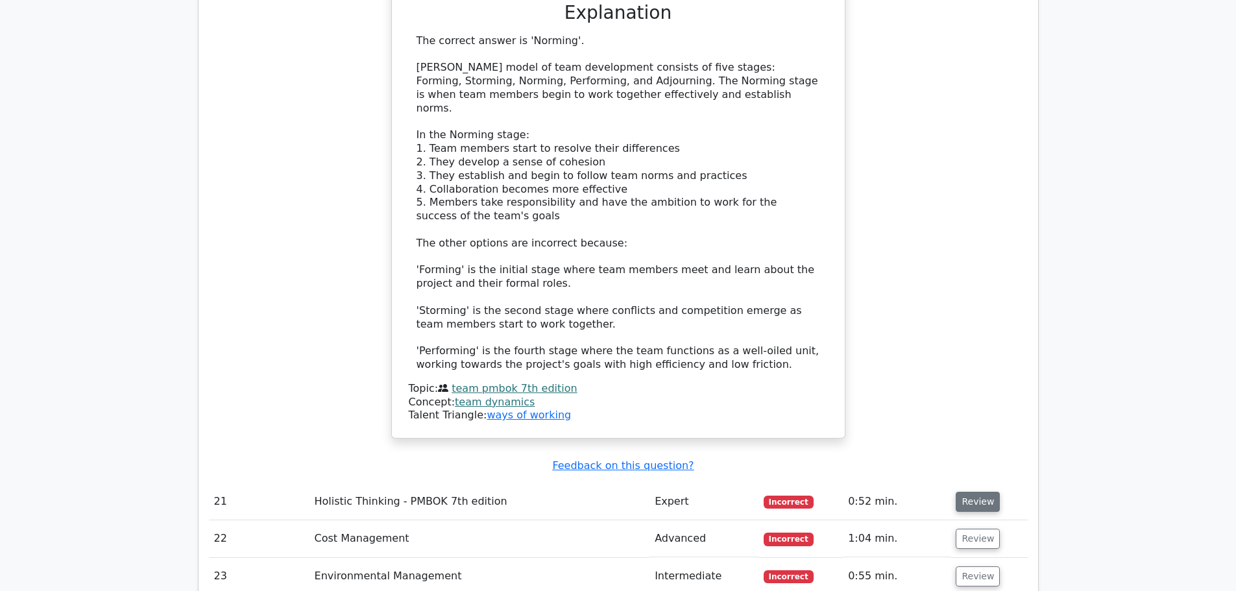
click at [960, 492] on button "Review" at bounding box center [978, 502] width 44 height 20
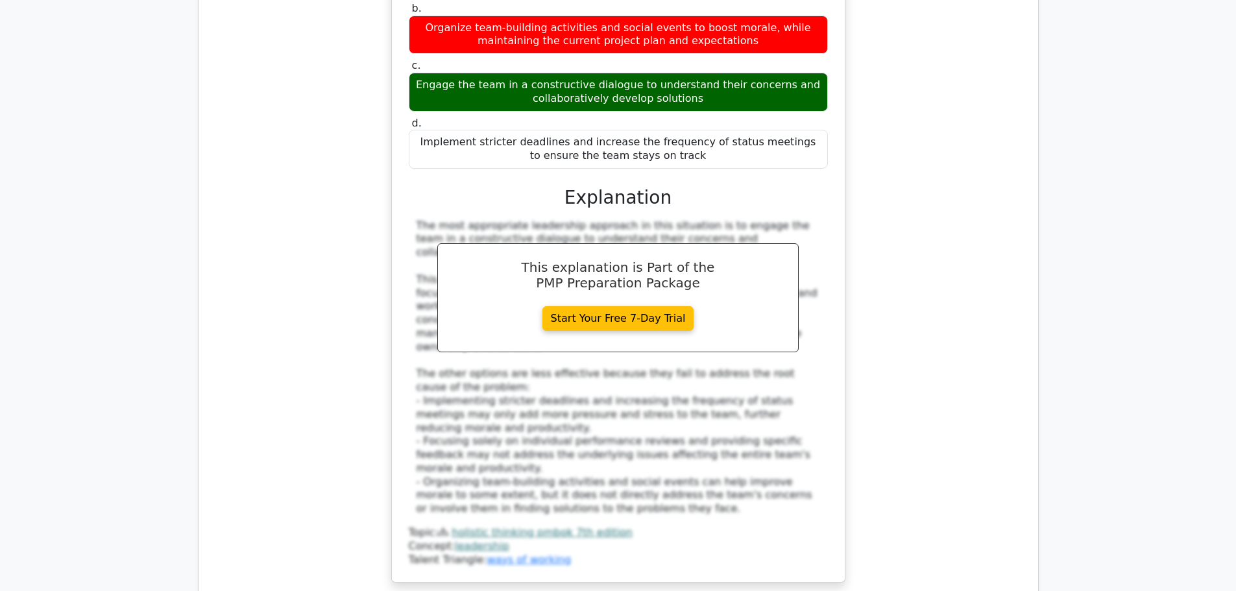
scroll to position [6294, 0]
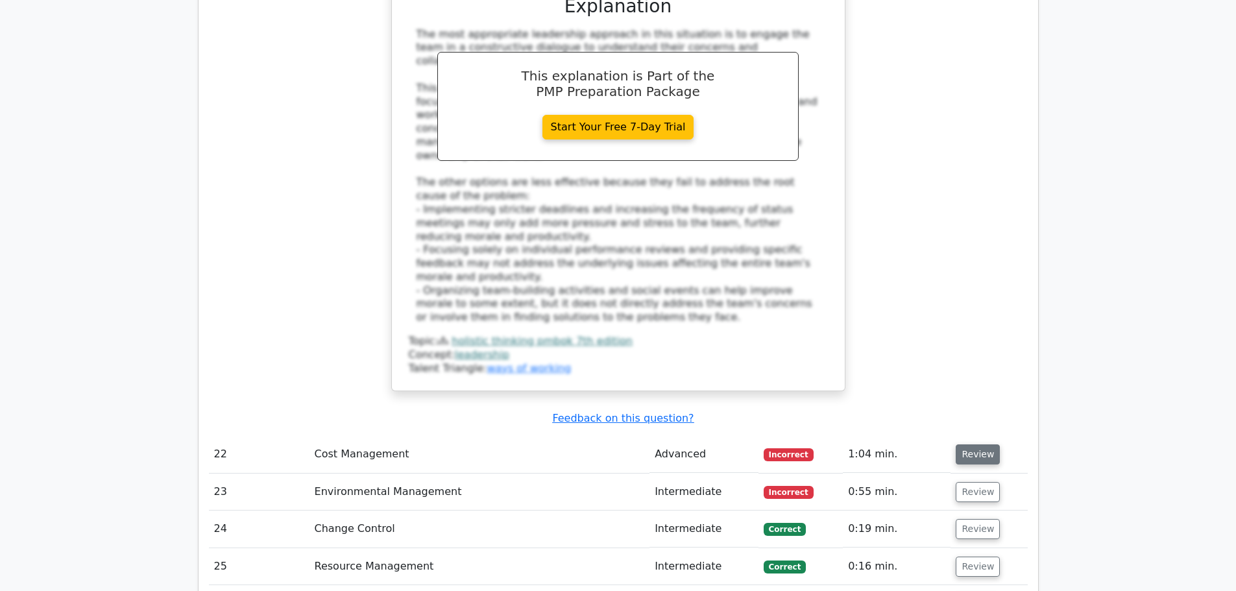
click at [975, 444] on button "Review" at bounding box center [978, 454] width 44 height 20
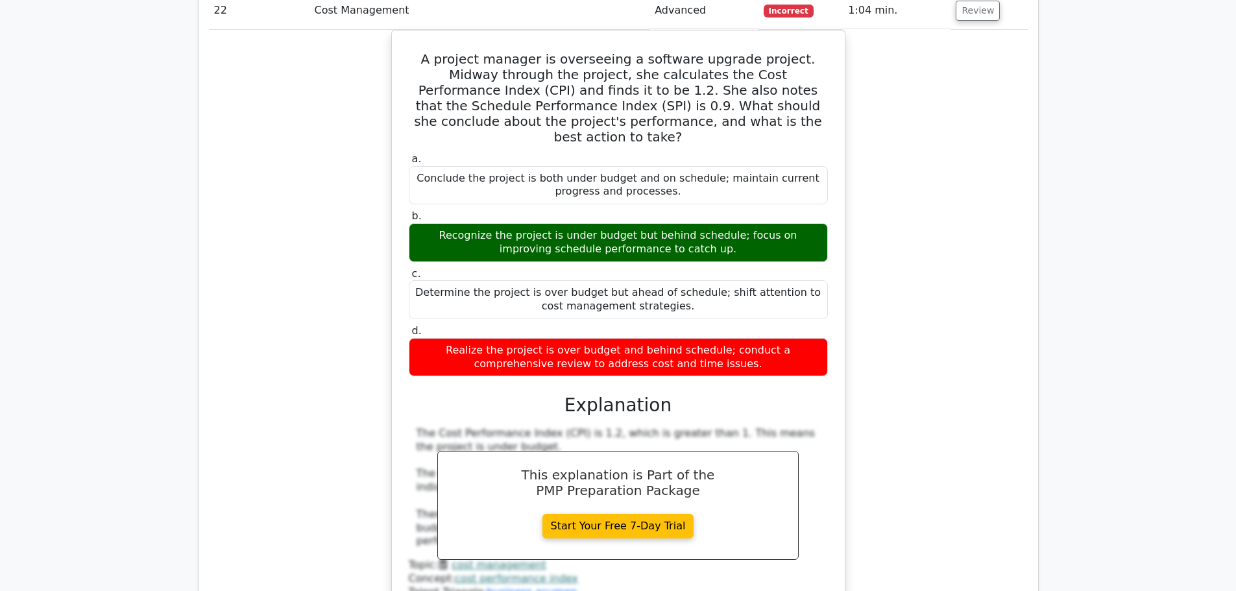
scroll to position [6878, 0]
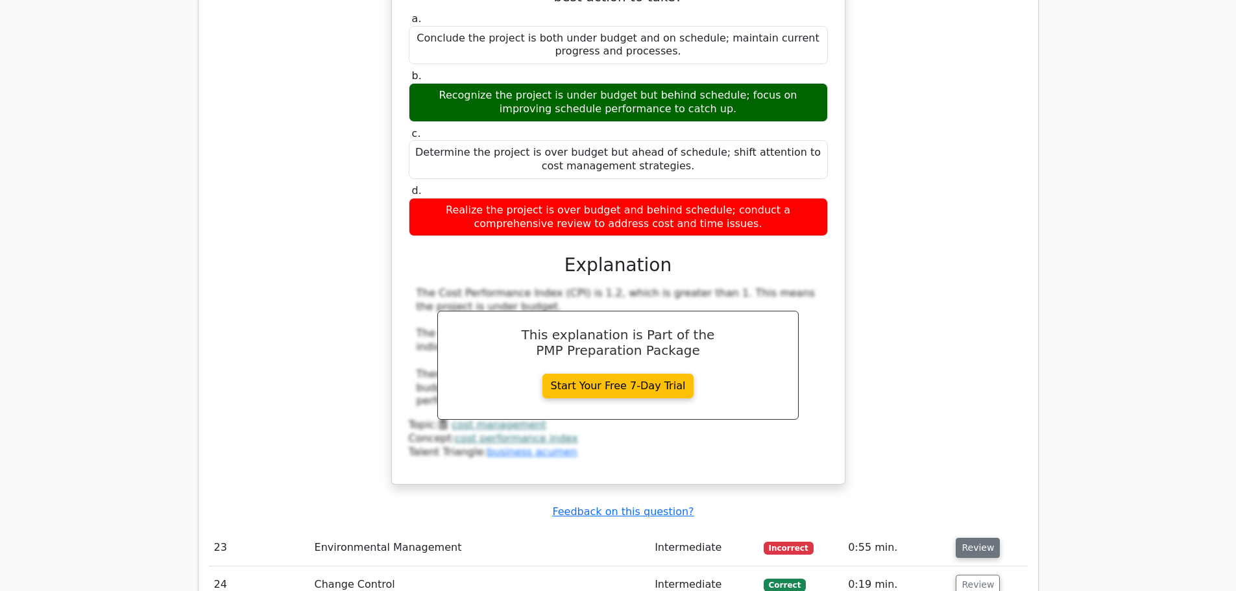
click at [981, 538] on button "Review" at bounding box center [978, 548] width 44 height 20
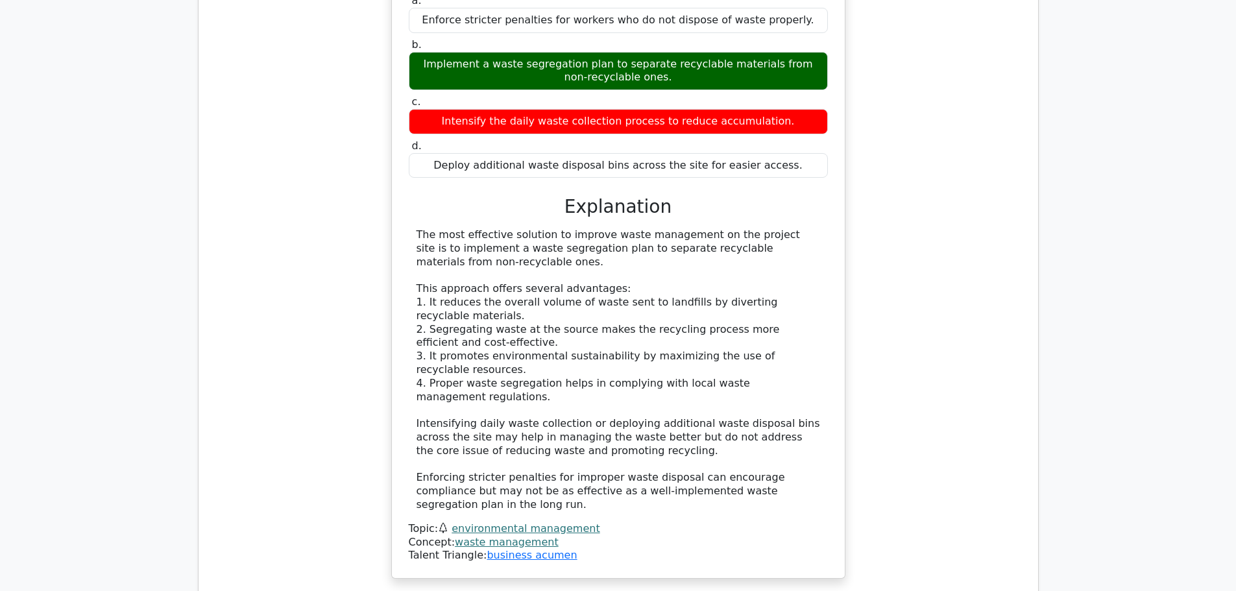
scroll to position [7656, 0]
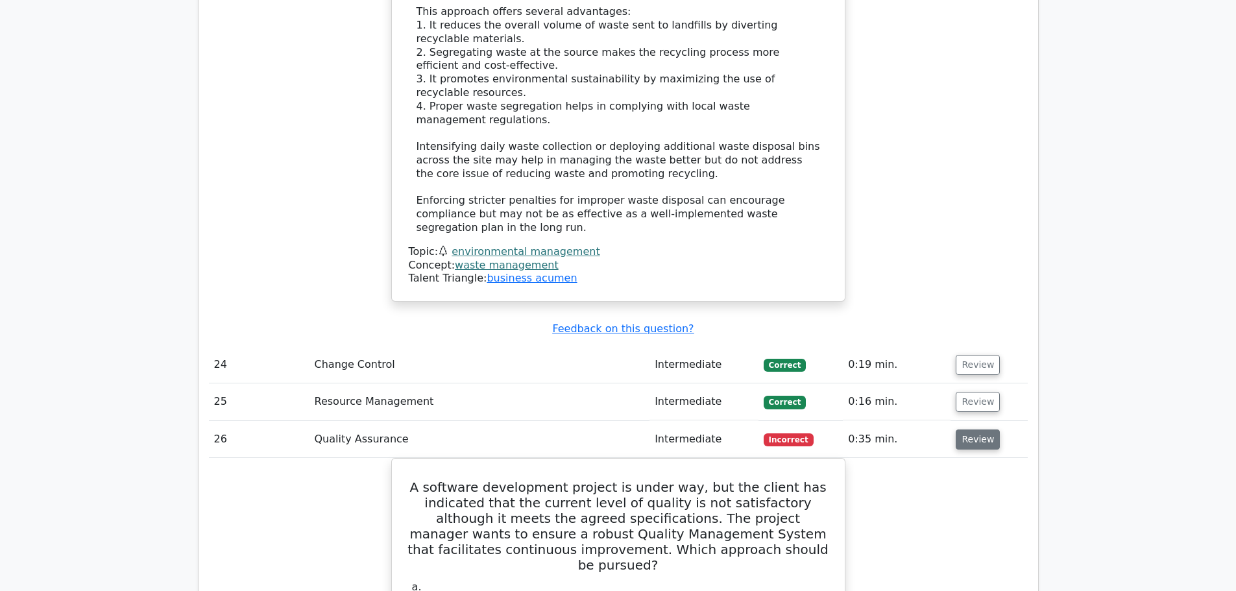
scroll to position [7851, 0]
click at [973, 354] on button "Review" at bounding box center [978, 364] width 44 height 20
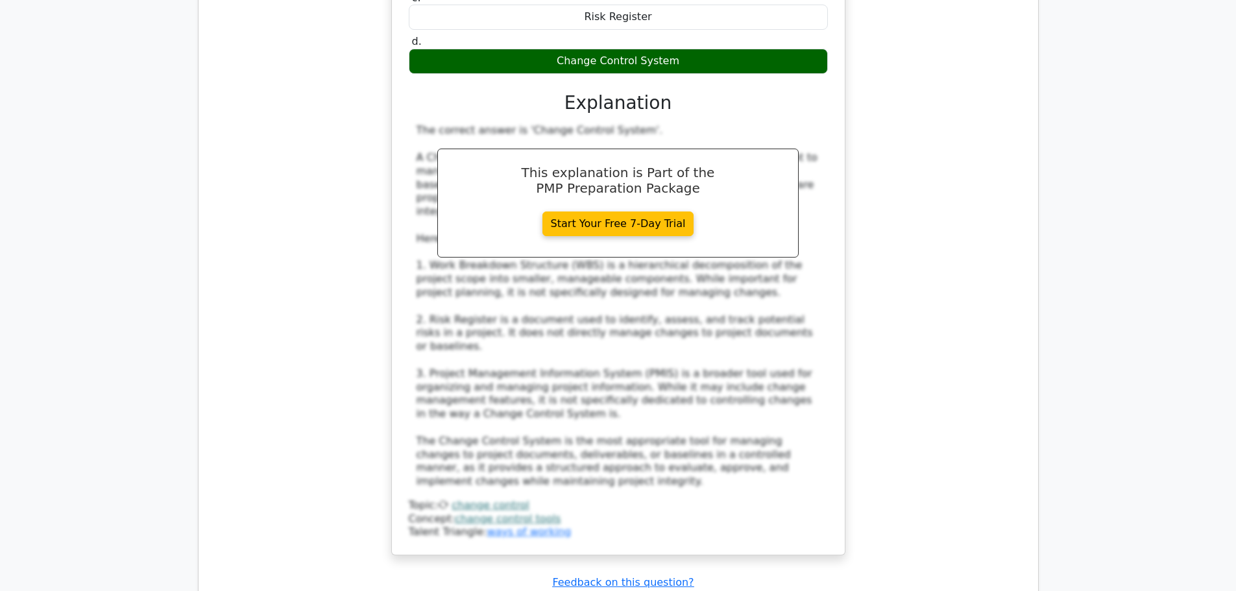
scroll to position [8500, 0]
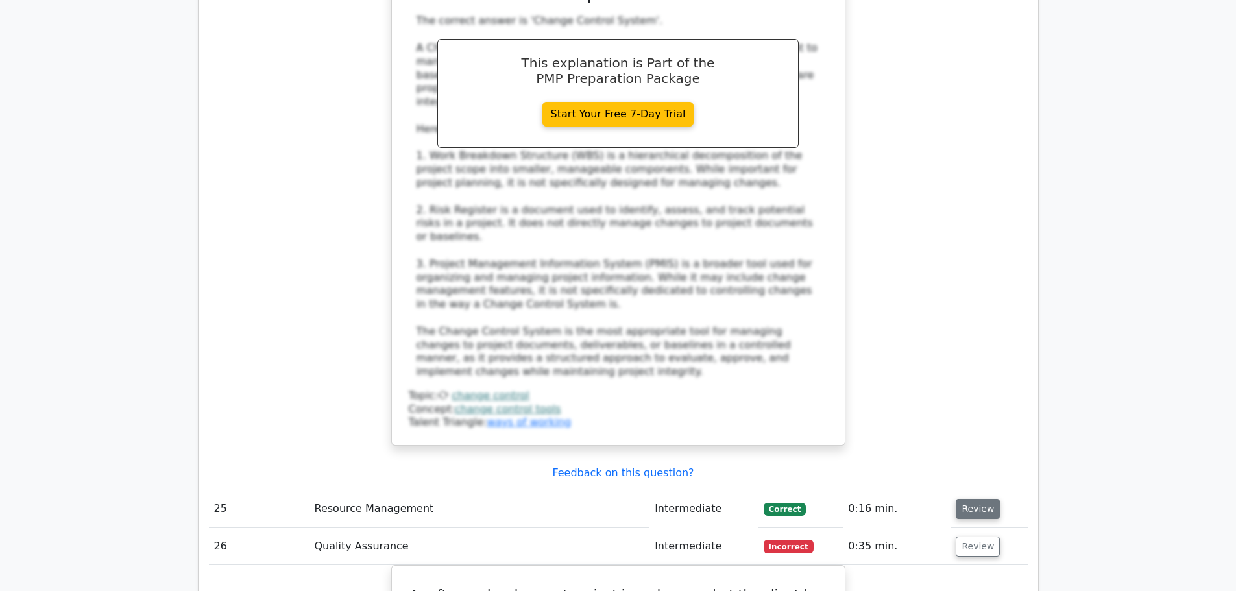
click at [993, 499] on button "Review" at bounding box center [978, 509] width 44 height 20
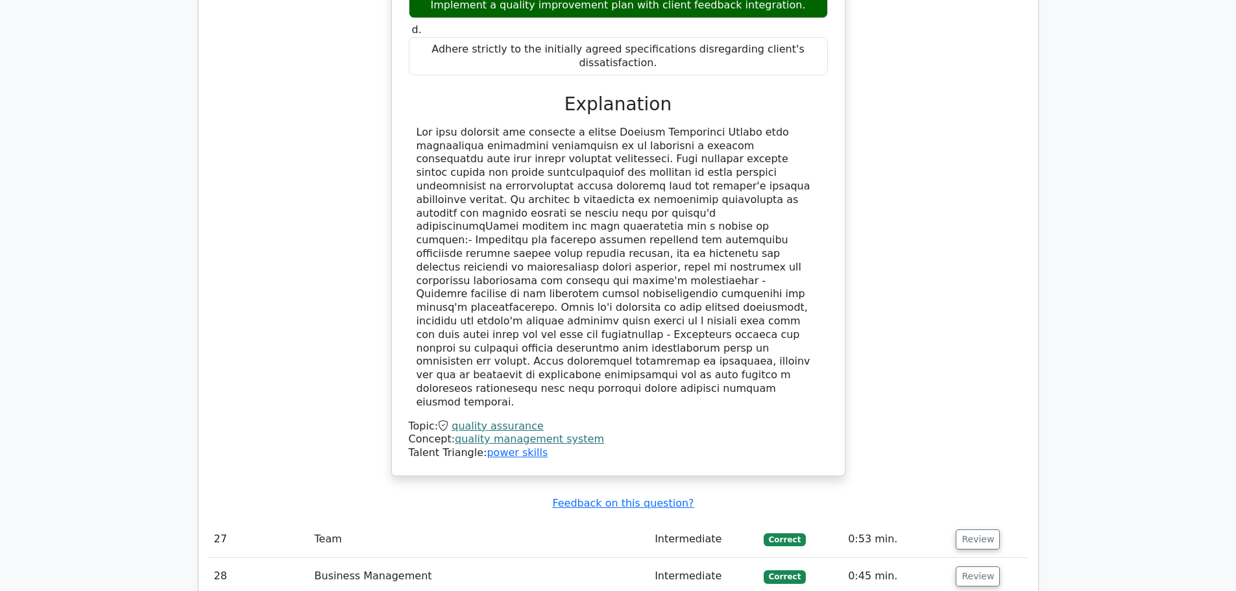
scroll to position [10187, 0]
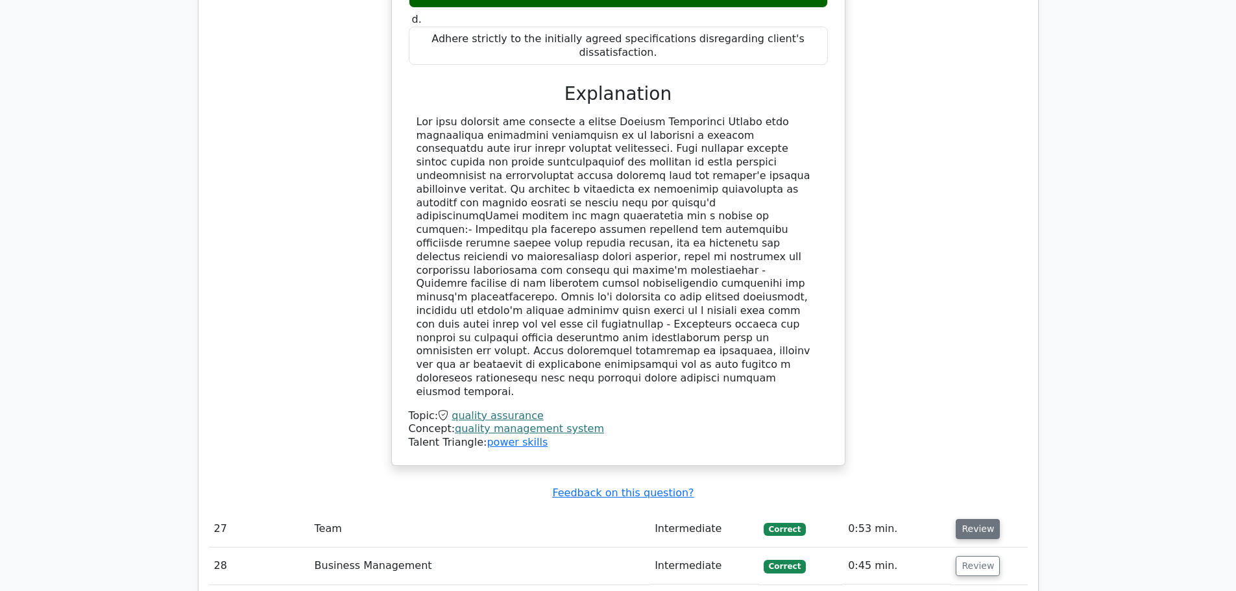
click at [980, 519] on button "Review" at bounding box center [978, 529] width 44 height 20
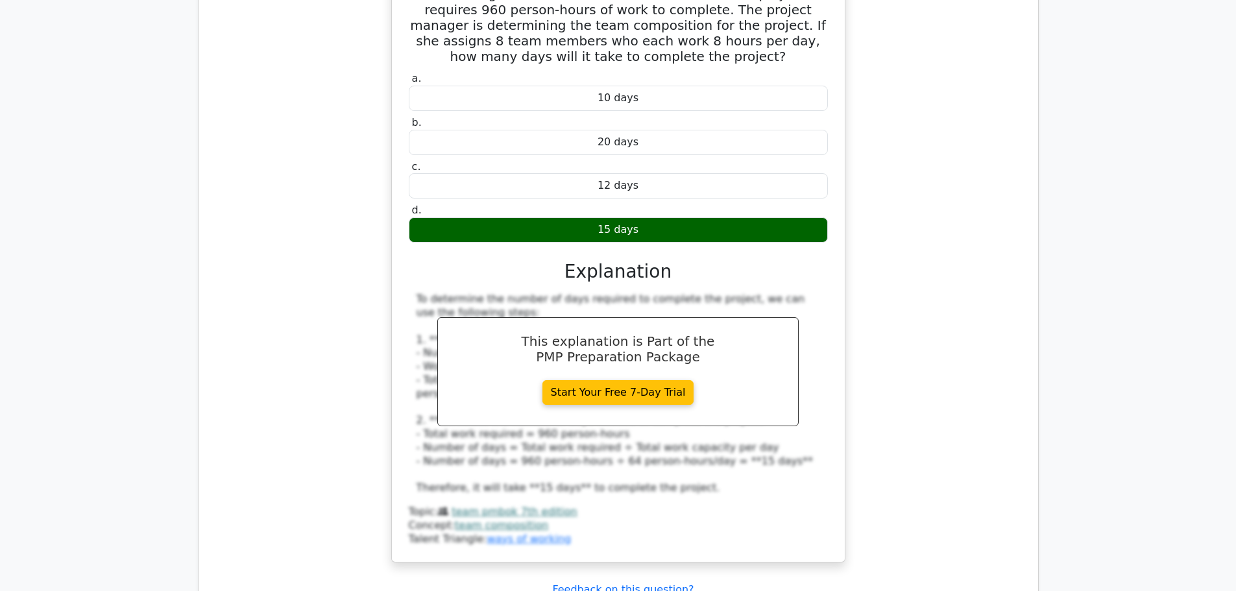
scroll to position [10771, 0]
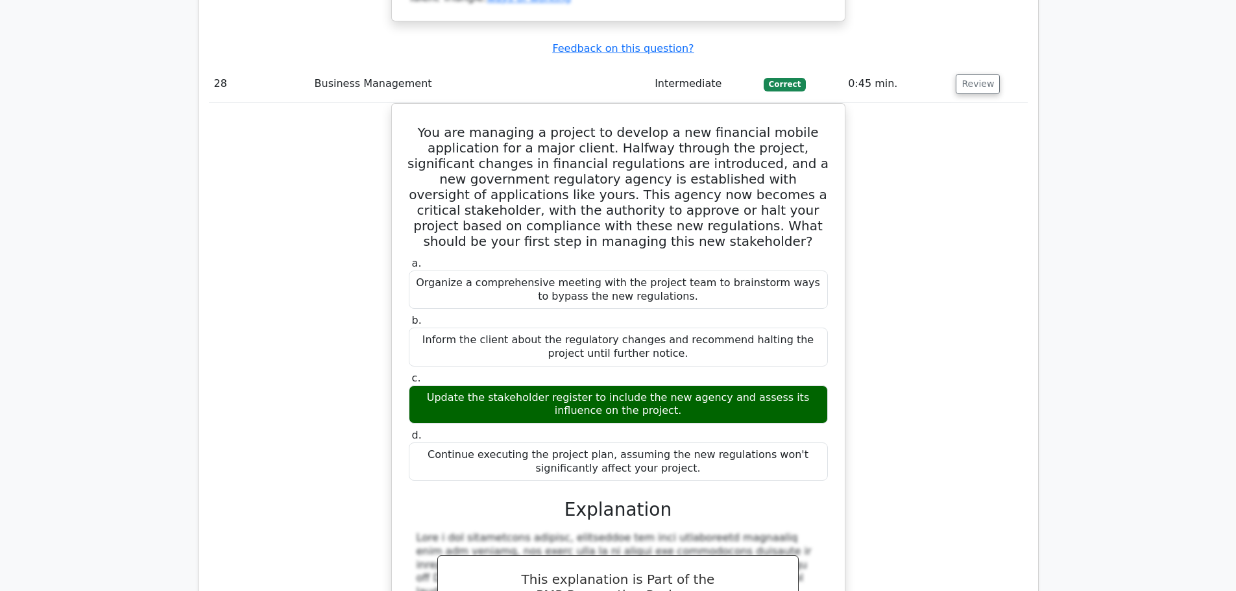
scroll to position [11420, 0]
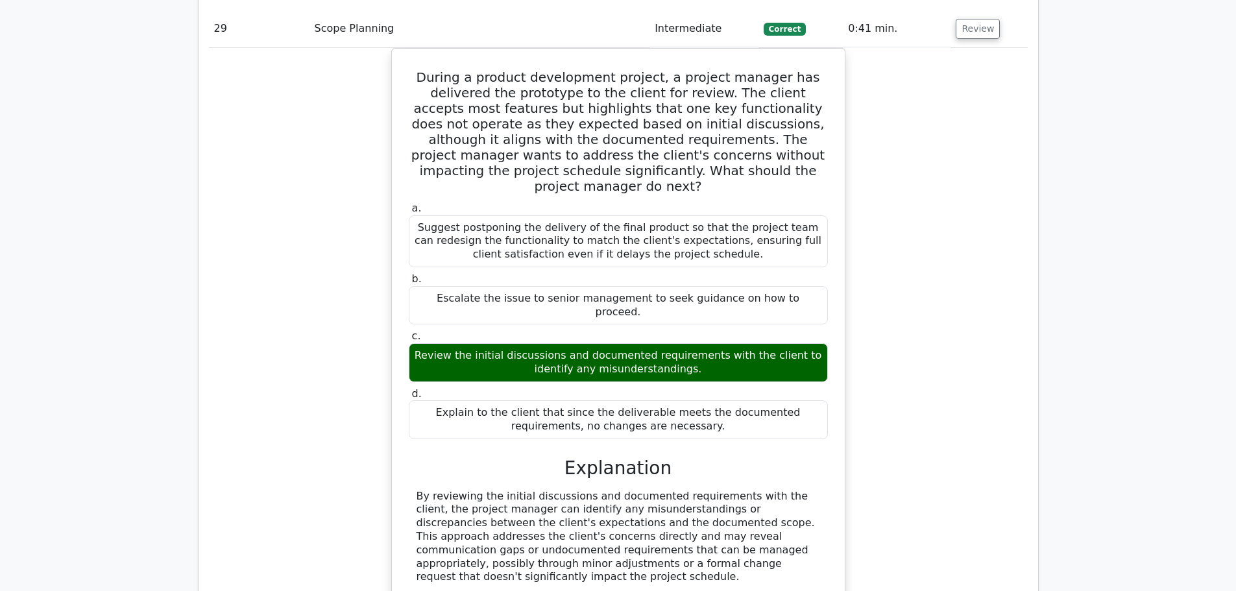
scroll to position [12263, 0]
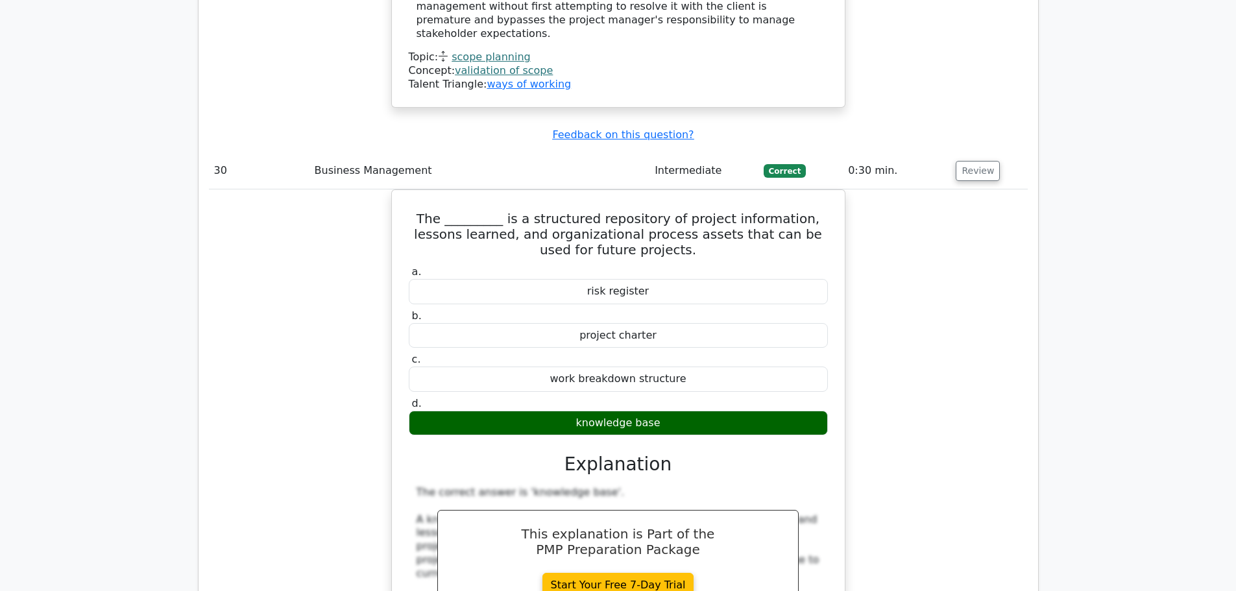
scroll to position [12912, 0]
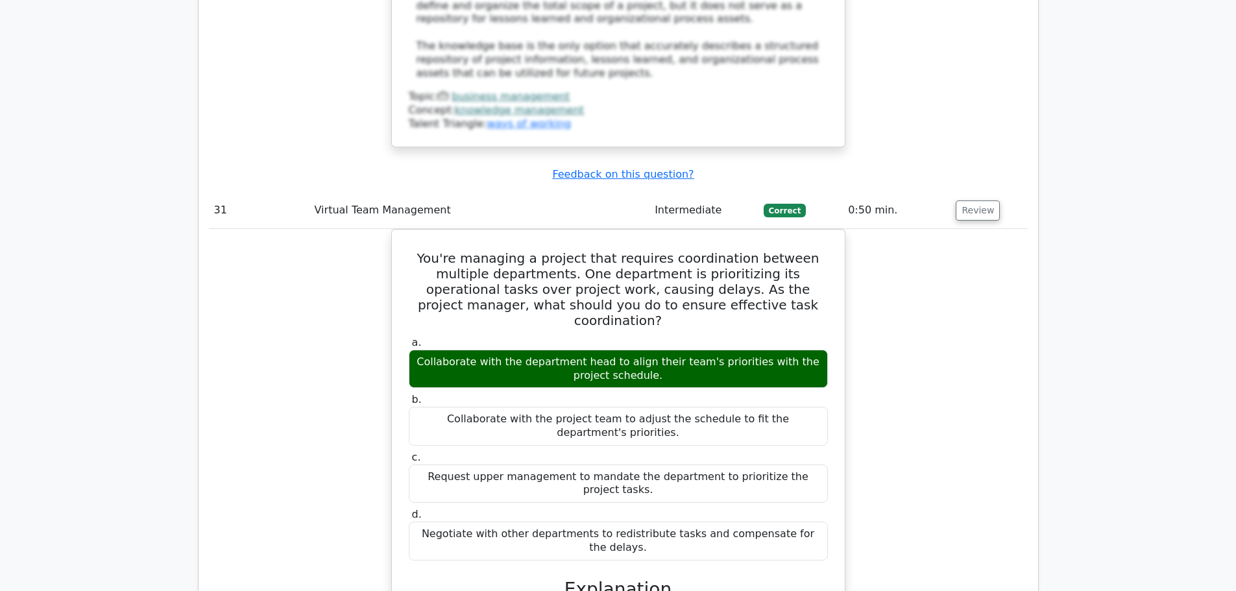
scroll to position [13690, 0]
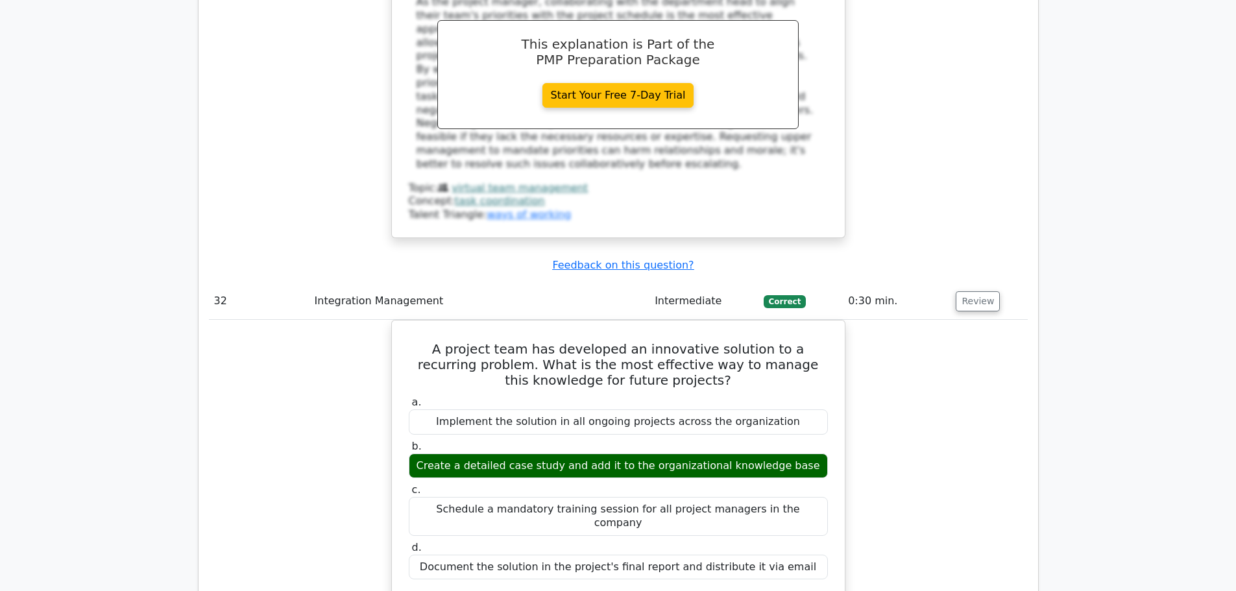
scroll to position [14469, 0]
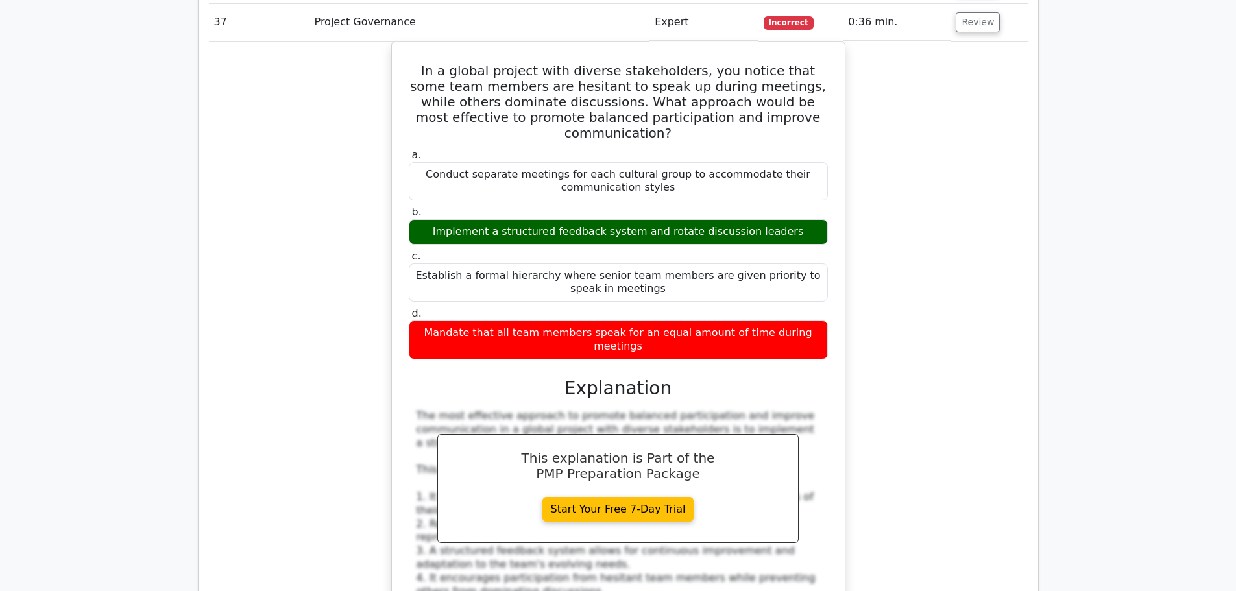
scroll to position [15637, 0]
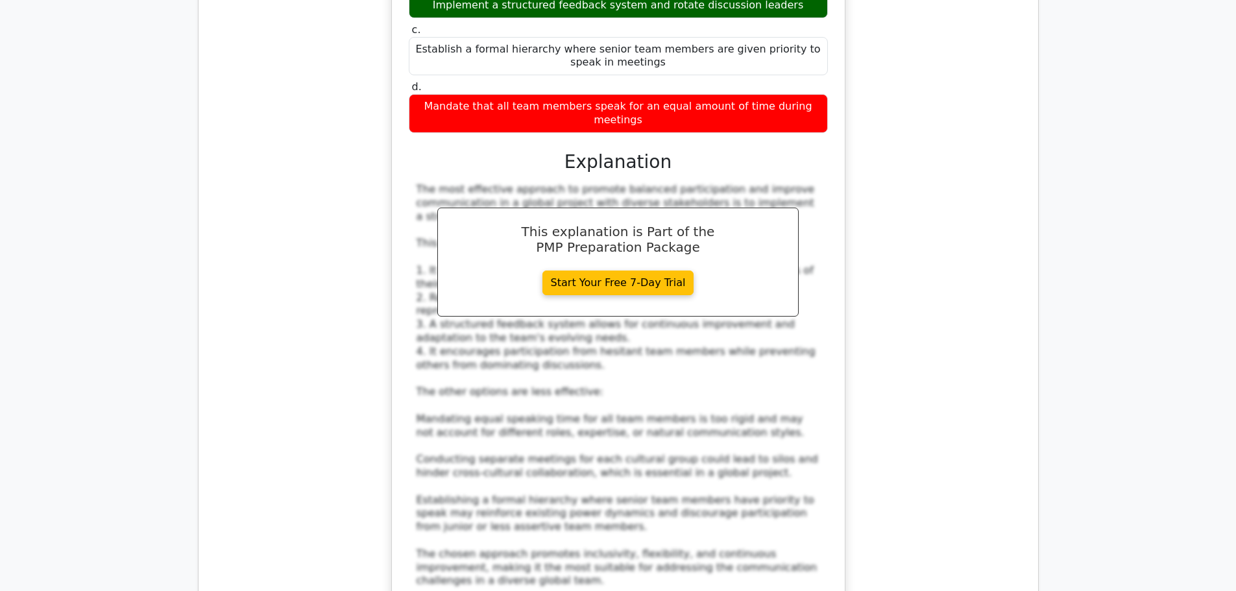
scroll to position [15832, 0]
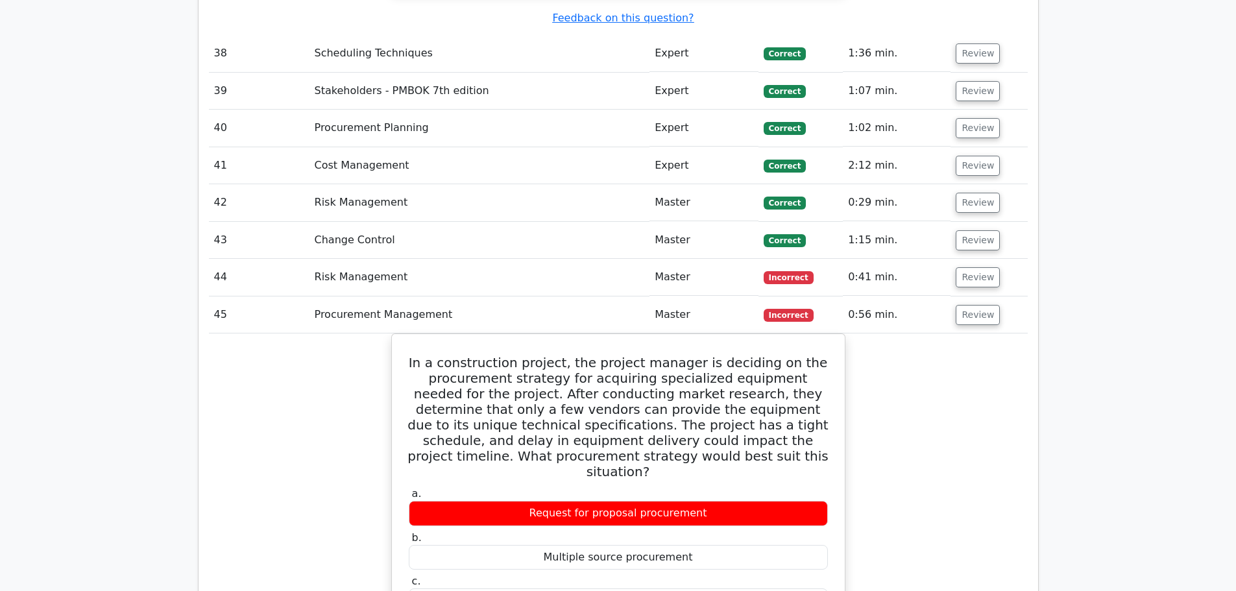
scroll to position [16545, 0]
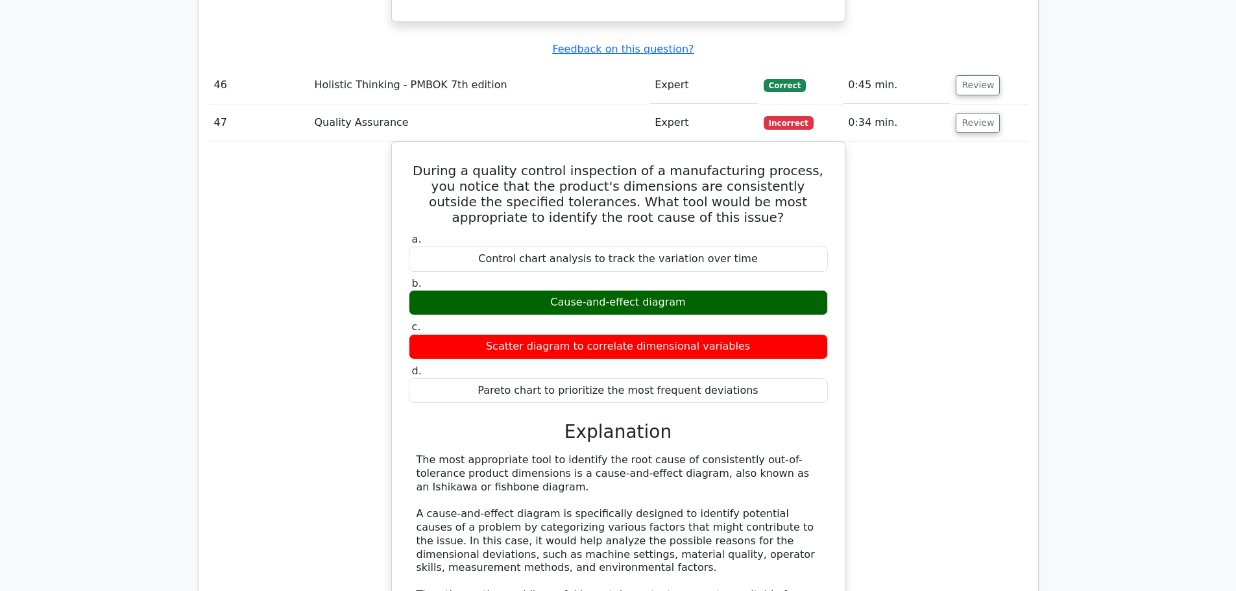
scroll to position [17324, 0]
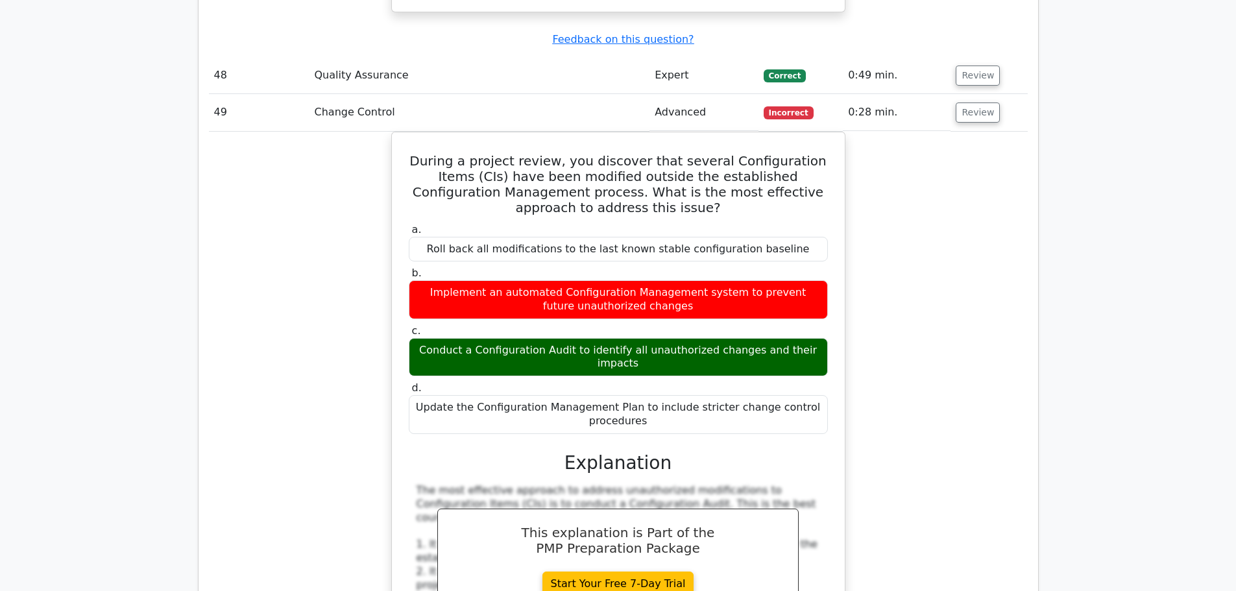
scroll to position [18232, 0]
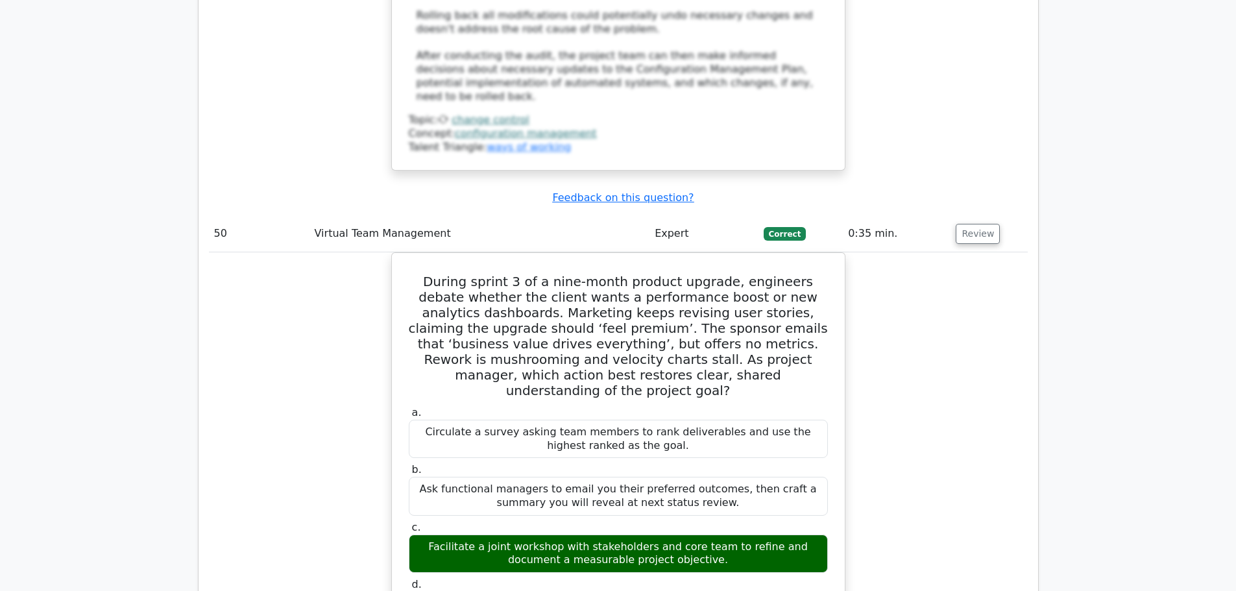
scroll to position [19011, 0]
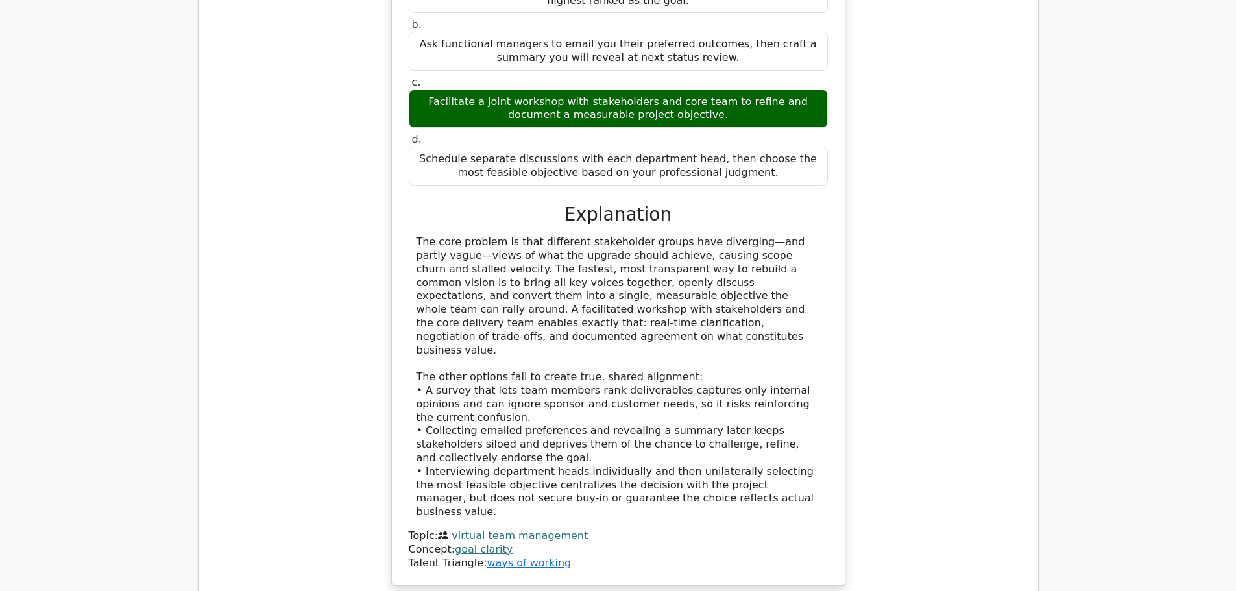
scroll to position [19400, 0]
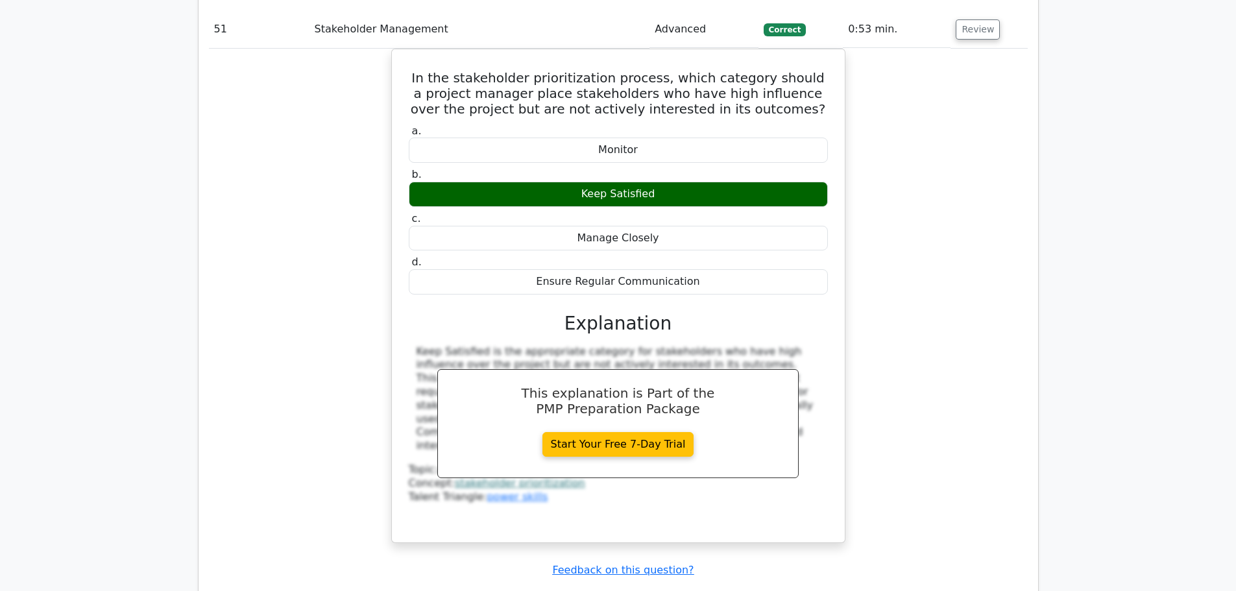
scroll to position [20114, 0]
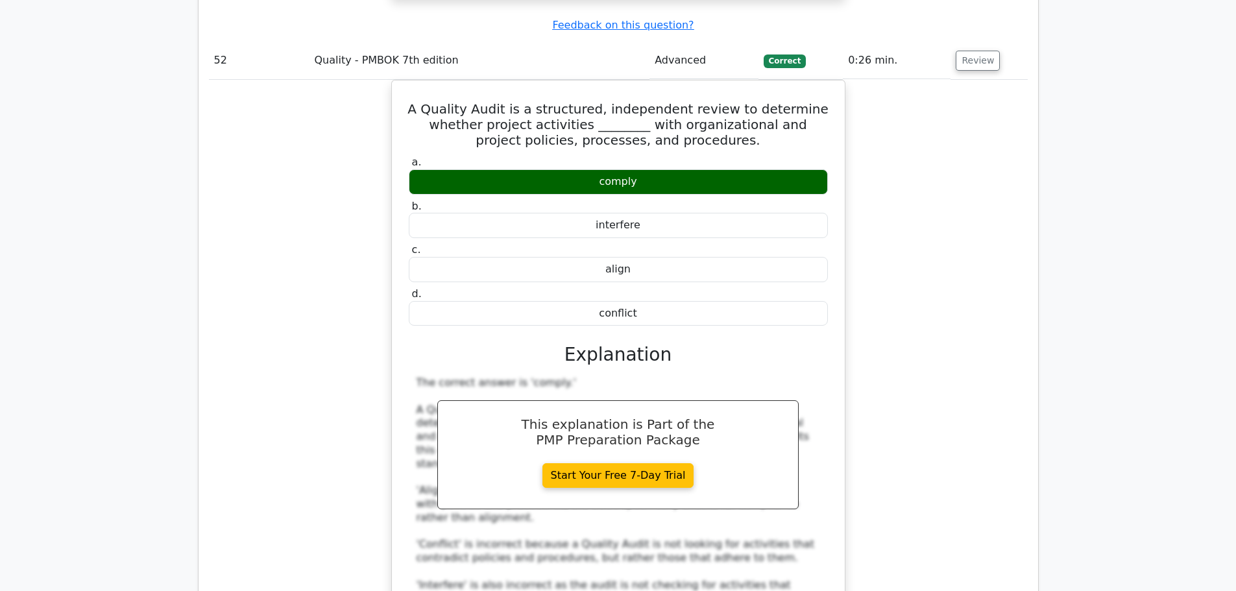
scroll to position [20828, 0]
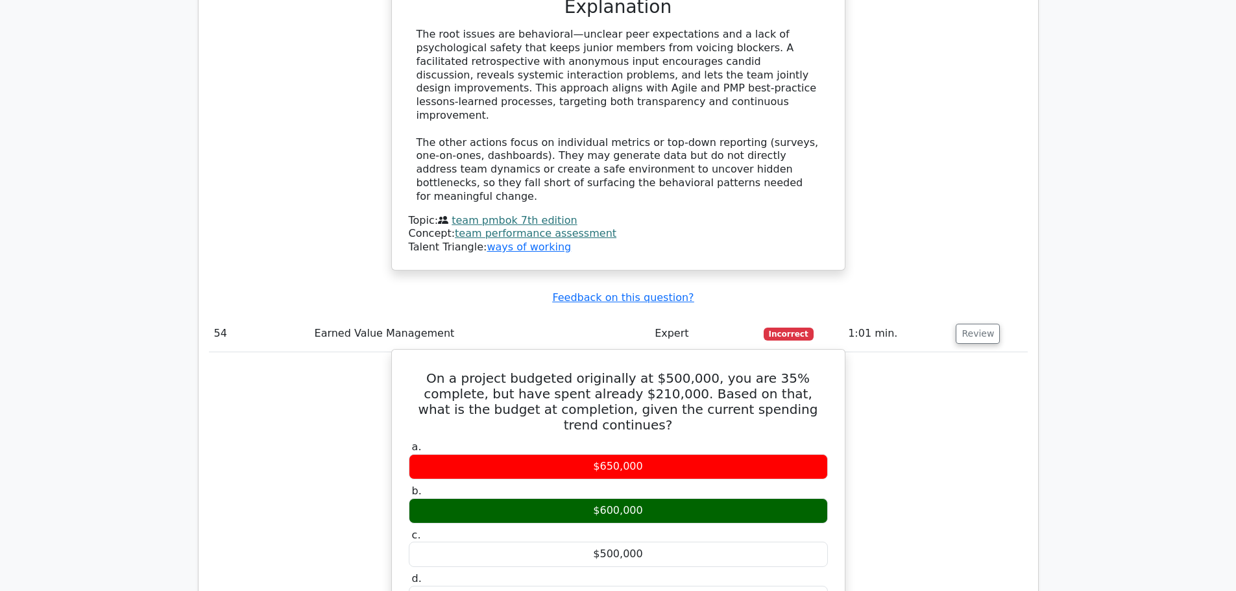
scroll to position [21736, 0]
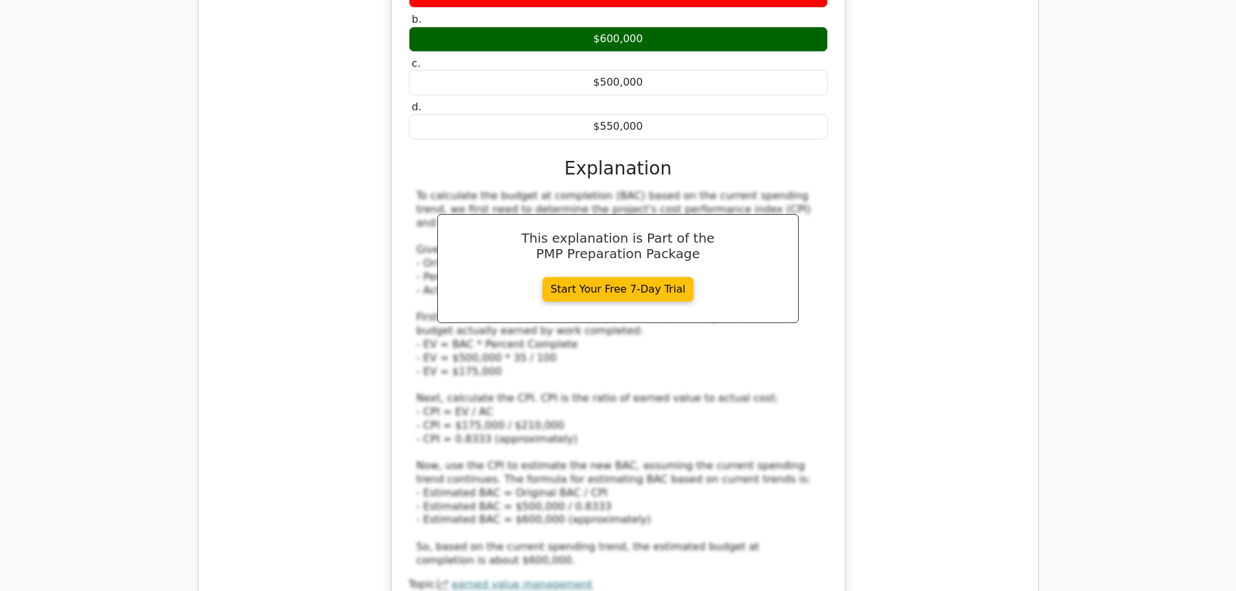
scroll to position [22320, 0]
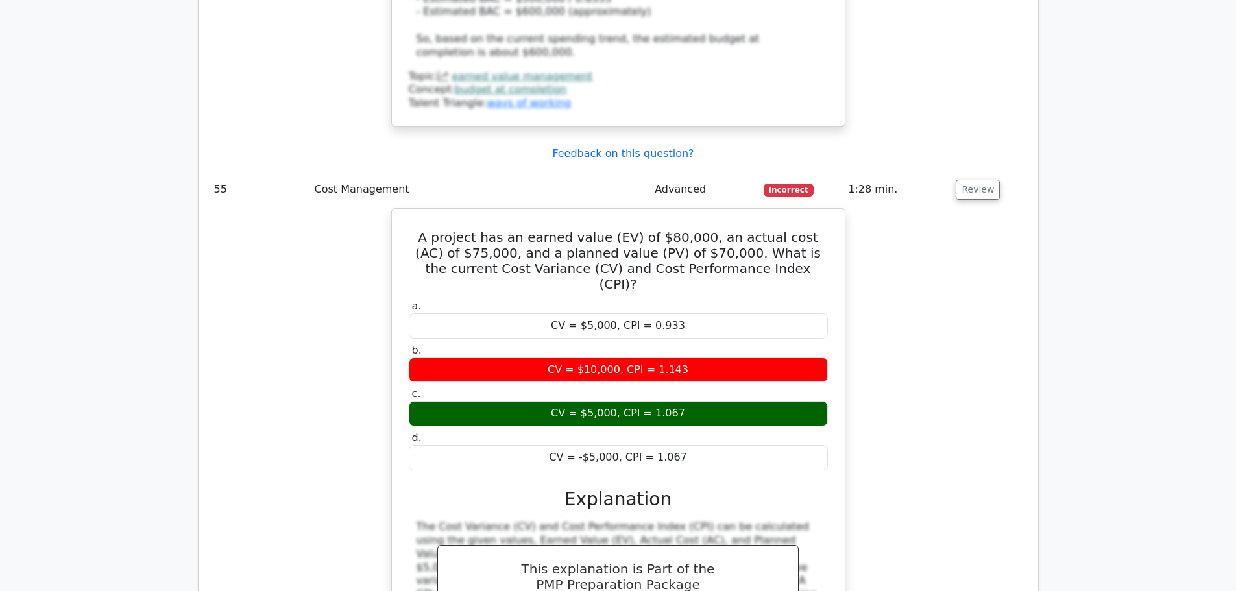
scroll to position [22709, 0]
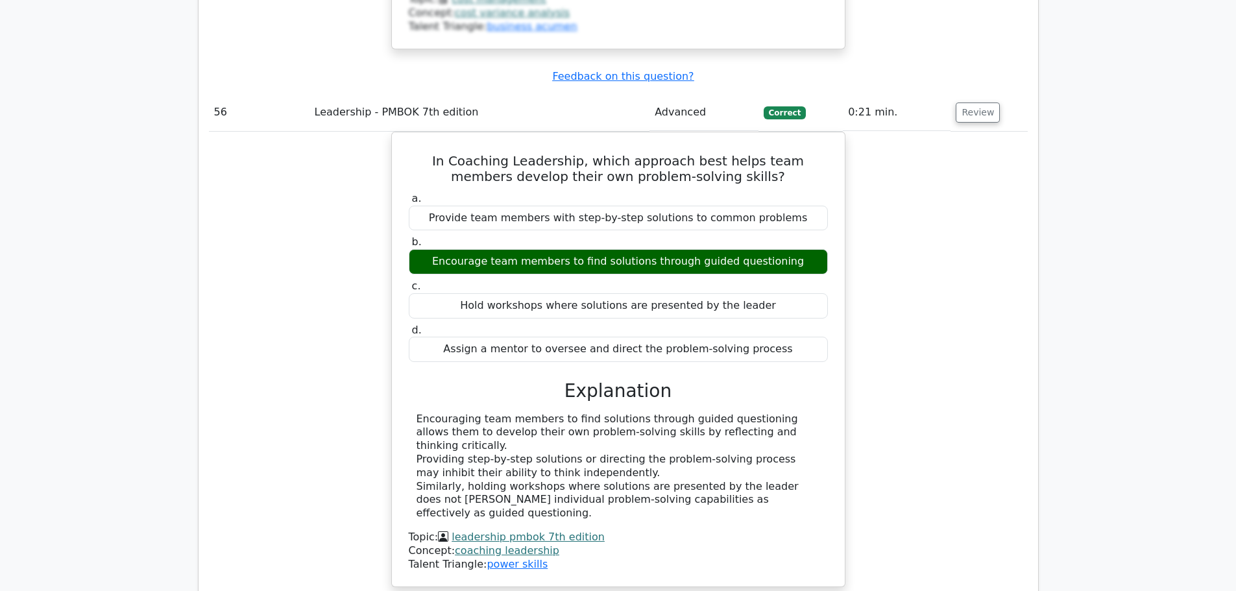
scroll to position [23488, 0]
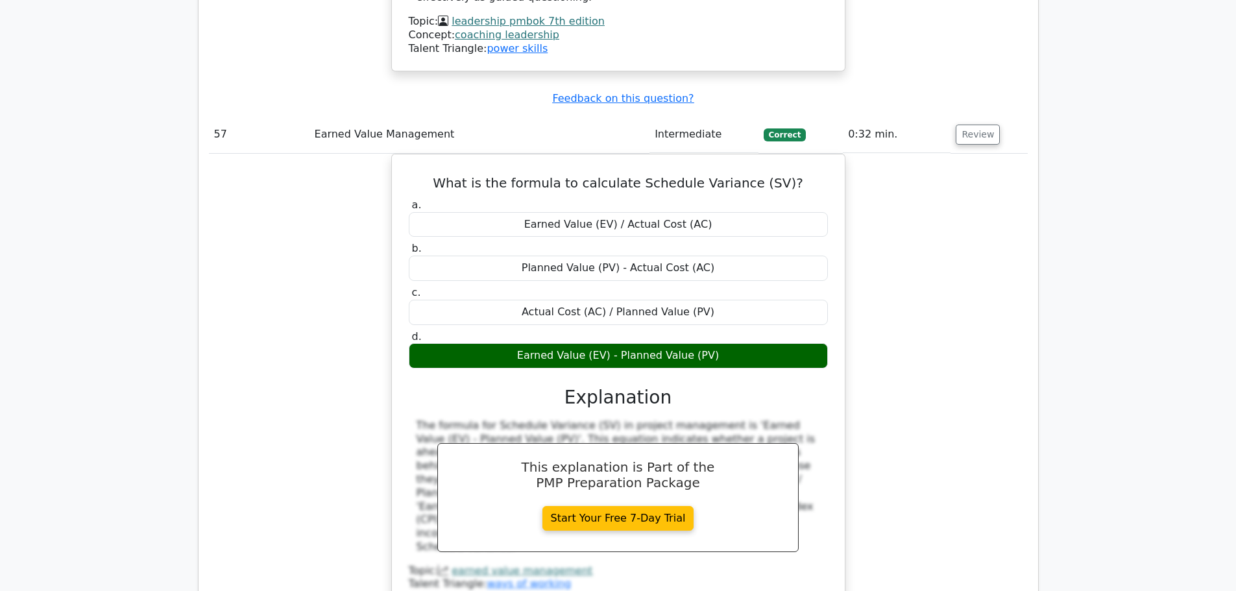
scroll to position [24072, 0]
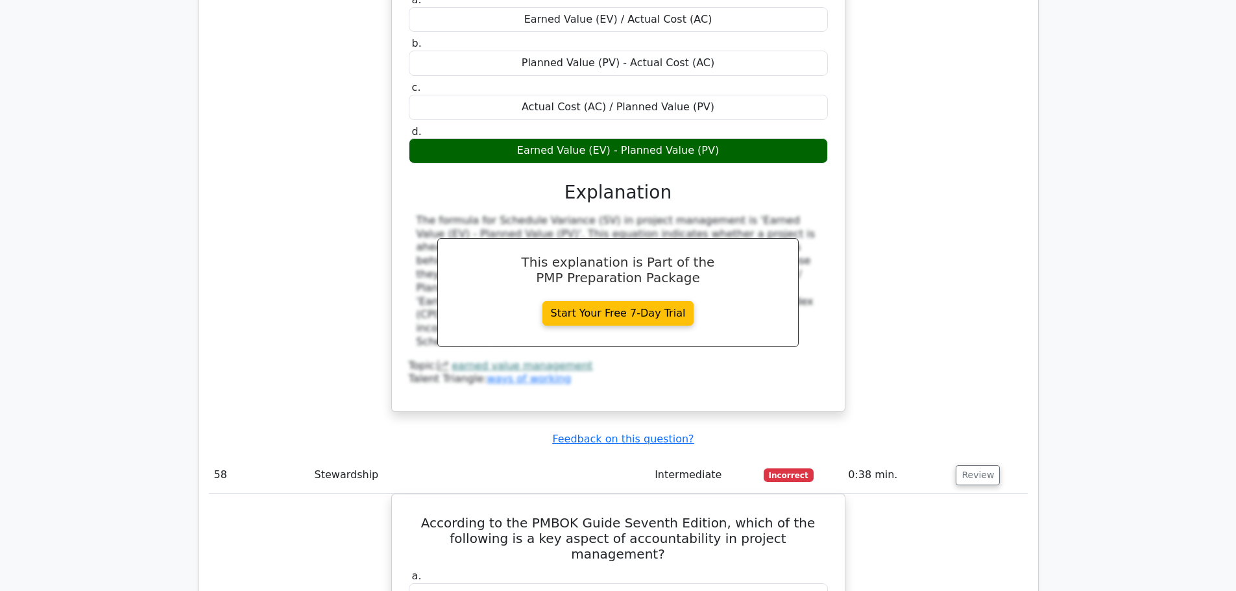
scroll to position [24137, 0]
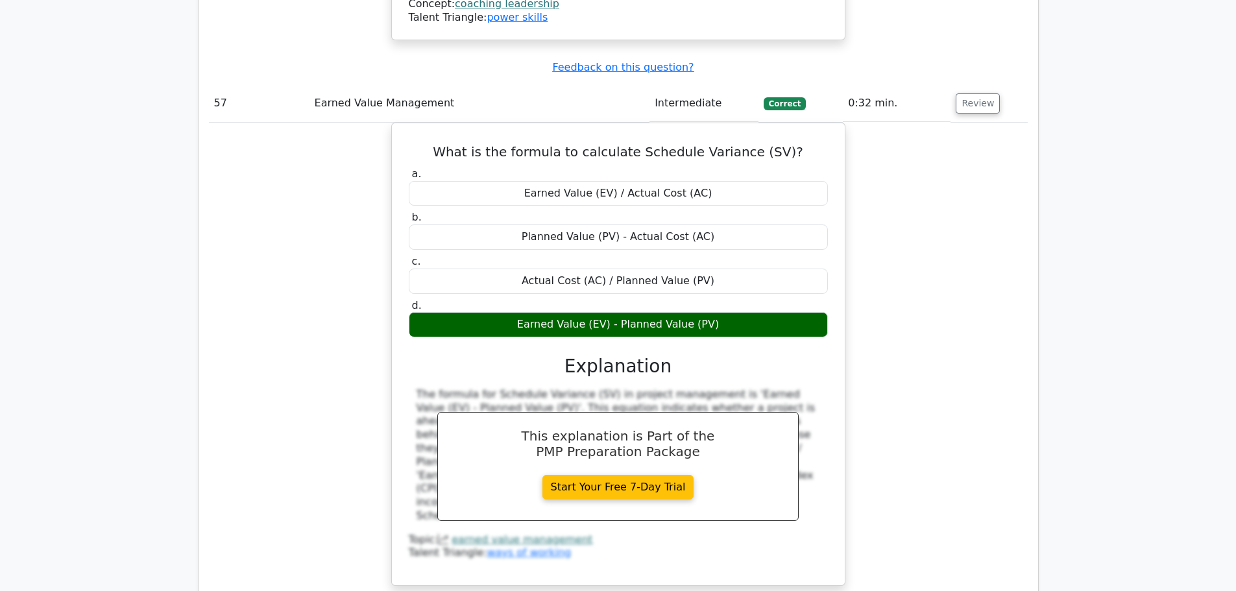
scroll to position [23747, 0]
